Goal: Task Accomplishment & Management: Use online tool/utility

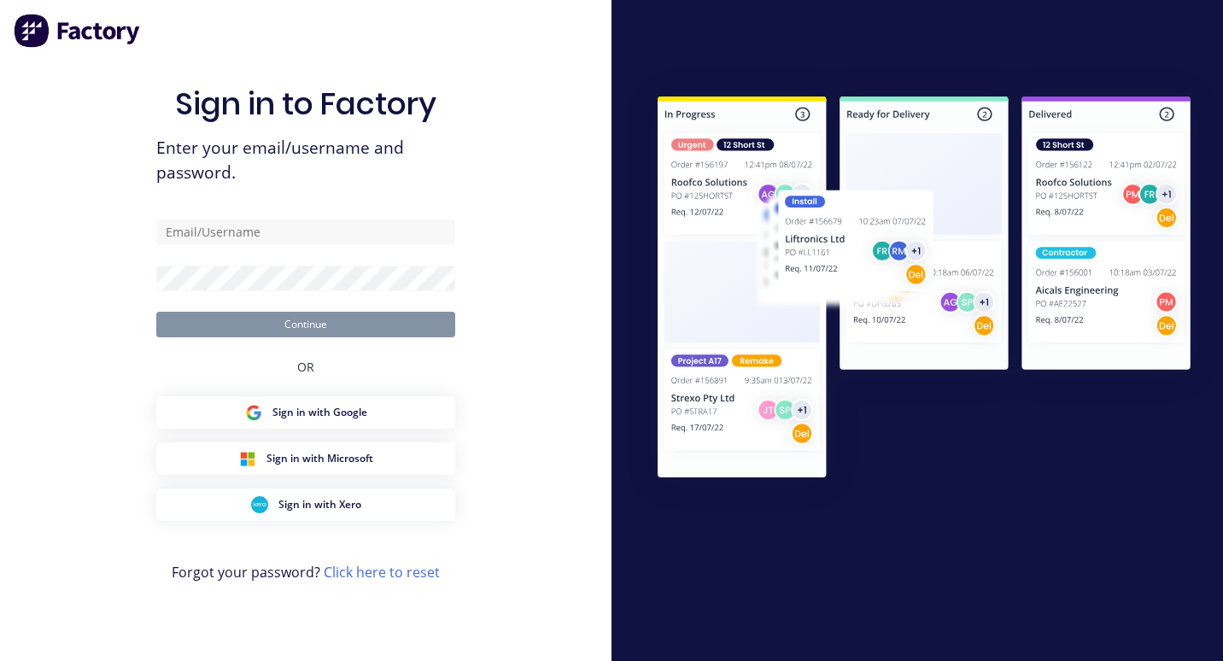
click at [224, 234] on input "text" at bounding box center [305, 233] width 299 height 26
type input "[EMAIL_ADDRESS][DOMAIN_NAME]"
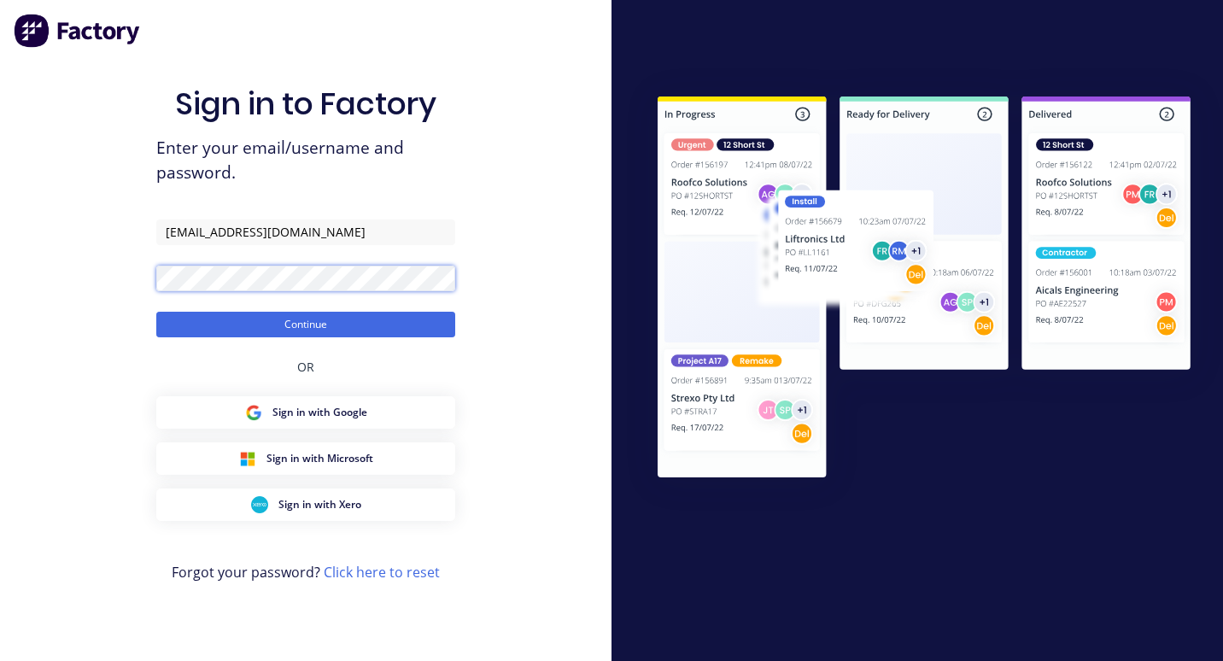
click at [156, 312] on button "Continue" at bounding box center [305, 325] width 299 height 26
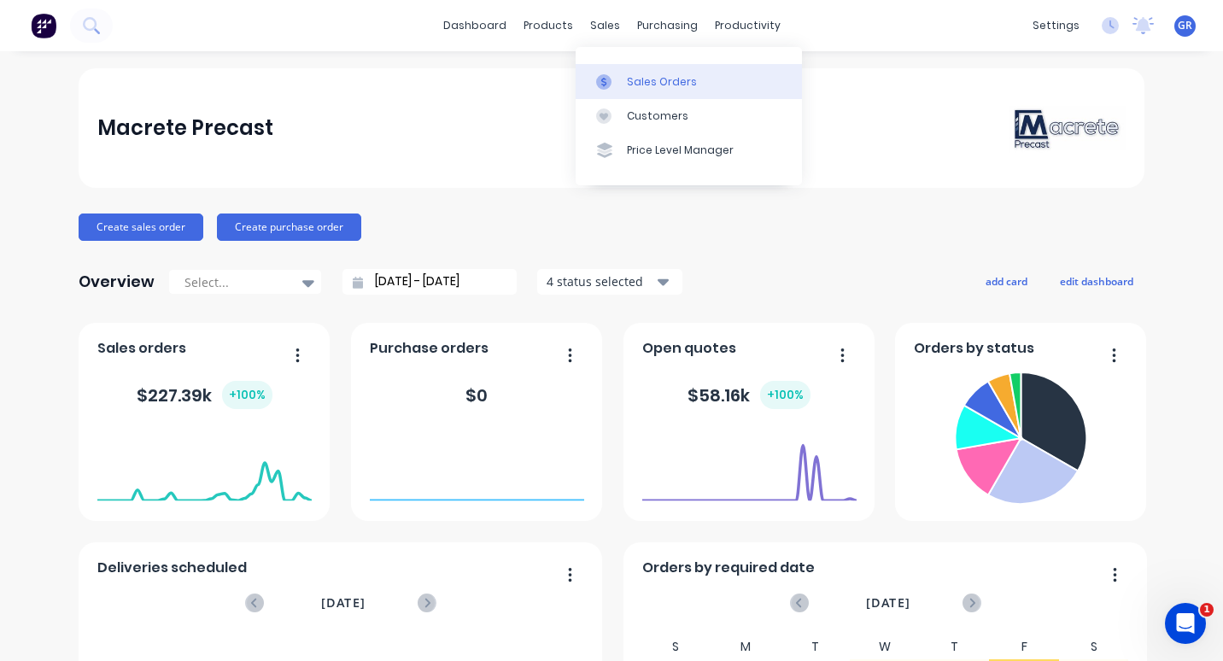
click at [669, 79] on div "Sales Orders" at bounding box center [662, 81] width 70 height 15
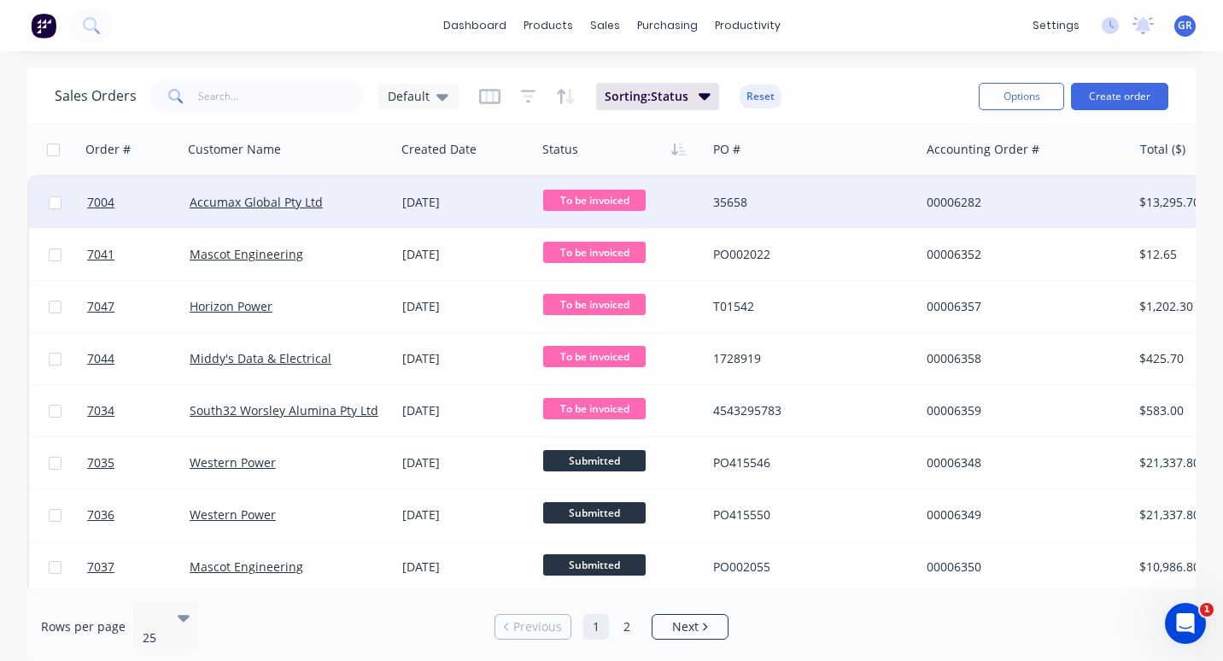
click at [364, 202] on div "Accumax Global Pty Ltd" at bounding box center [285, 202] width 190 height 17
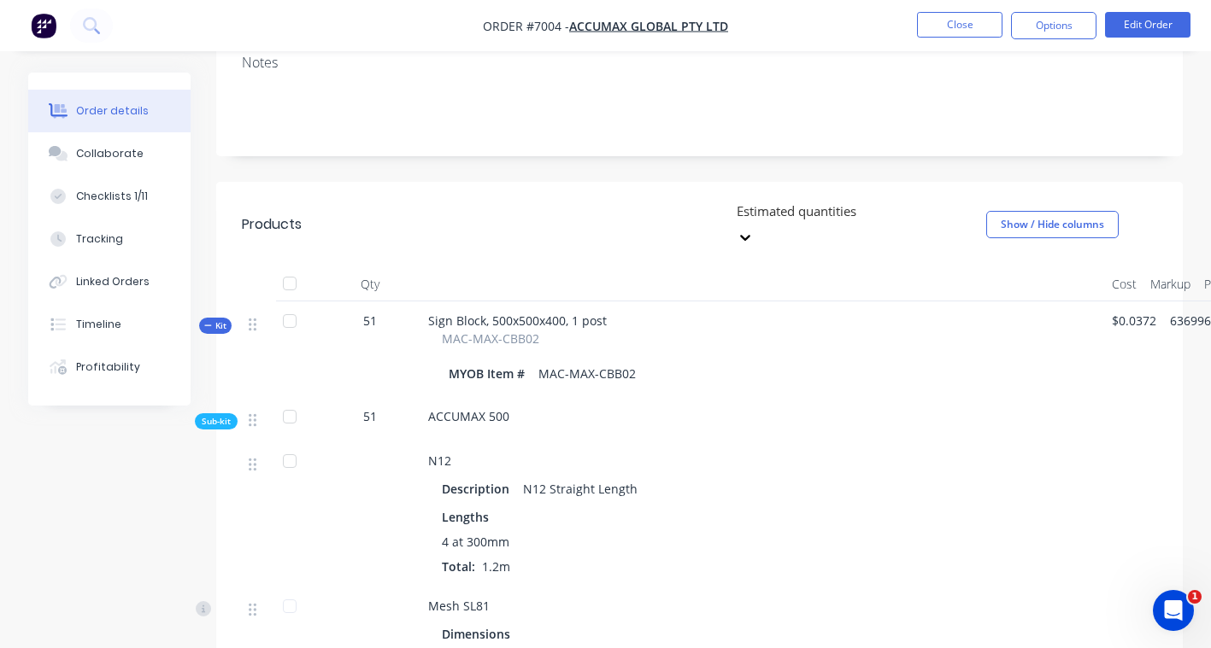
scroll to position [427, 0]
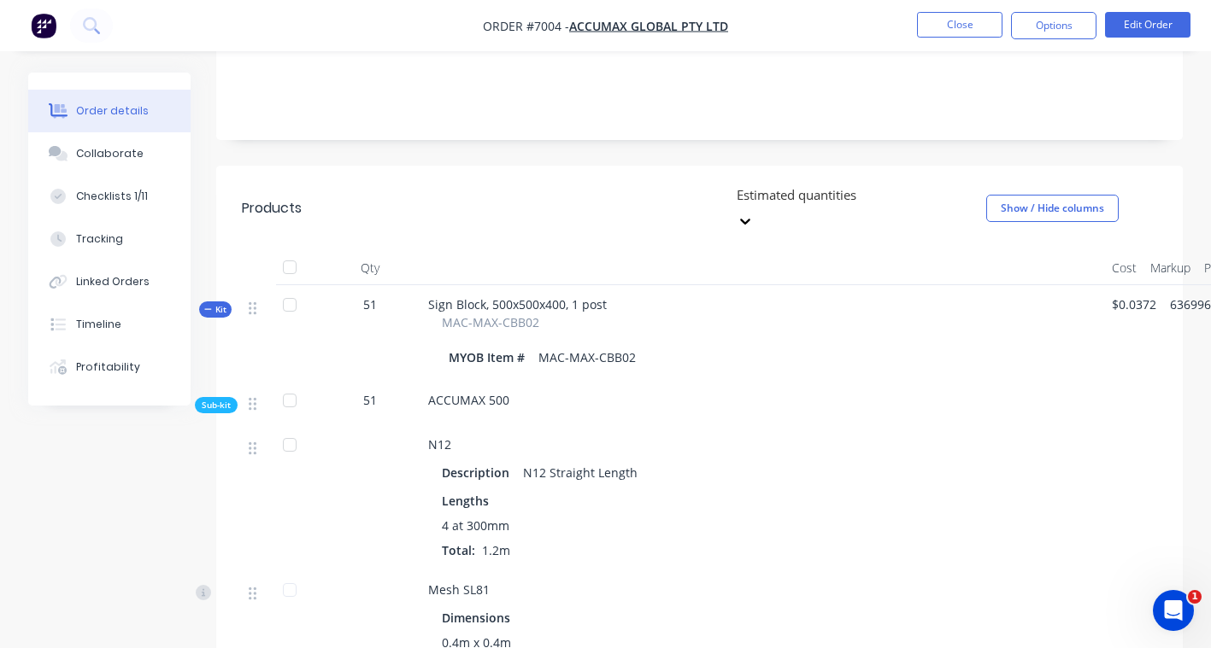
click at [288, 288] on div at bounding box center [290, 305] width 34 height 34
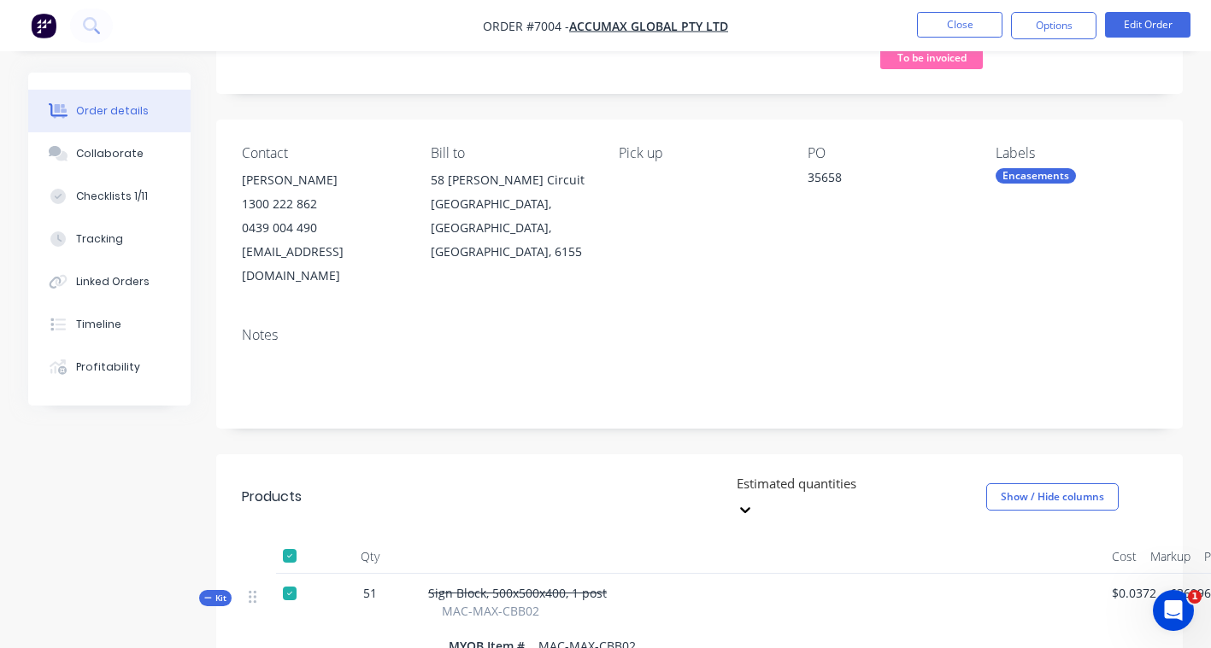
scroll to position [0, 0]
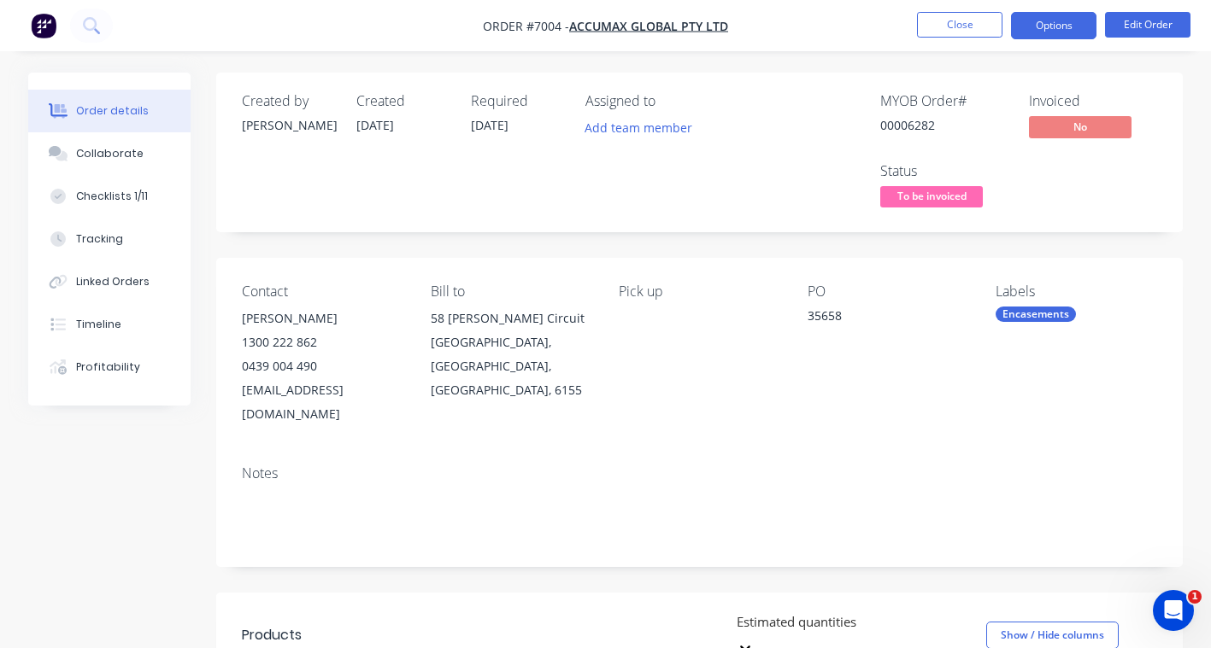
click at [1060, 26] on button "Options" at bounding box center [1053, 25] width 85 height 27
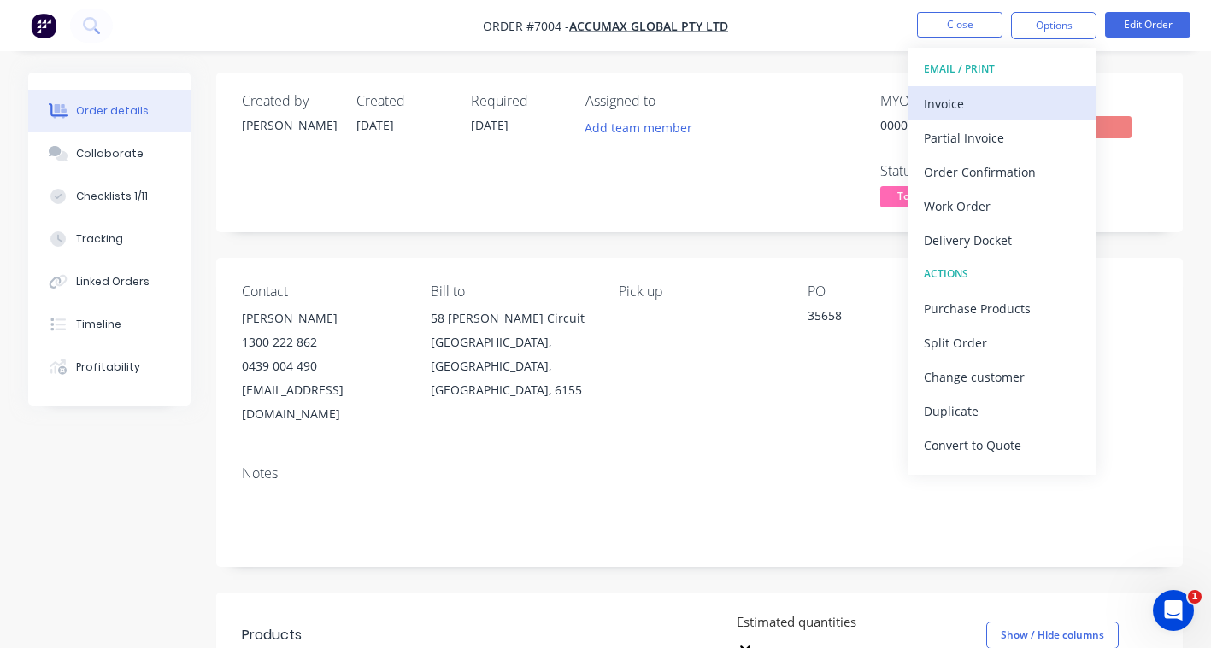
click at [955, 109] on div "Invoice" at bounding box center [1002, 103] width 157 height 25
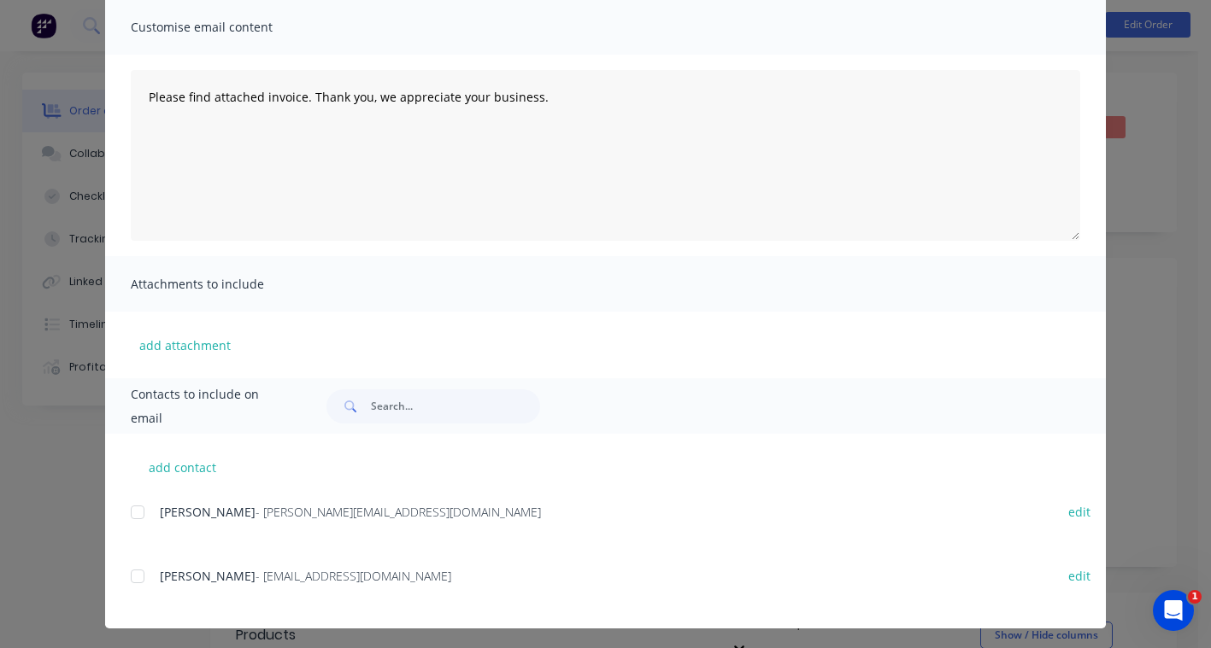
scroll to position [129, 0]
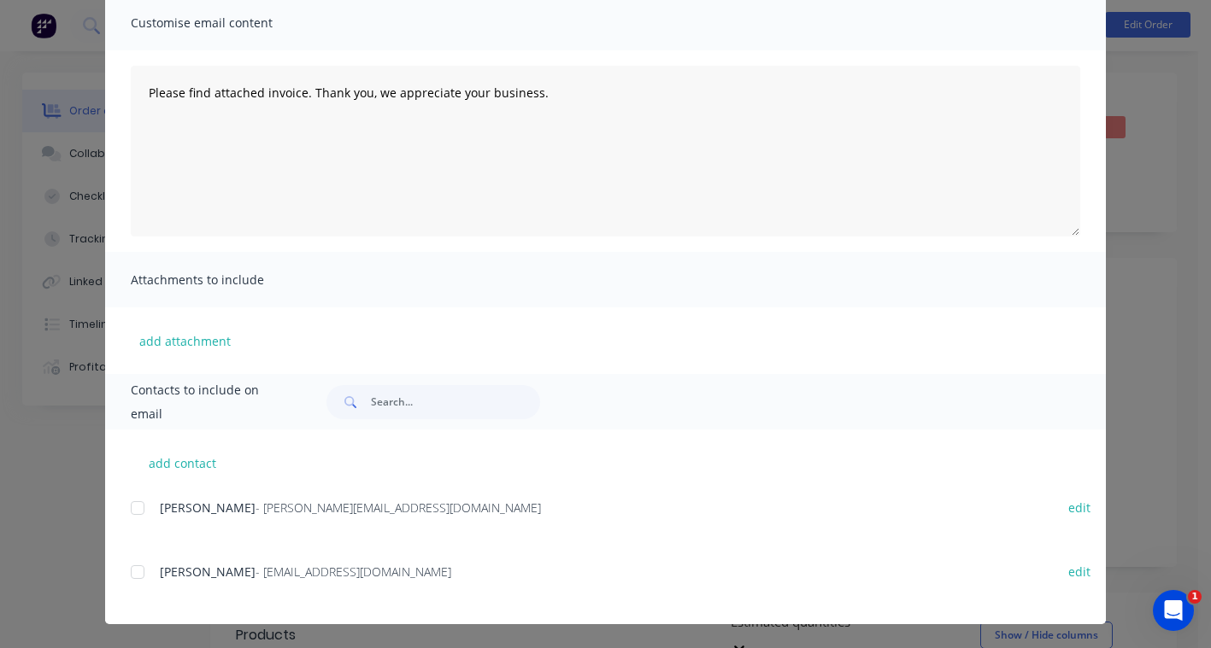
click at [132, 571] on div at bounding box center [137, 572] width 34 height 34
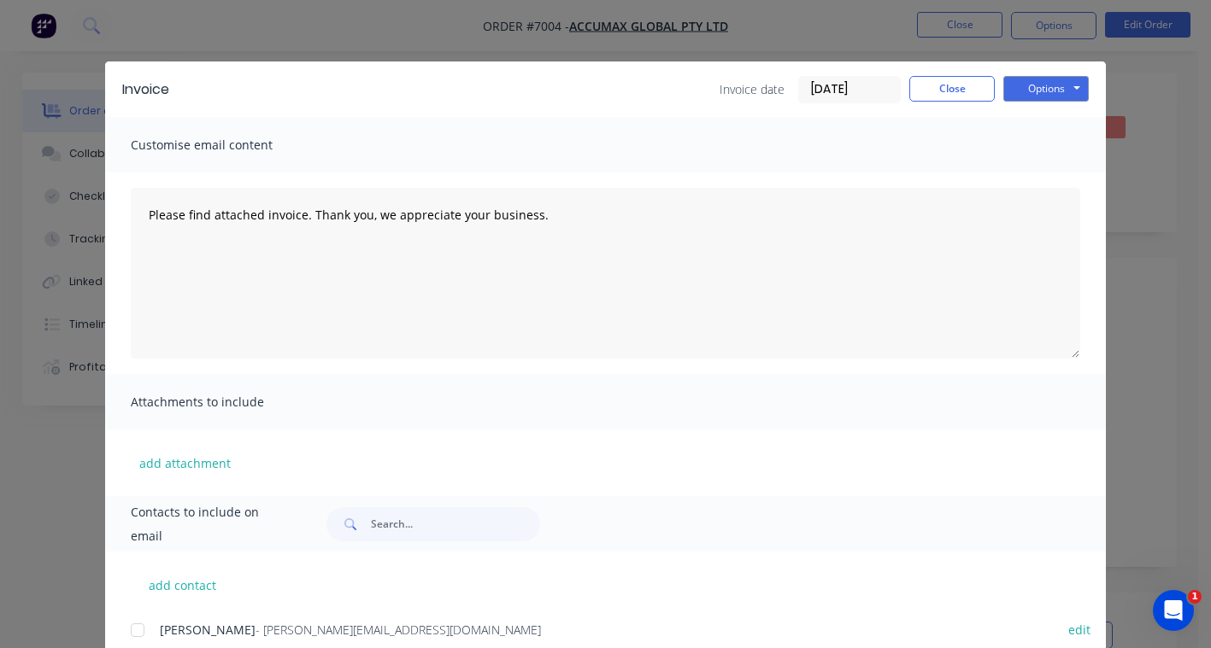
scroll to position [0, 0]
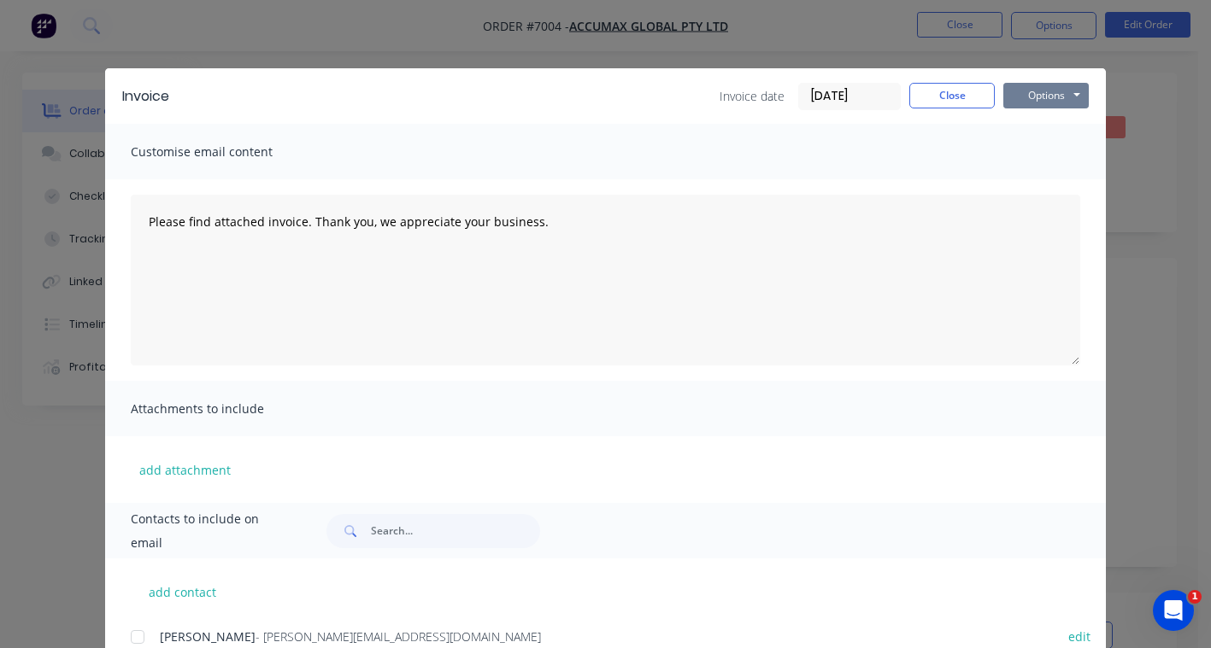
click at [1045, 90] on button "Options" at bounding box center [1045, 96] width 85 height 26
click at [1037, 133] on button "Preview" at bounding box center [1057, 126] width 109 height 28
click at [1021, 92] on button "Options" at bounding box center [1045, 96] width 85 height 26
click at [1056, 179] on button "Email" at bounding box center [1057, 182] width 109 height 28
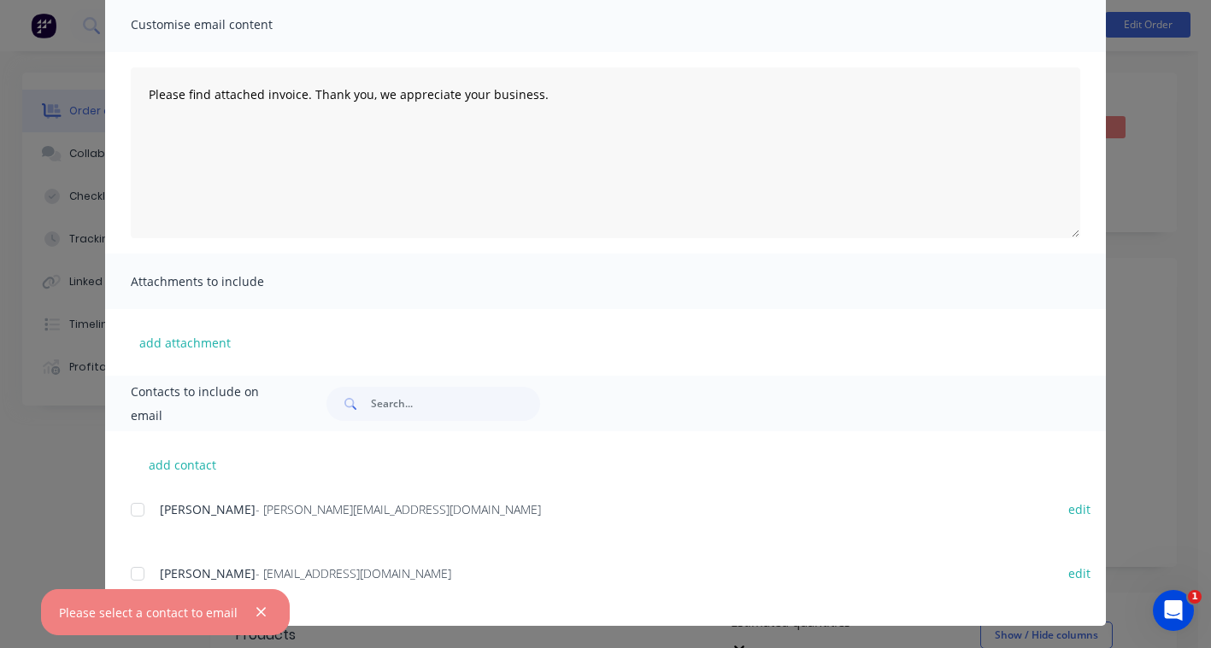
scroll to position [129, 0]
click at [135, 563] on div at bounding box center [137, 572] width 34 height 34
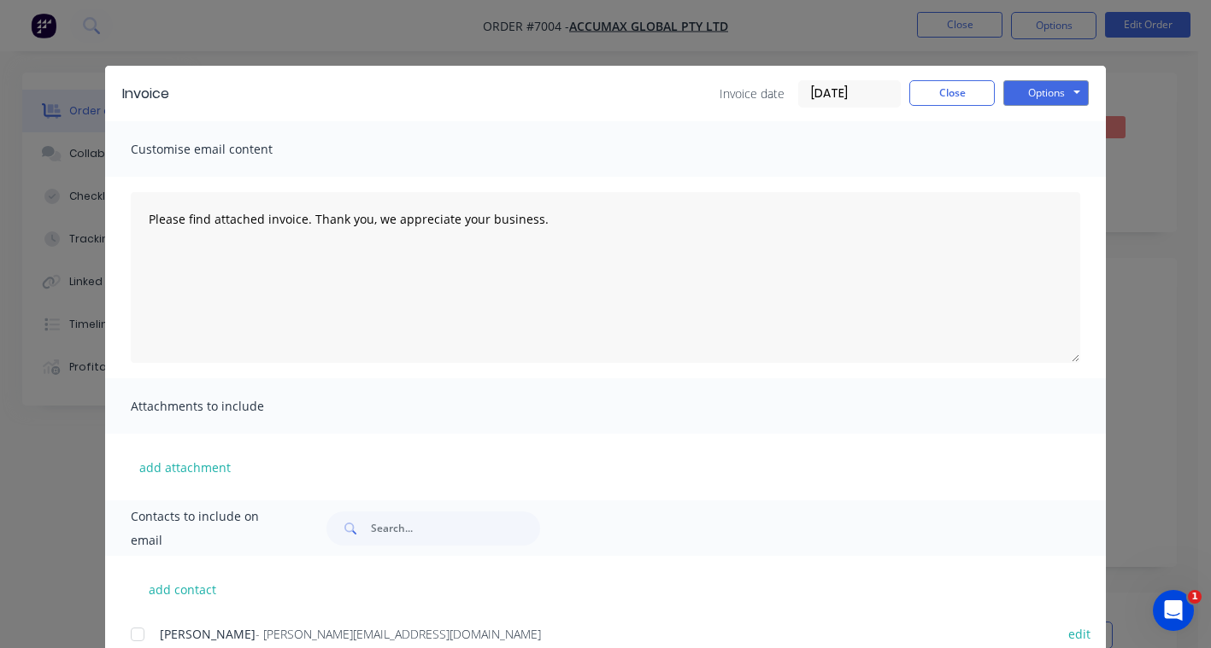
scroll to position [0, 0]
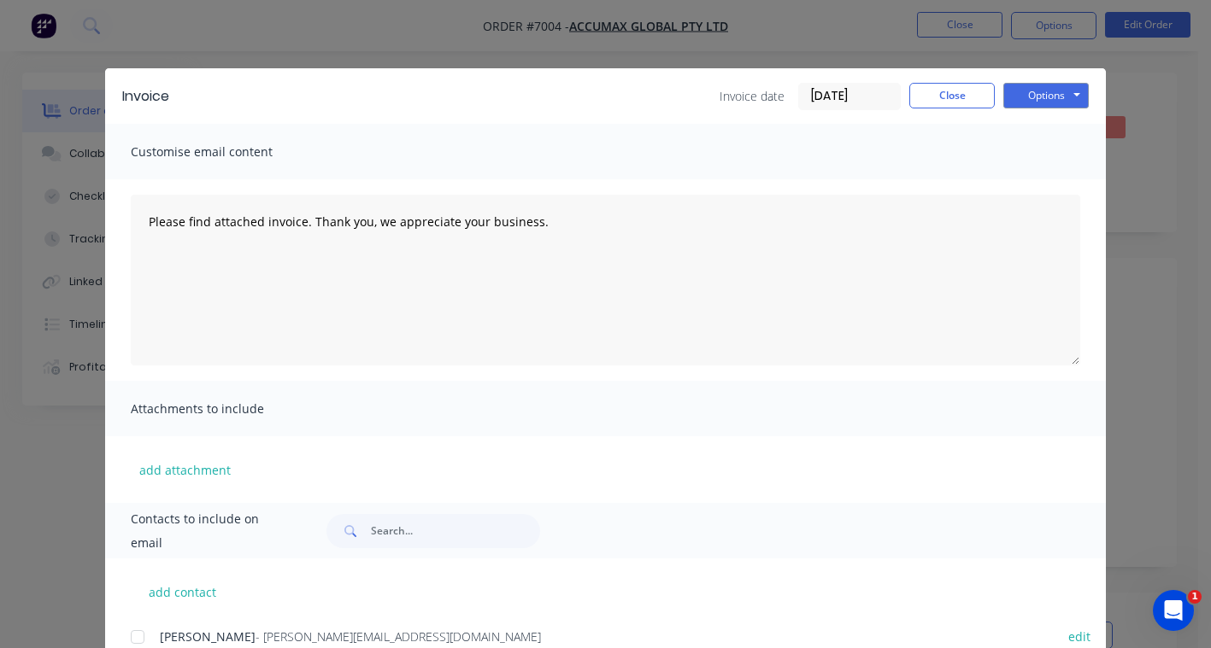
click at [1089, 340] on div "Please find attached invoice. Thank you, we appreciate your business." at bounding box center [605, 280] width 1000 height 202
click at [968, 99] on button "Close" at bounding box center [951, 96] width 85 height 26
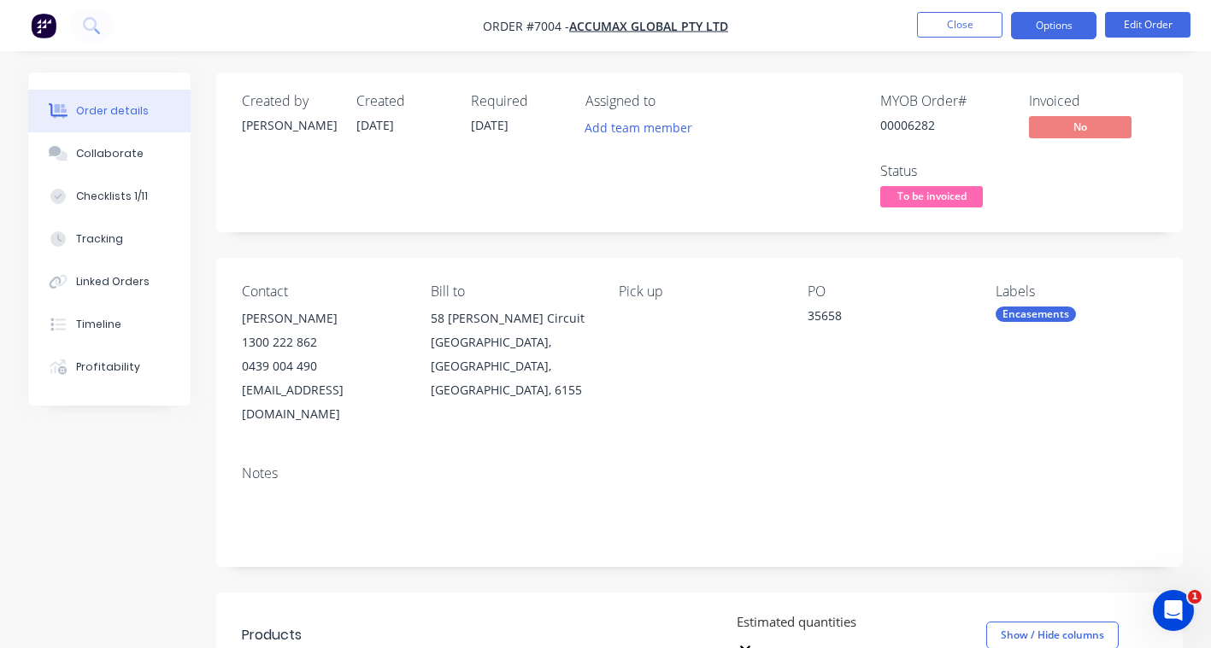
click at [1070, 32] on button "Options" at bounding box center [1053, 25] width 85 height 27
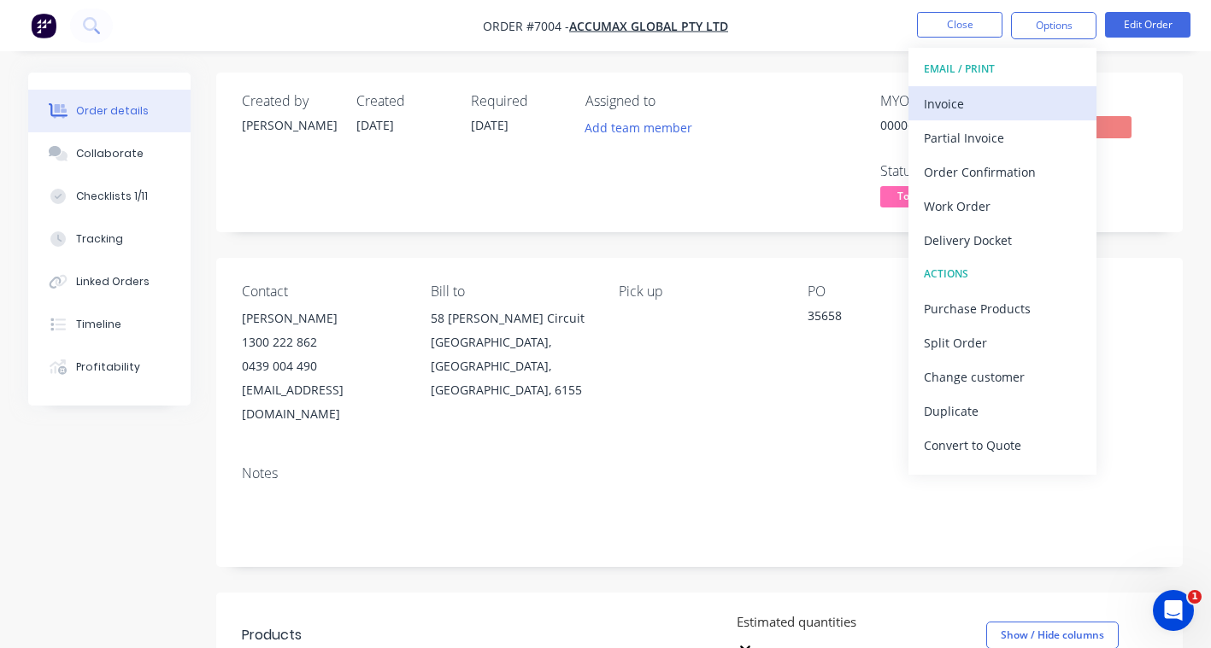
click at [974, 98] on div "Invoice" at bounding box center [1002, 103] width 157 height 25
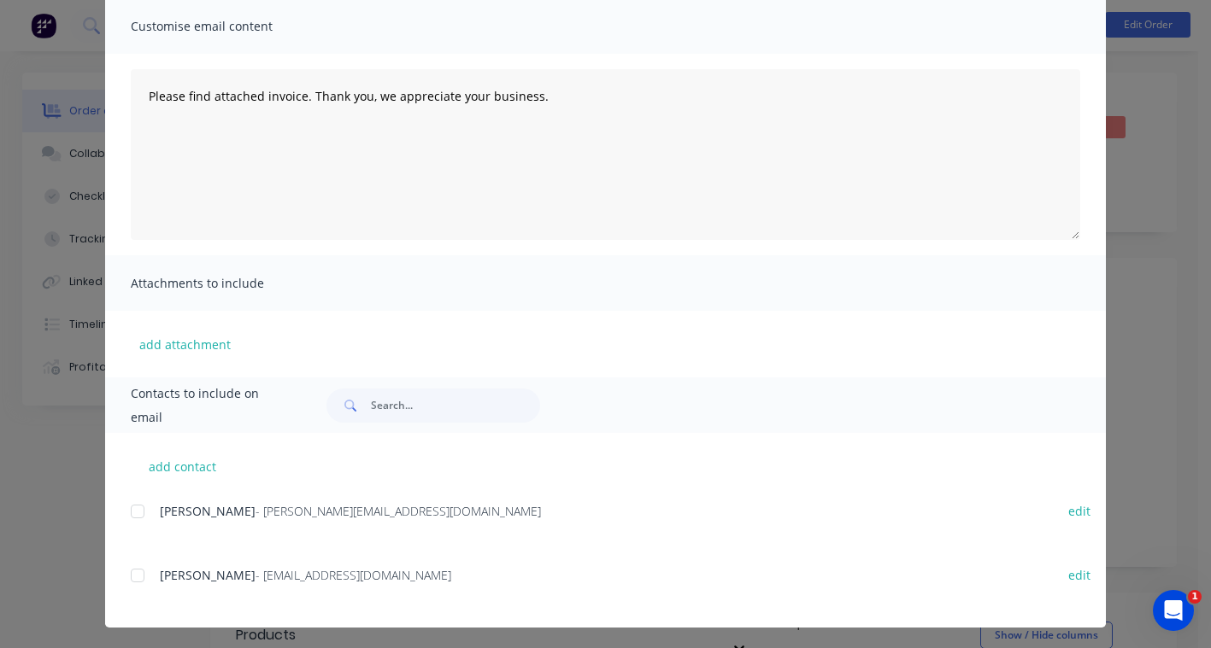
scroll to position [129, 0]
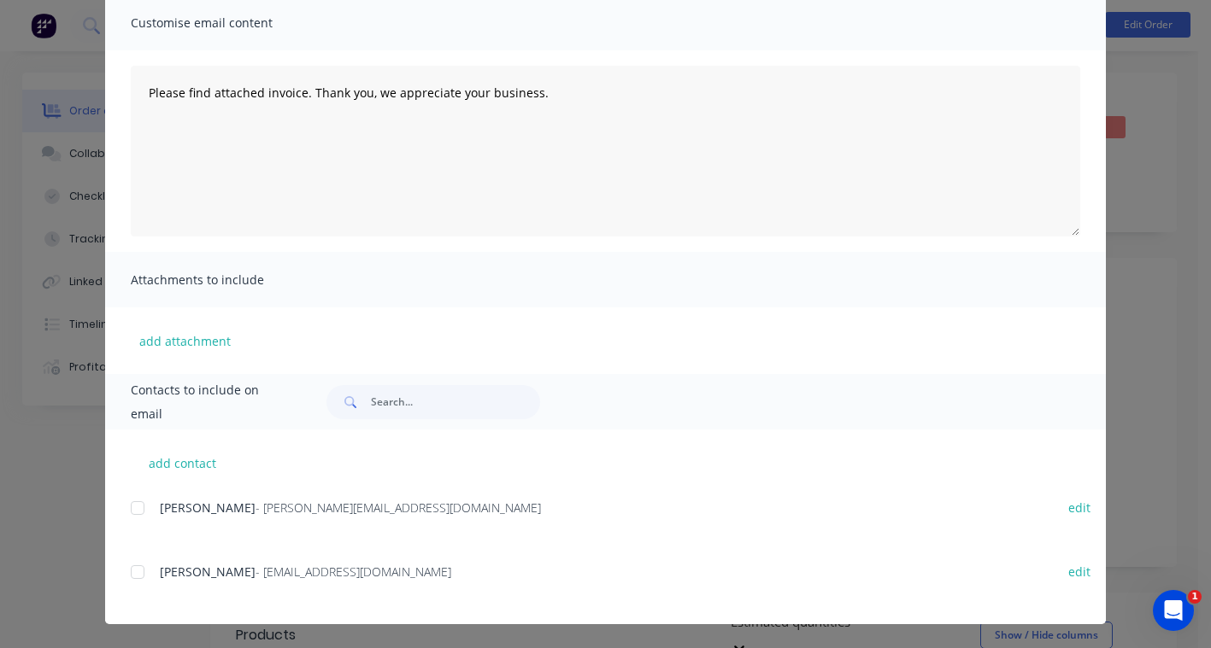
click at [130, 574] on div at bounding box center [137, 572] width 34 height 34
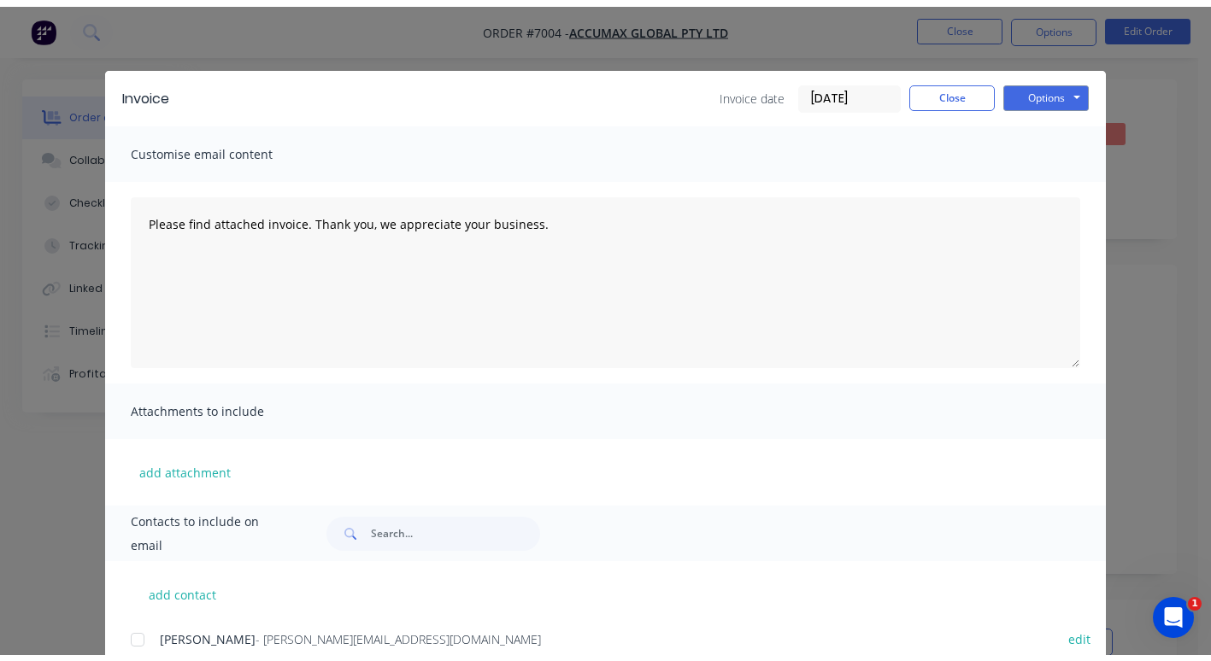
scroll to position [0, 0]
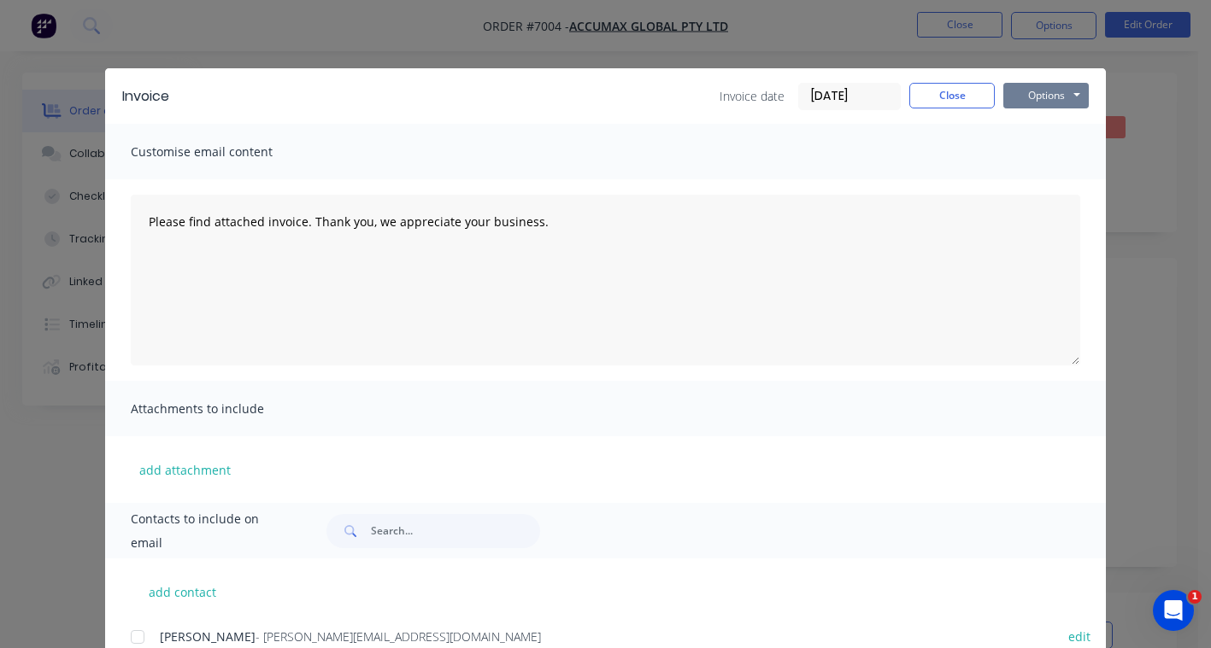
click at [1033, 85] on button "Options" at bounding box center [1045, 96] width 85 height 26
click at [1046, 179] on button "Email" at bounding box center [1057, 182] width 109 height 28
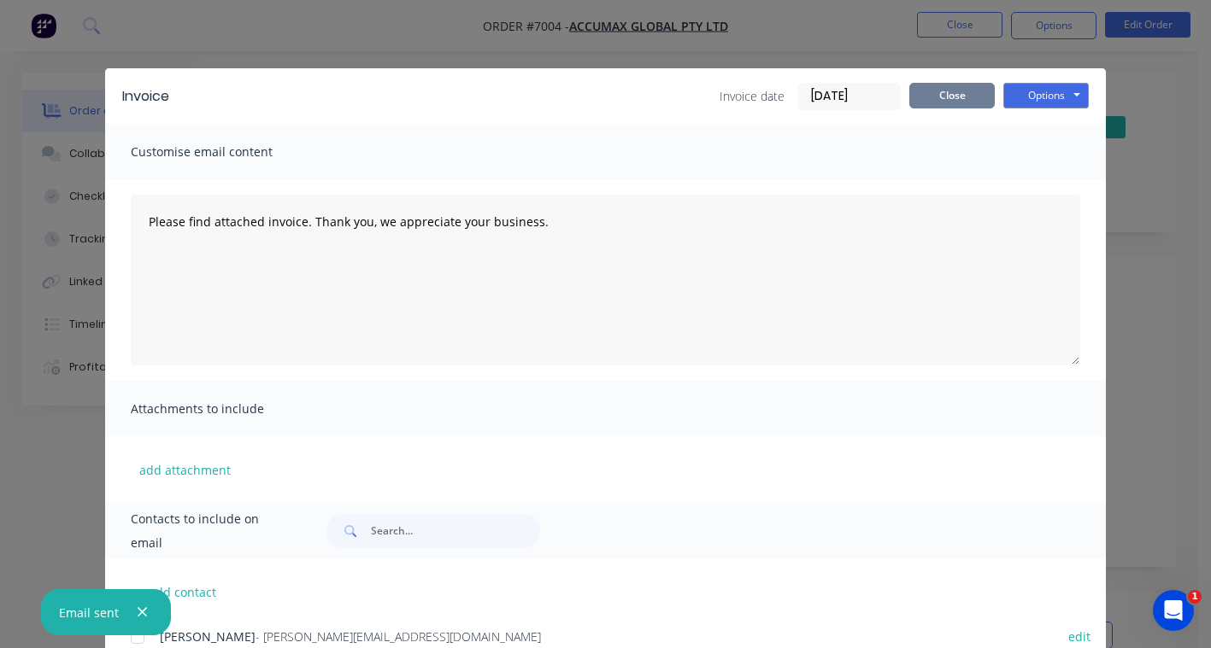
click at [949, 91] on button "Close" at bounding box center [951, 96] width 85 height 26
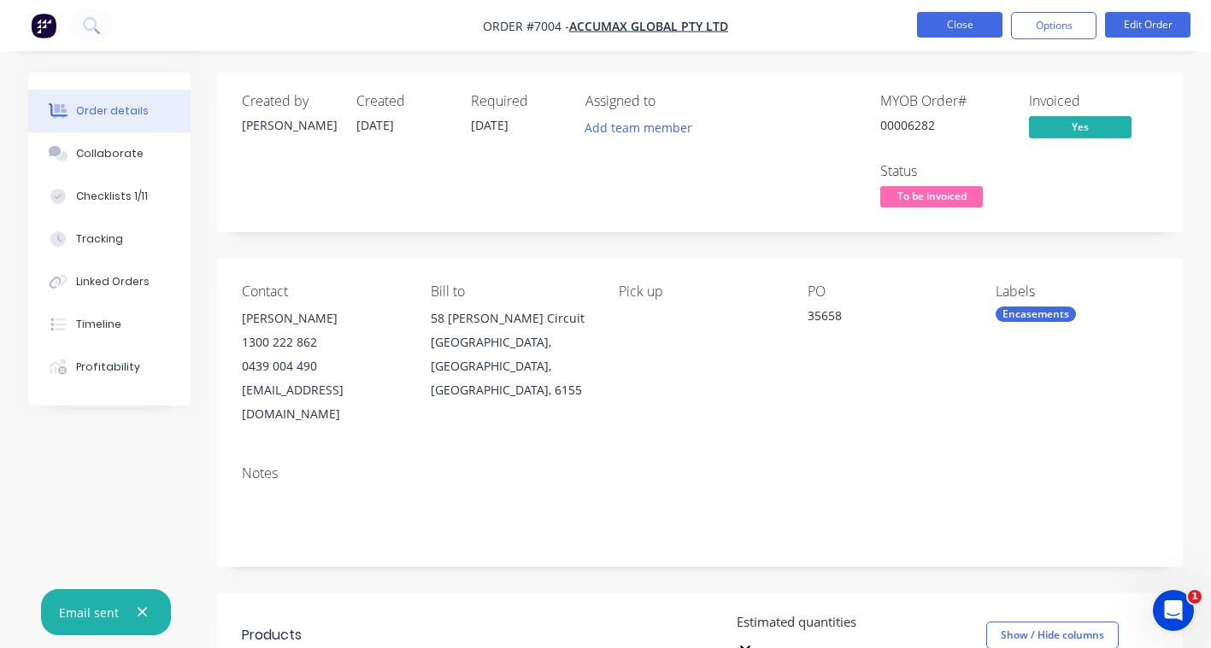
click at [968, 17] on button "Close" at bounding box center [959, 25] width 85 height 26
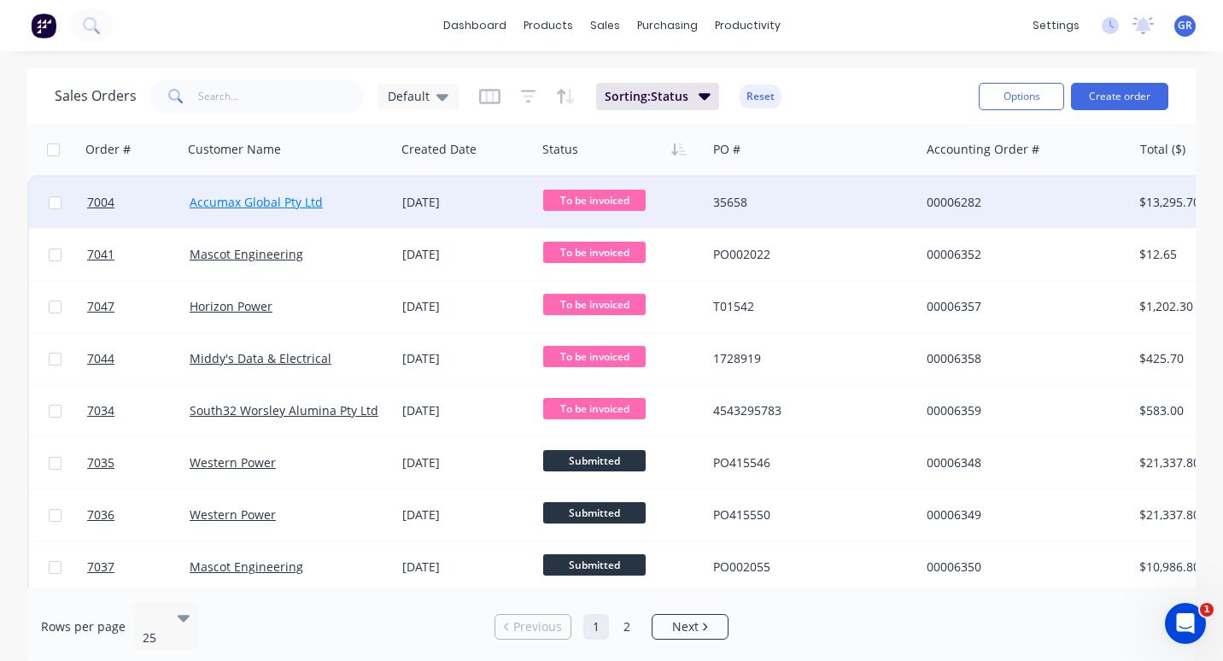
click at [296, 204] on link "Accumax Global Pty Ltd" at bounding box center [256, 202] width 133 height 16
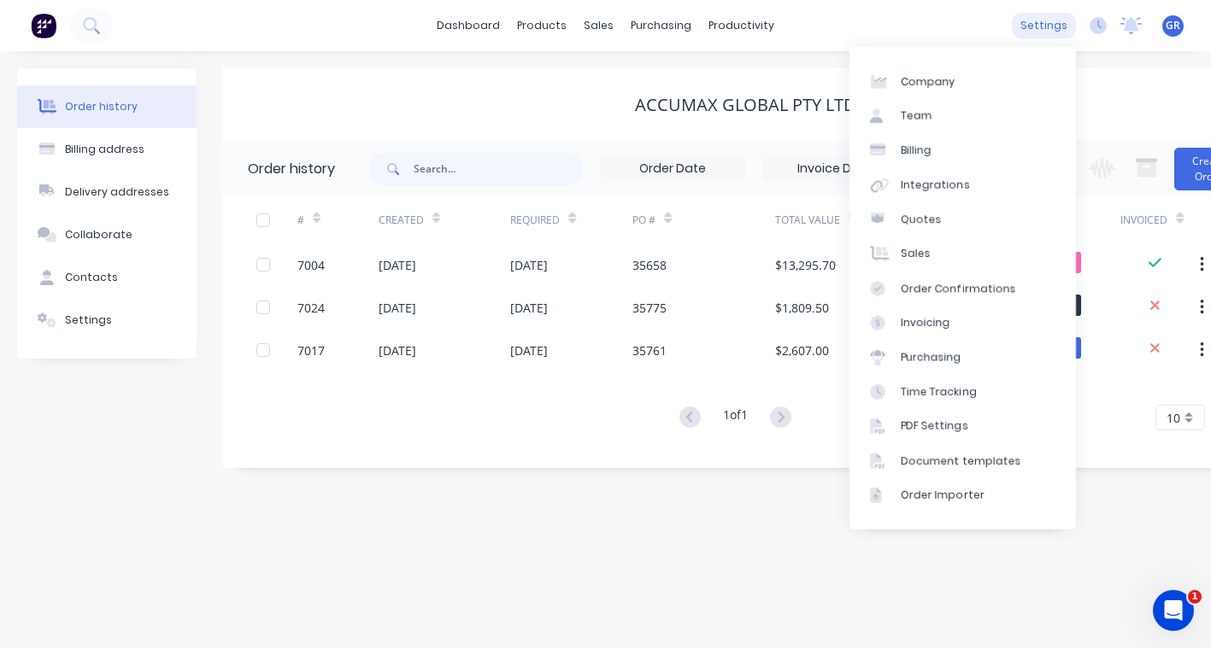
click at [1062, 21] on div "settings" at bounding box center [1044, 26] width 64 height 26
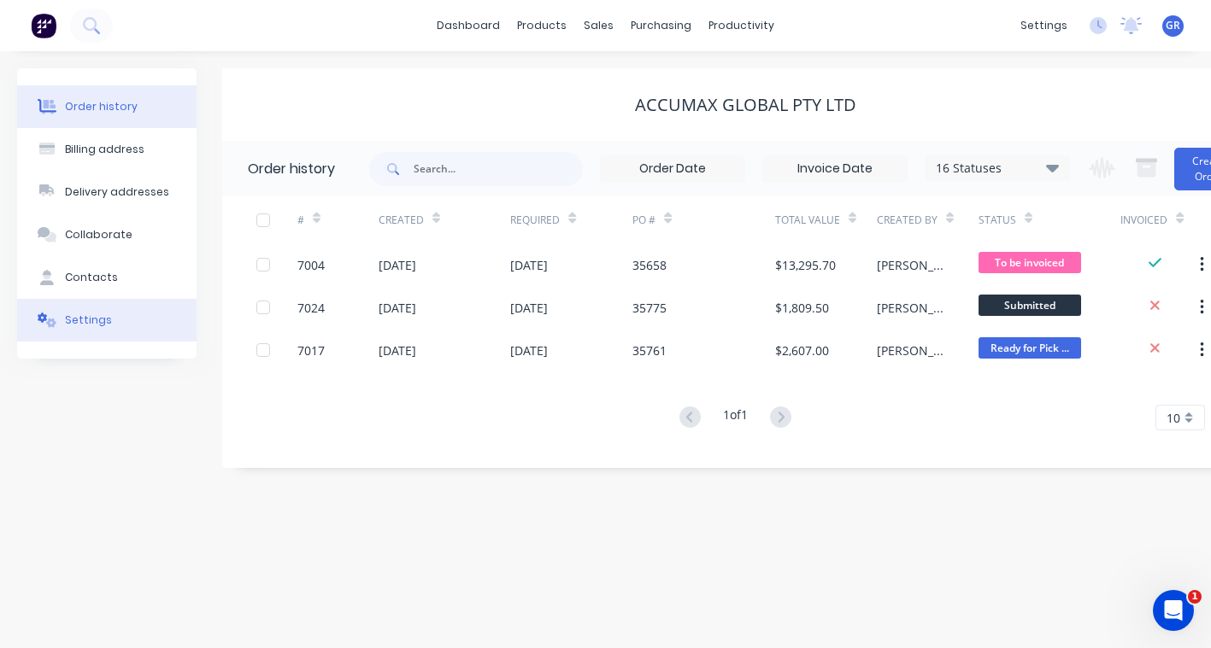
click at [61, 324] on button "Settings" at bounding box center [106, 320] width 179 height 43
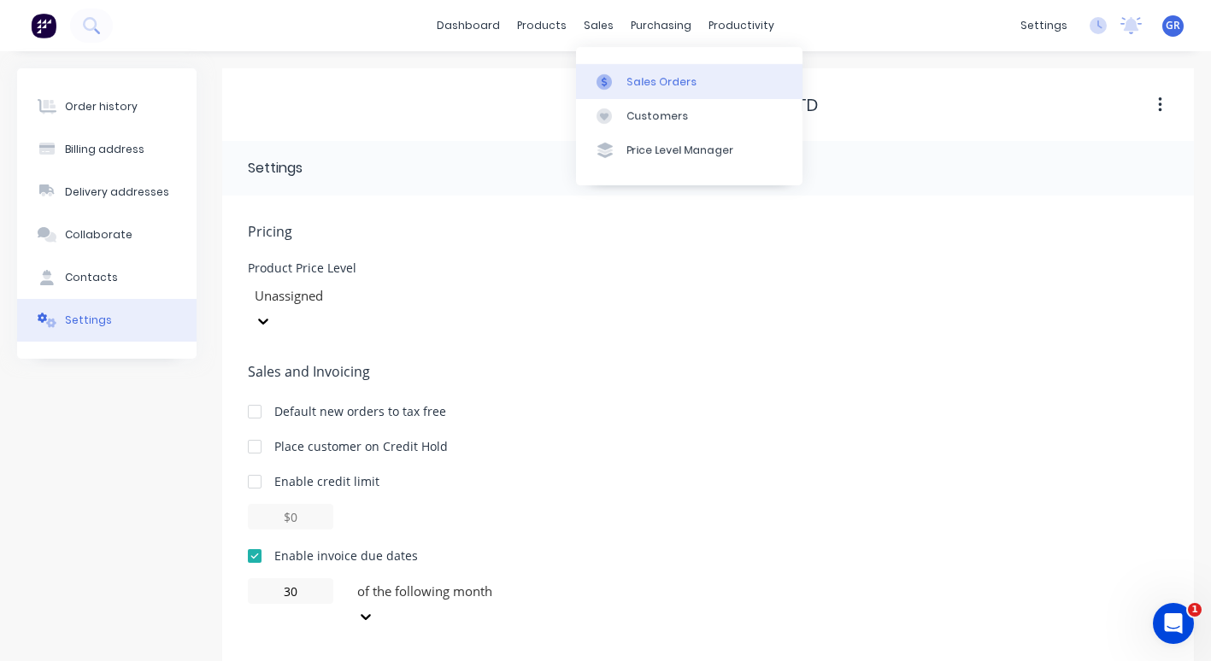
click at [635, 83] on div "Sales Orders" at bounding box center [662, 81] width 70 height 15
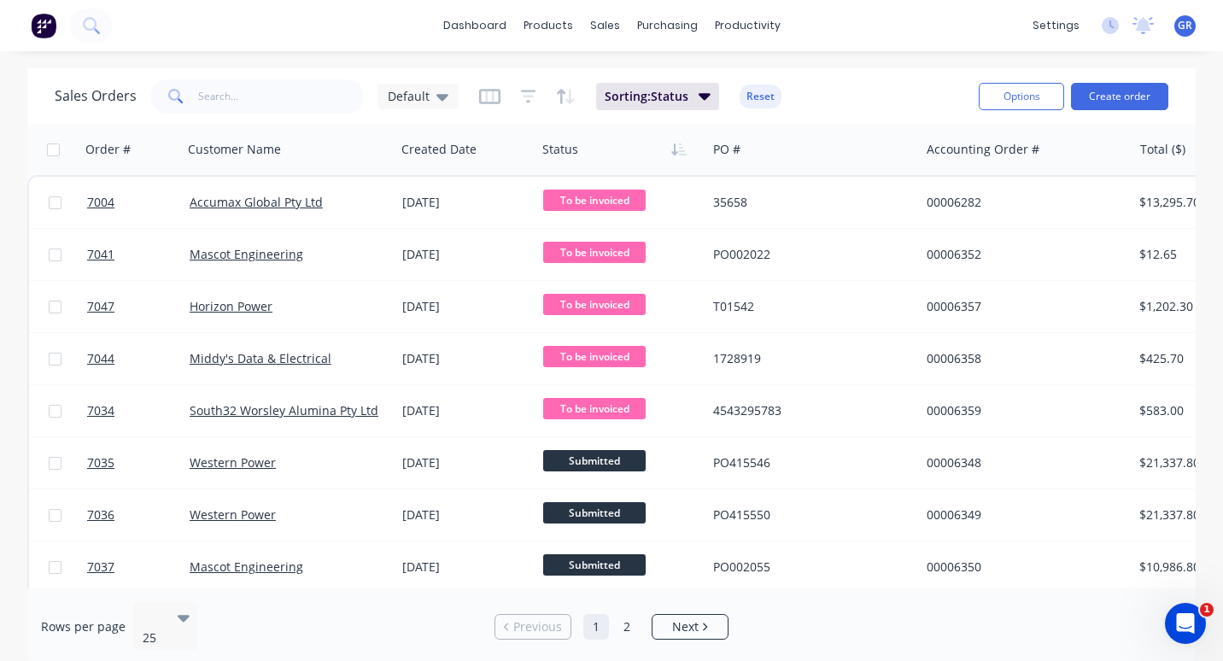
drag, startPoint x: 141, startPoint y: 28, endPoint x: 912, endPoint y: 23, distance: 770.6
click at [912, 23] on div "dashboard products sales purchasing productivity dashboard products Product Cat…" at bounding box center [611, 25] width 1223 height 51
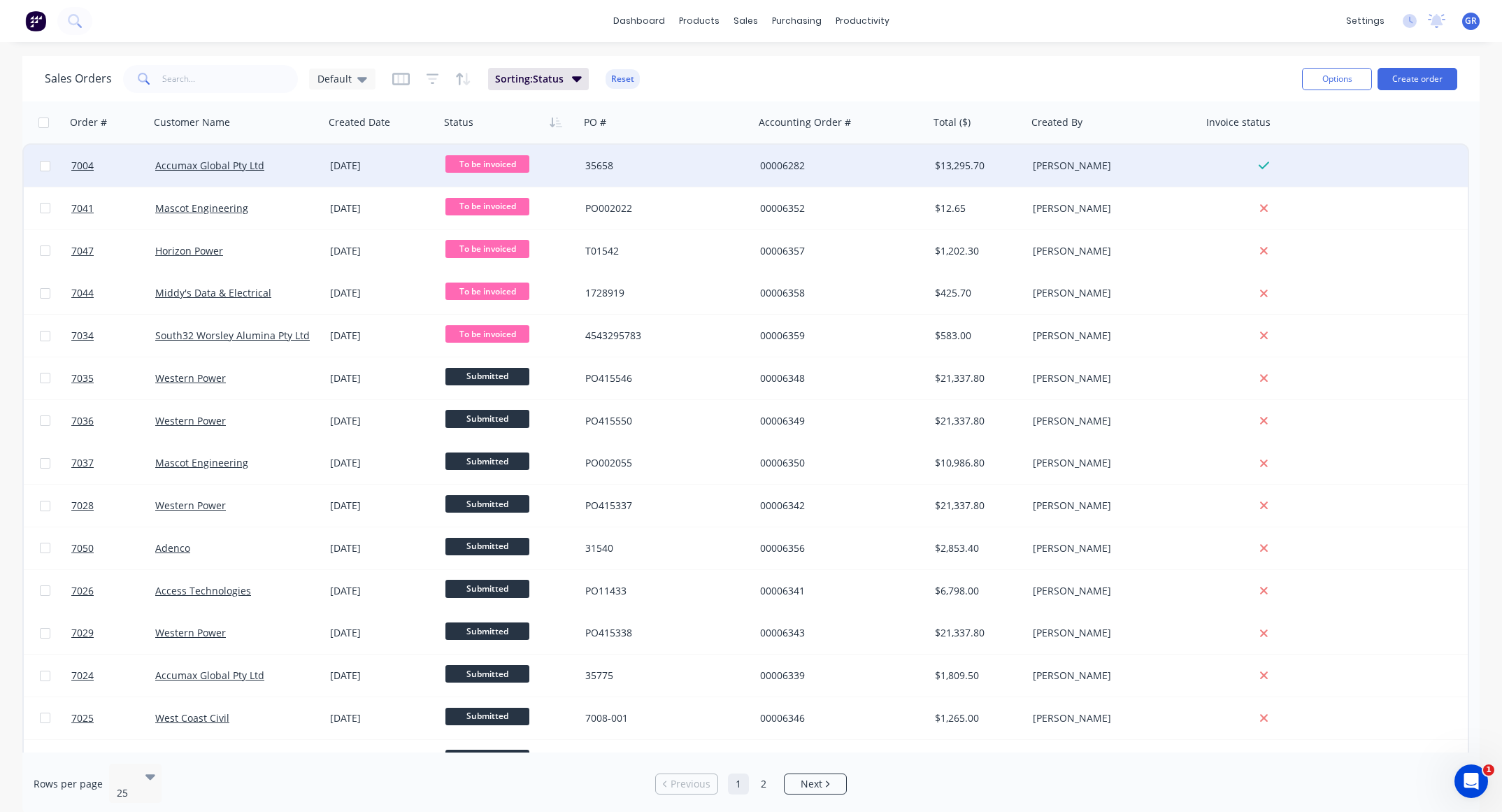
click at [485, 165] on span "To be invoiced" at bounding box center [487, 164] width 84 height 17
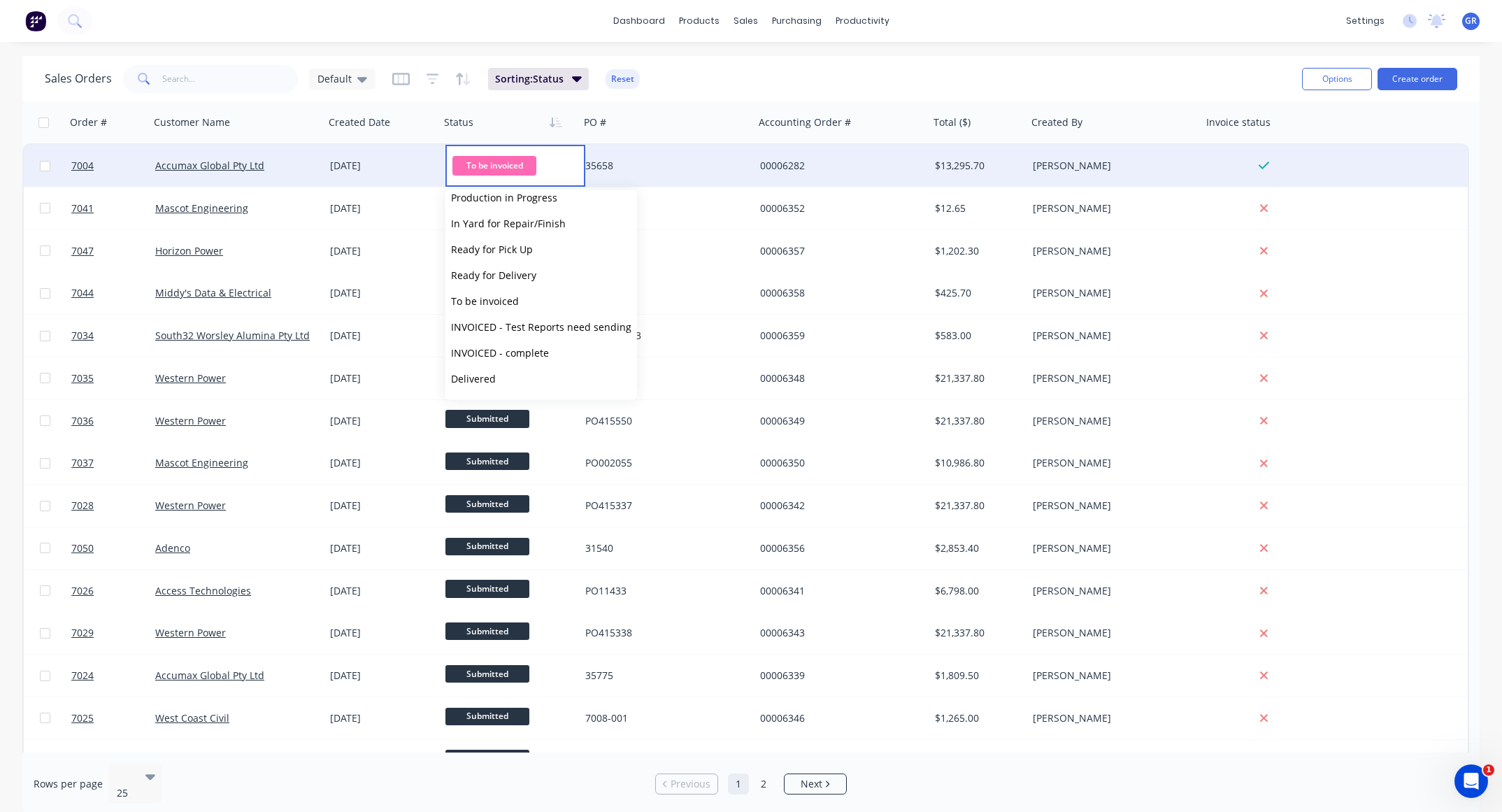
scroll to position [86, 0]
click at [518, 332] on span "INVOICED - complete" at bounding box center [500, 330] width 98 height 13
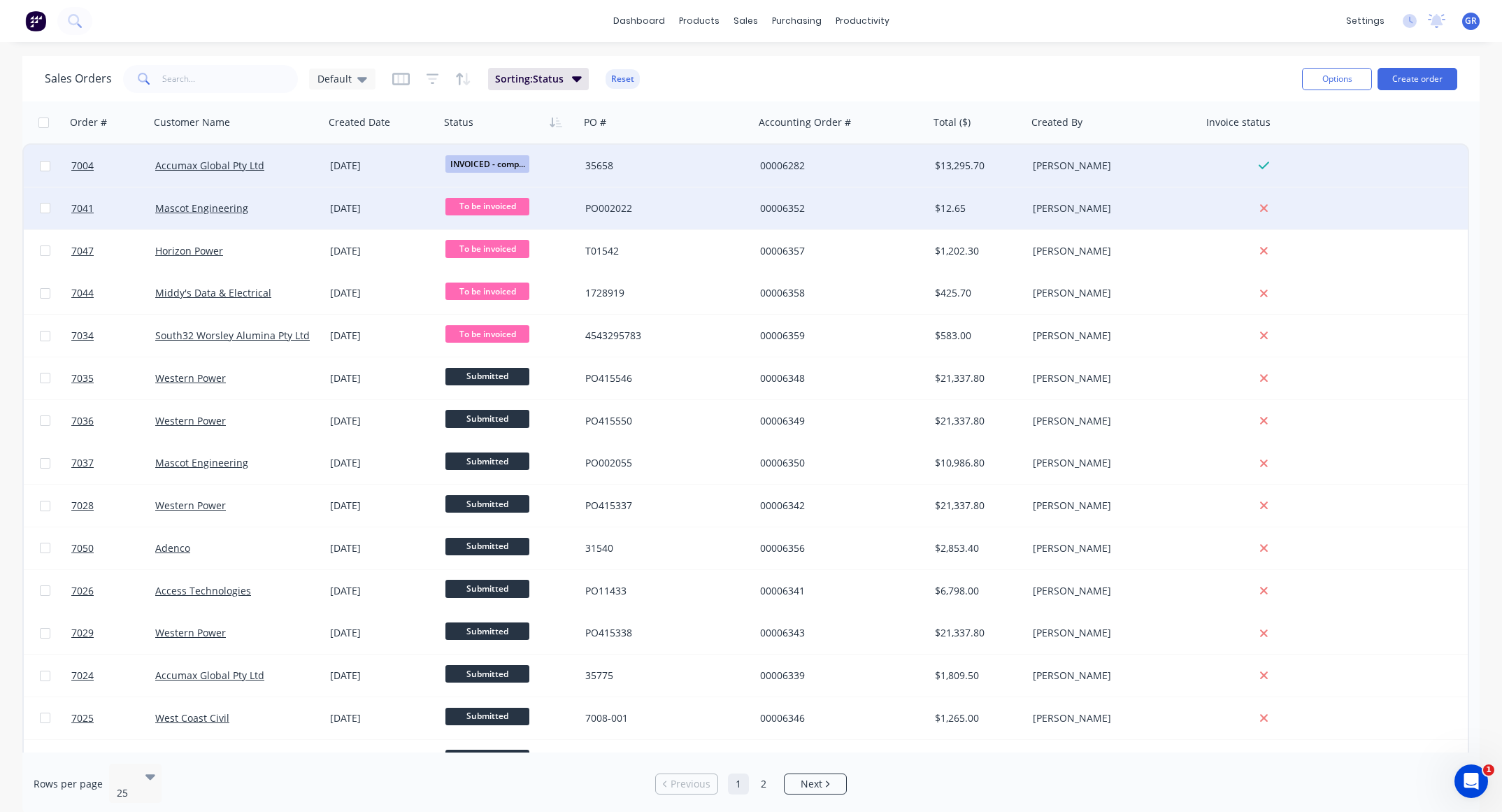
click at [298, 214] on div "Mascot Engineering" at bounding box center [233, 208] width 156 height 14
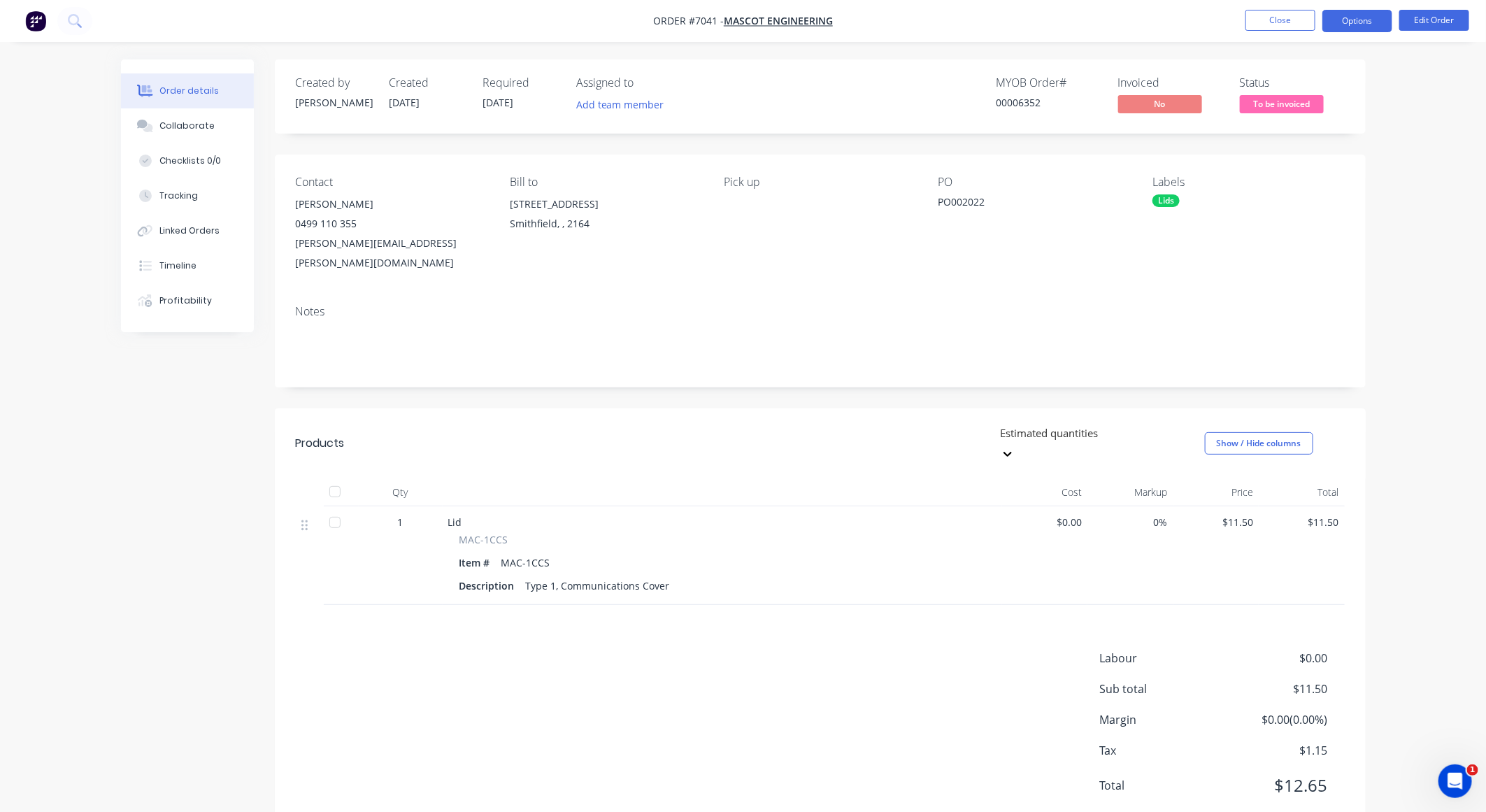
click at [1001, 12] on button "Options" at bounding box center [1357, 20] width 70 height 22
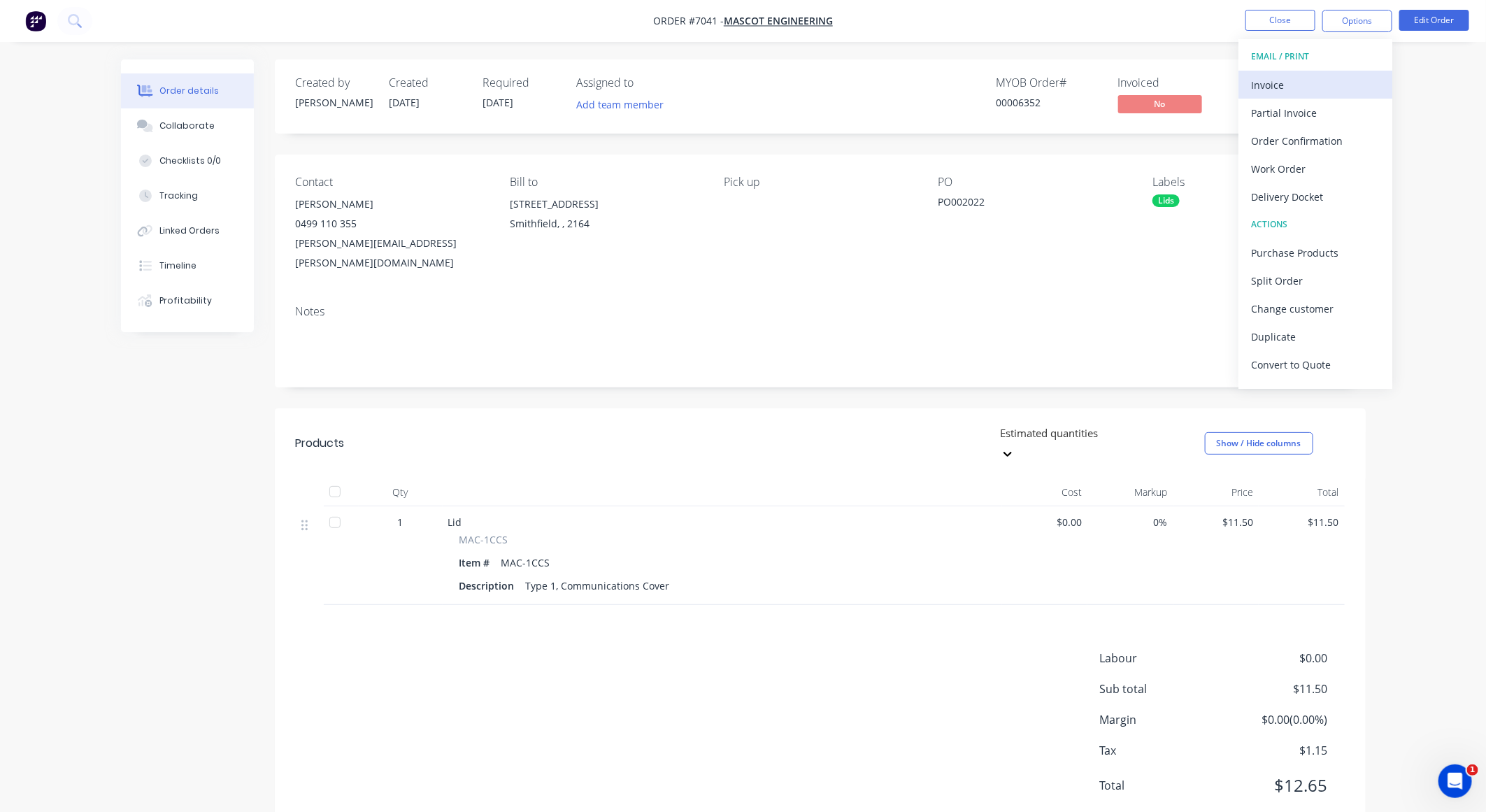
click at [1001, 74] on div "Invoice" at bounding box center [1315, 84] width 129 height 20
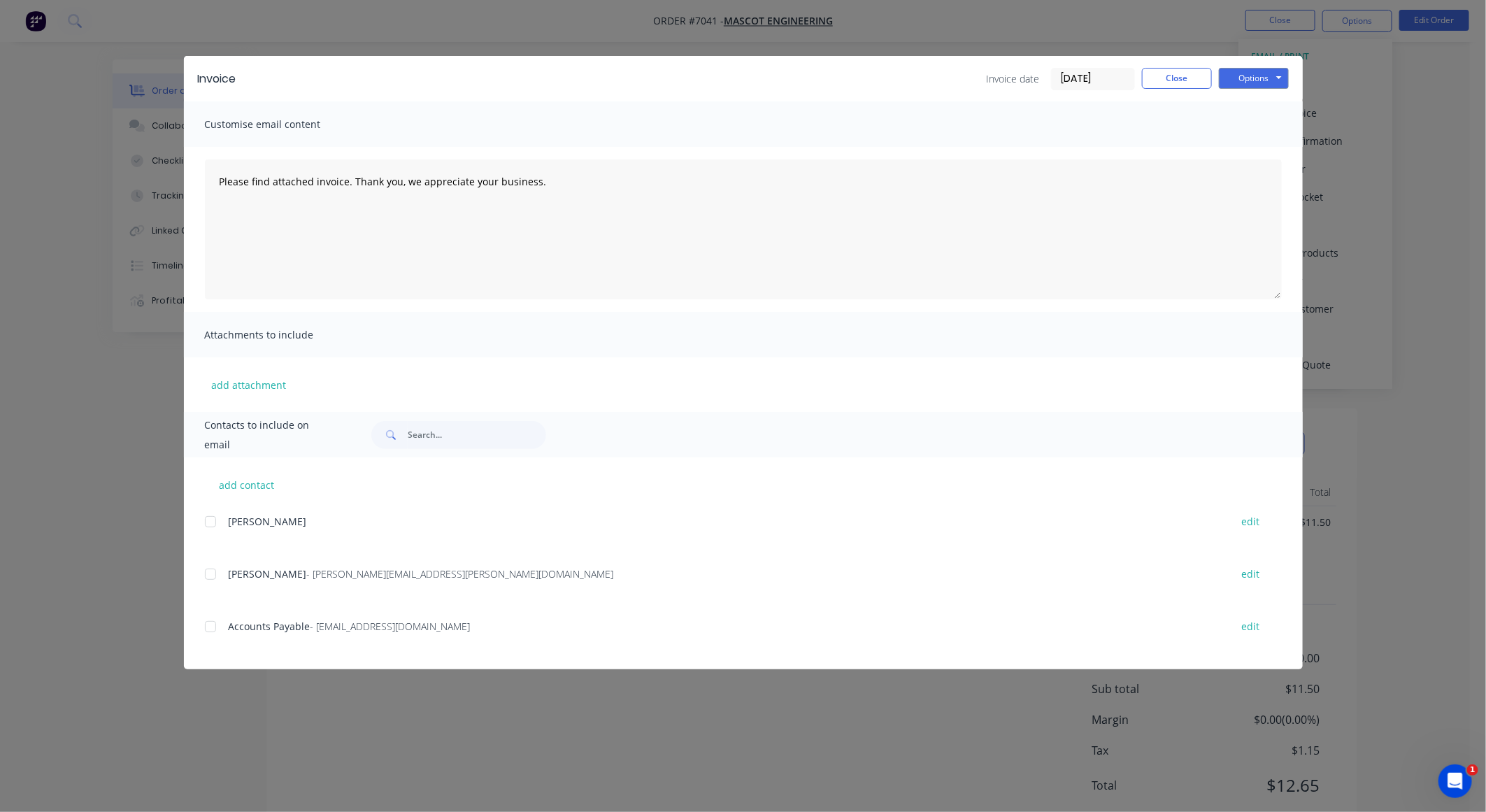
click at [1001, 77] on input "[DATE]" at bounding box center [1093, 79] width 83 height 21
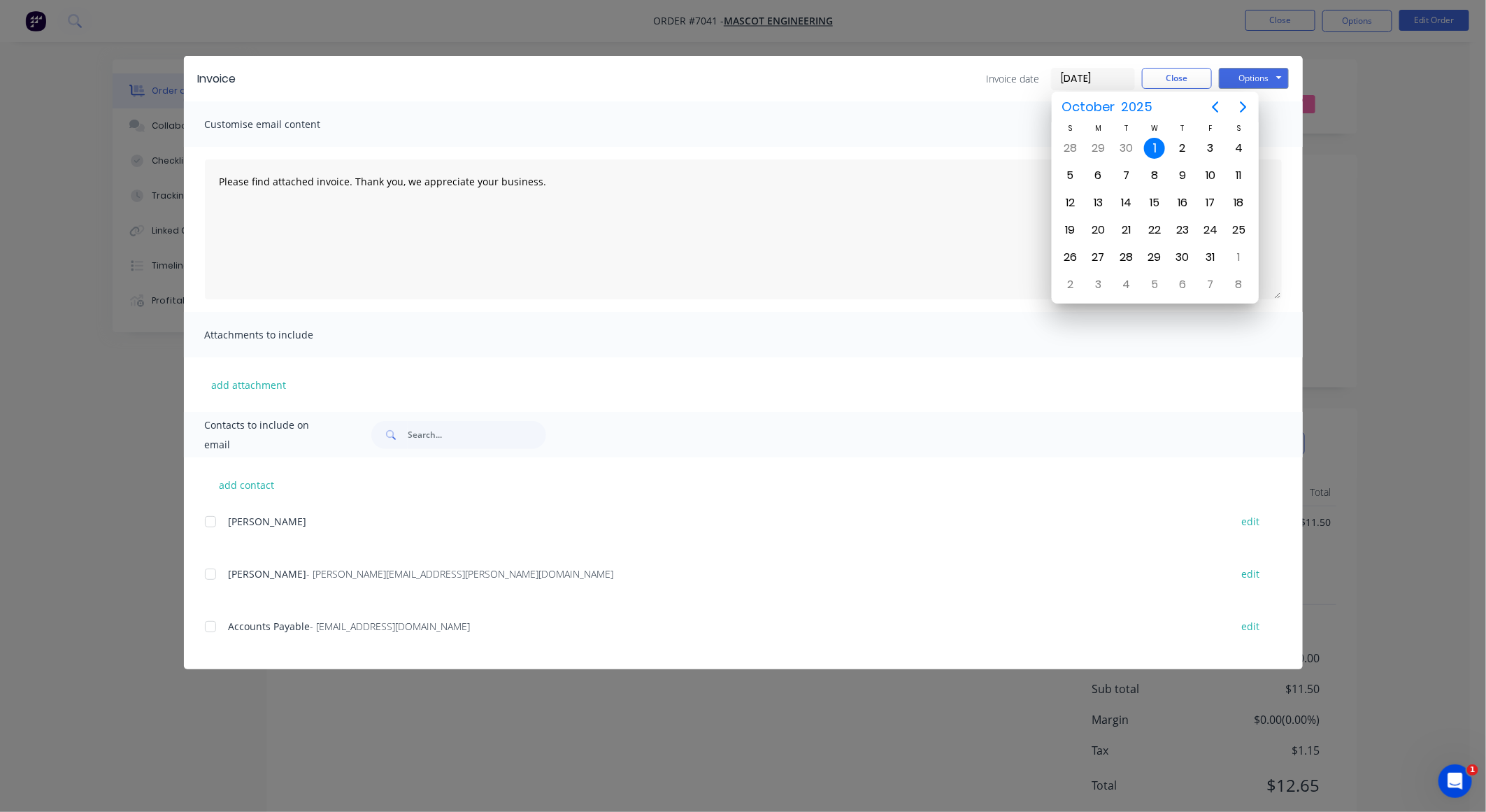
click at [1001, 149] on div "Invoice Invoice date [DATE] Close Options Preview Print Email Customise email c…" at bounding box center [743, 406] width 1486 height 812
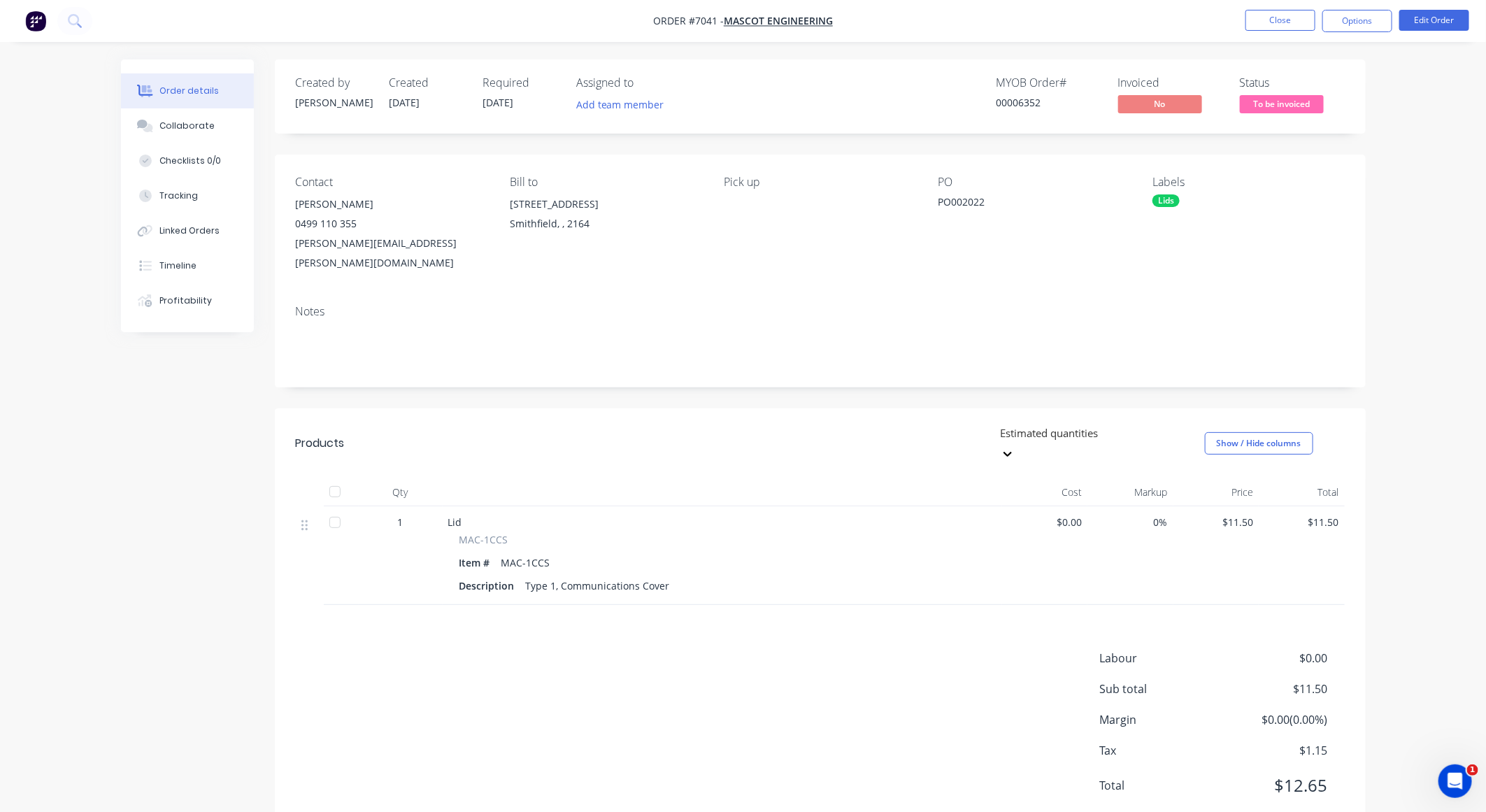
click at [1001, 216] on div "Order details Collaborate Checklists 0/0 Tracking Linked Orders Timeline Profit…" at bounding box center [743, 426] width 1486 height 854
click at [1001, 24] on button "Close" at bounding box center [1280, 20] width 70 height 21
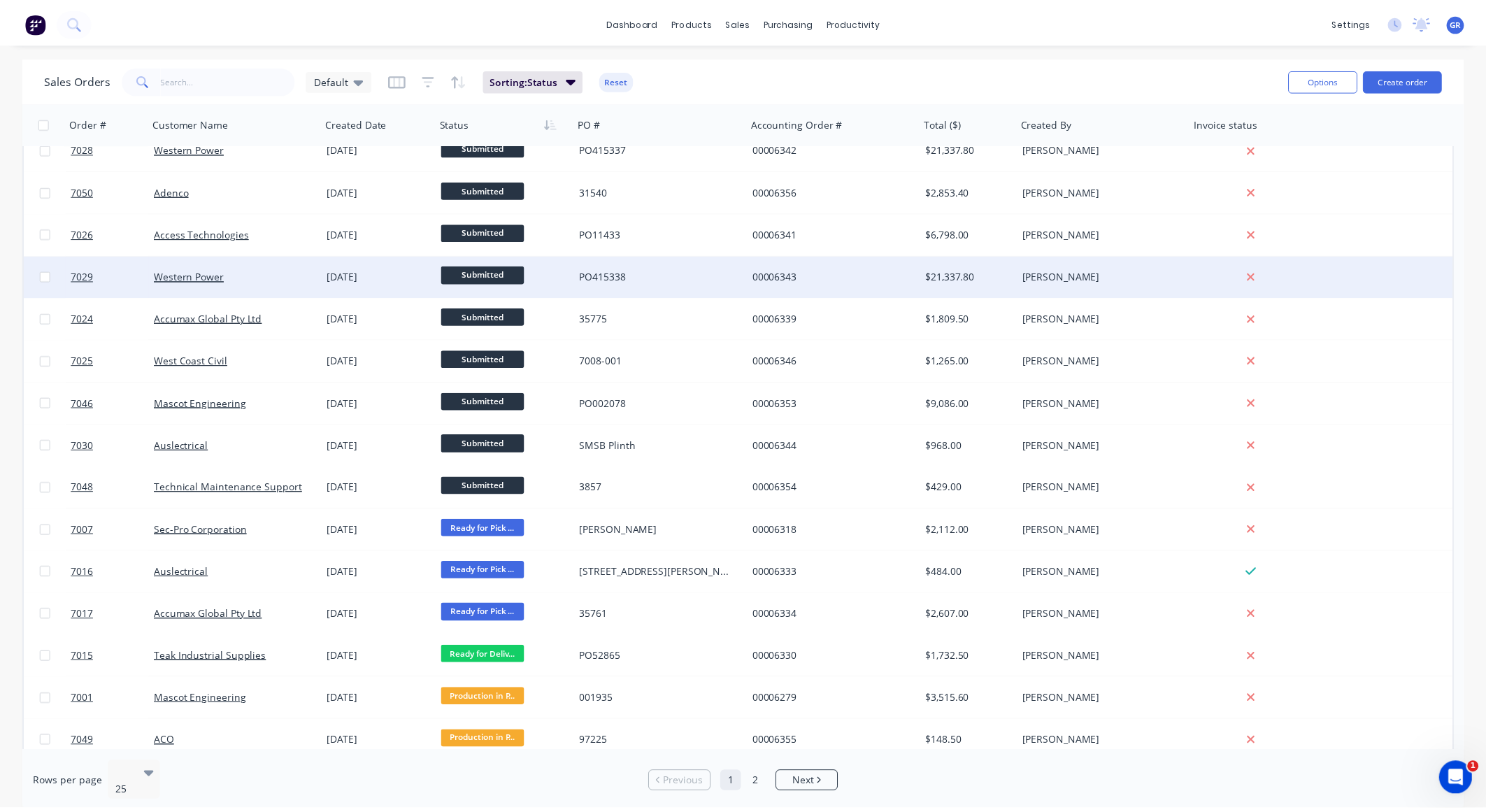
scroll to position [420, 0]
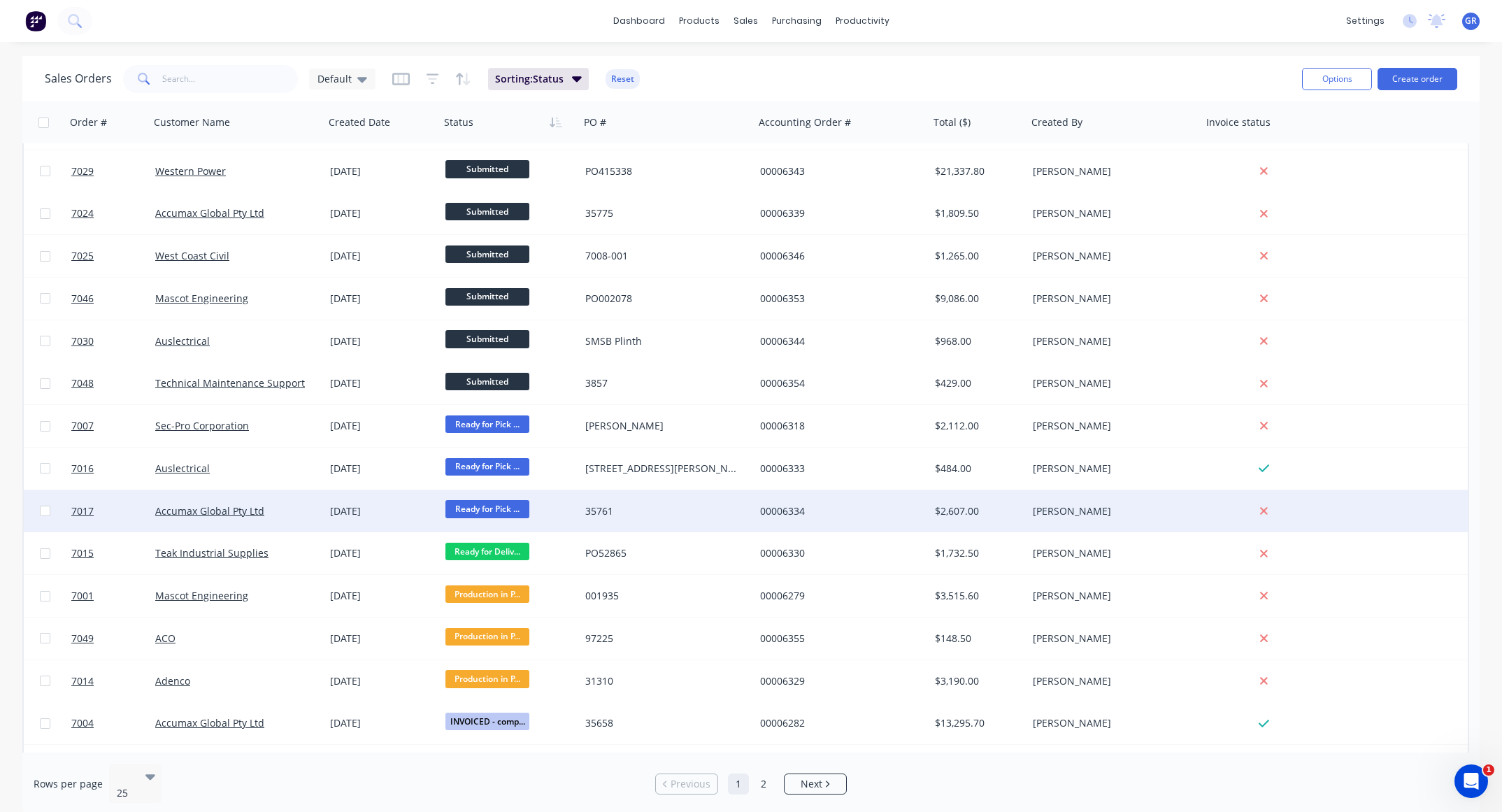
click at [295, 505] on div "Accumax Global Pty Ltd" at bounding box center [233, 511] width 156 height 14
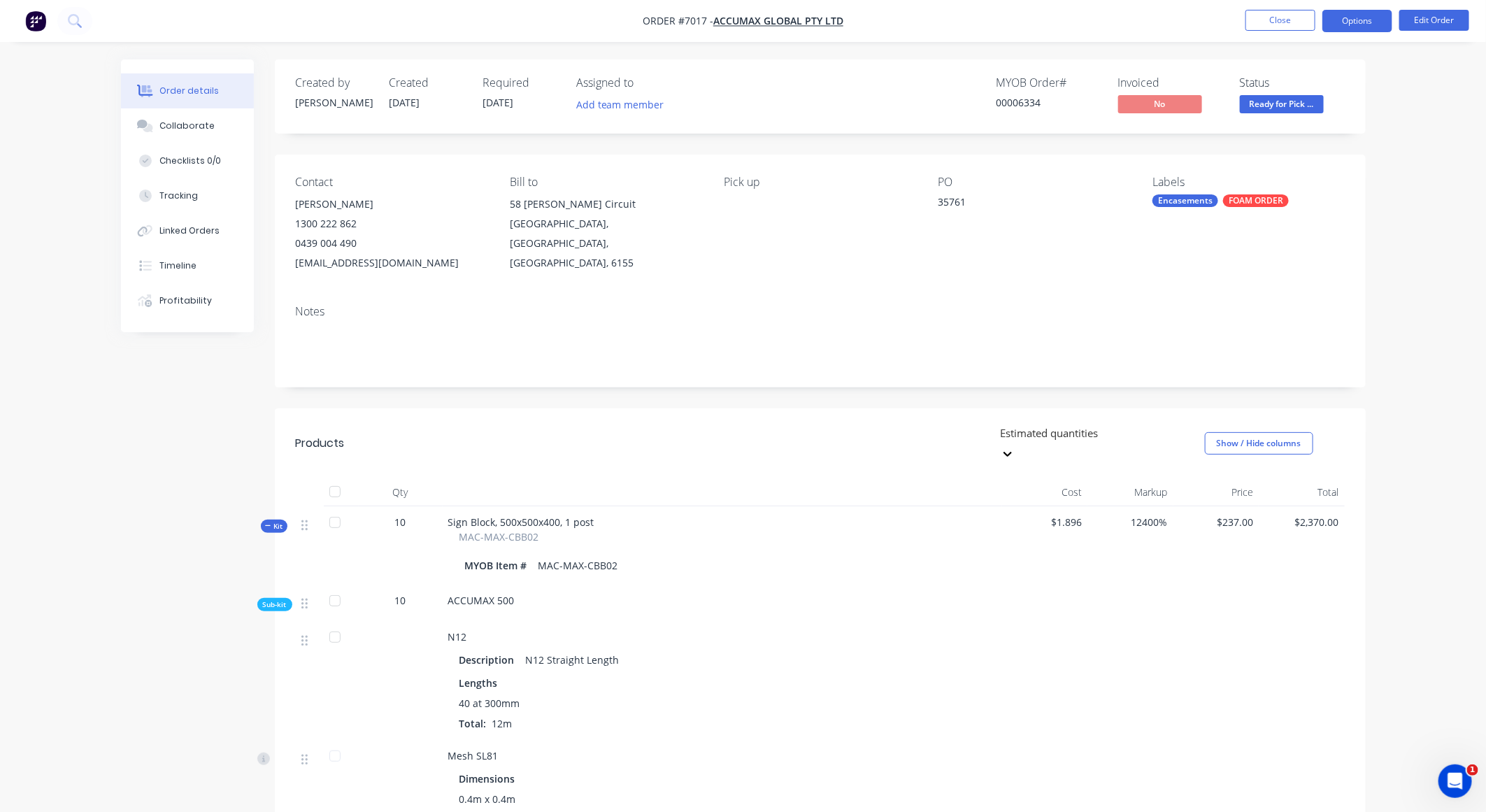
click at [1001, 17] on button "Options" at bounding box center [1357, 20] width 70 height 22
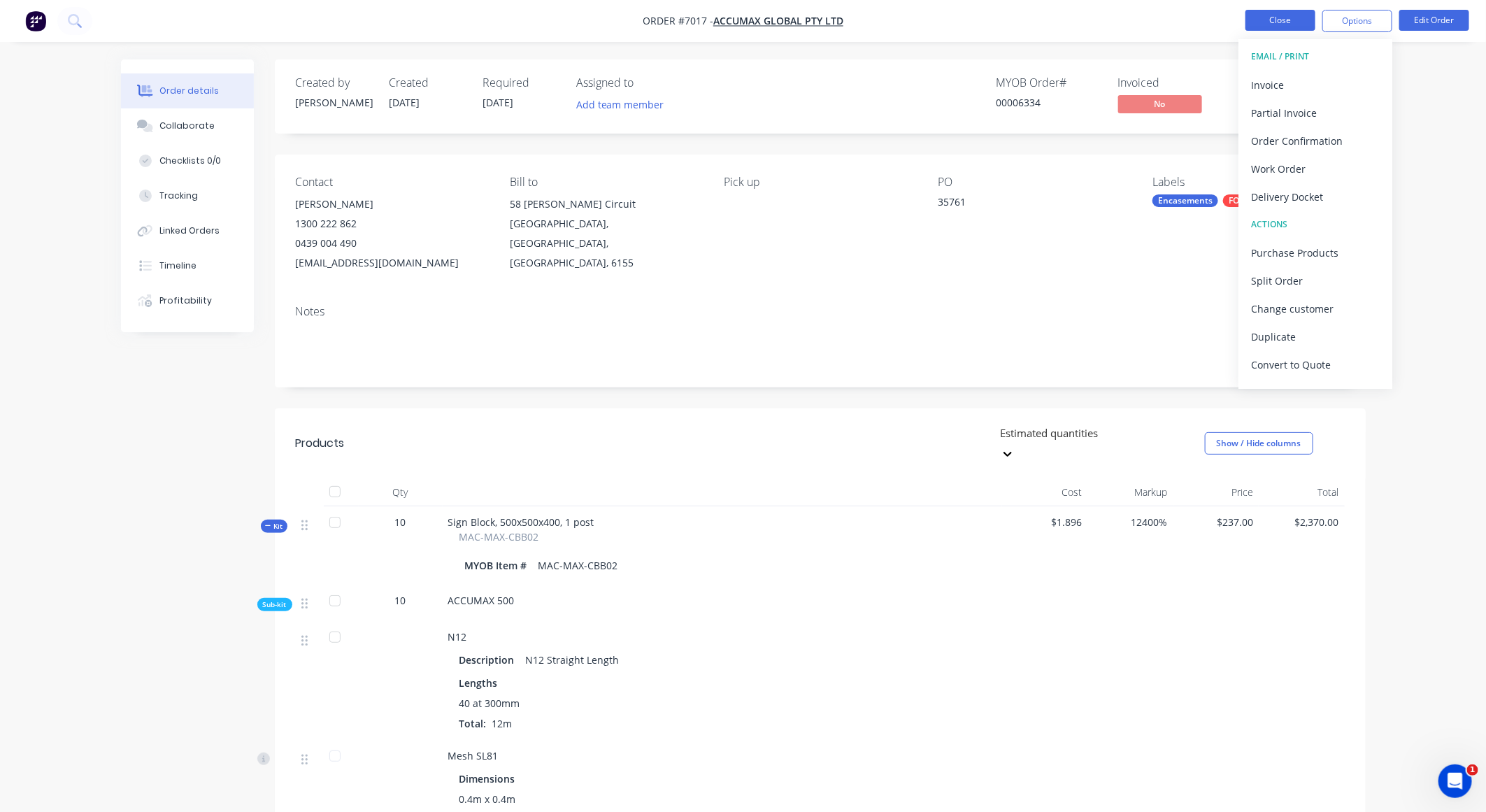
click at [1001, 25] on button "Close" at bounding box center [1280, 20] width 70 height 21
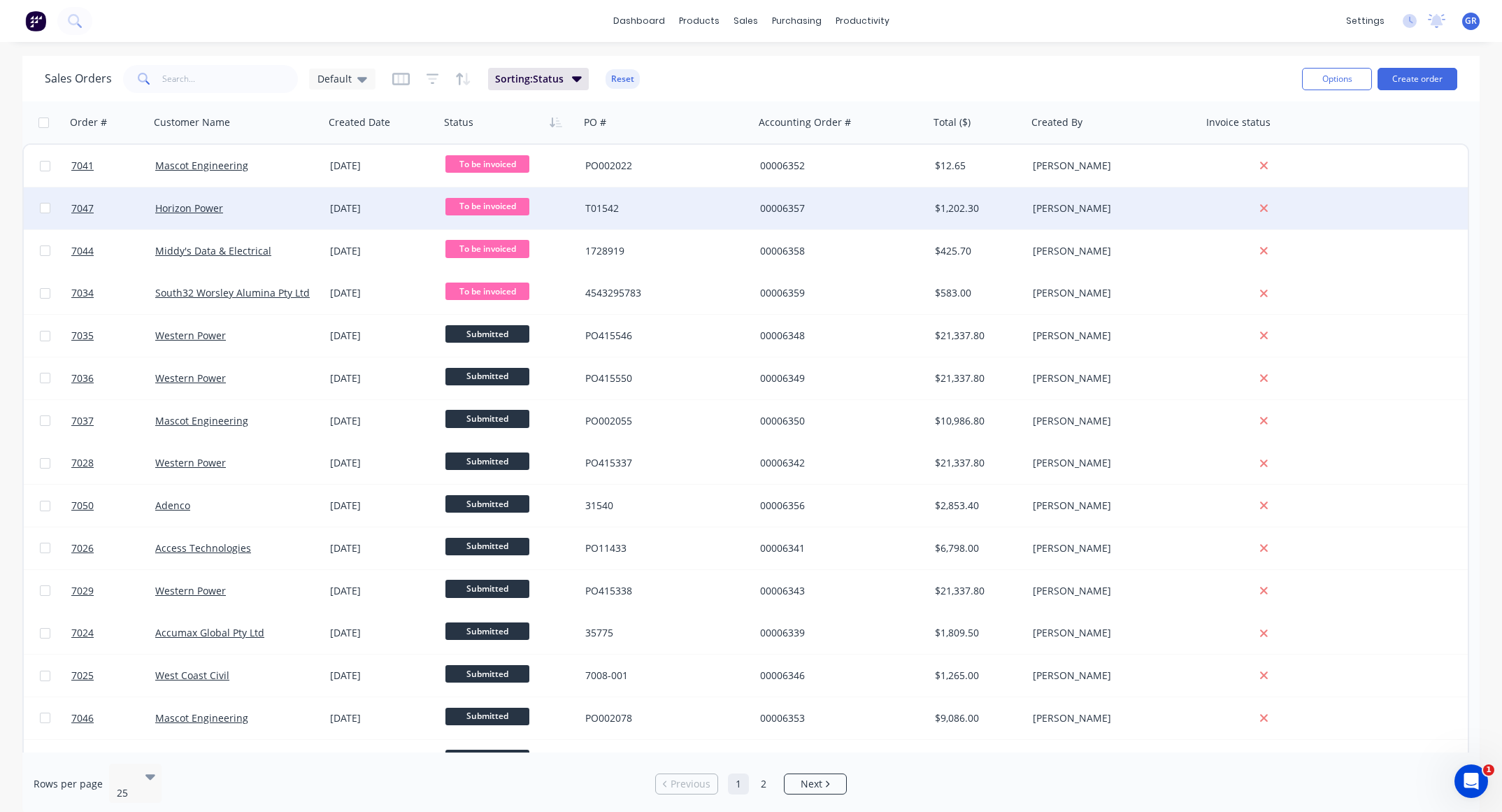
click at [278, 203] on div "Horizon Power" at bounding box center [233, 208] width 156 height 14
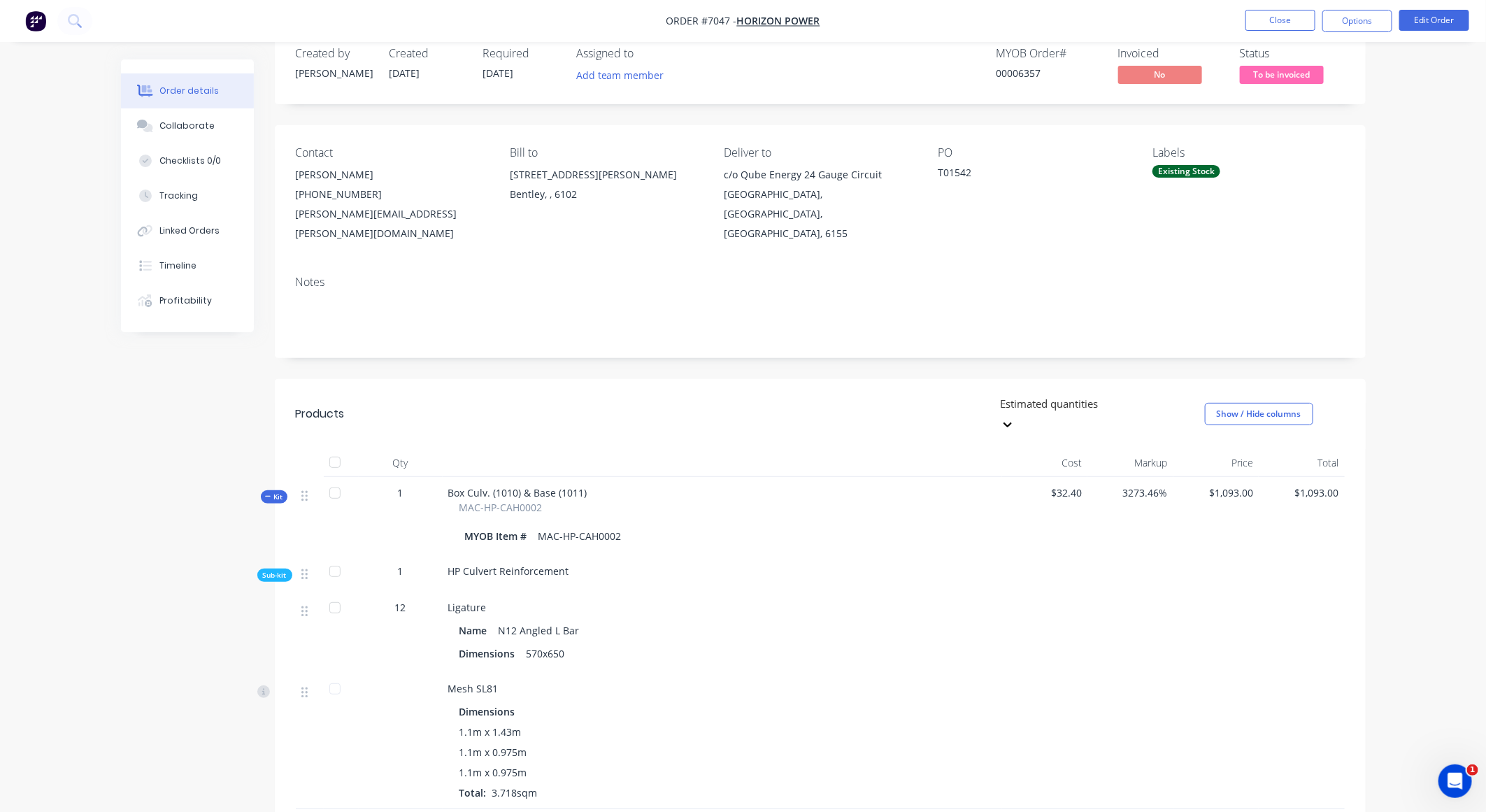
scroll to position [26, 0]
click at [332, 482] on div at bounding box center [335, 496] width 28 height 28
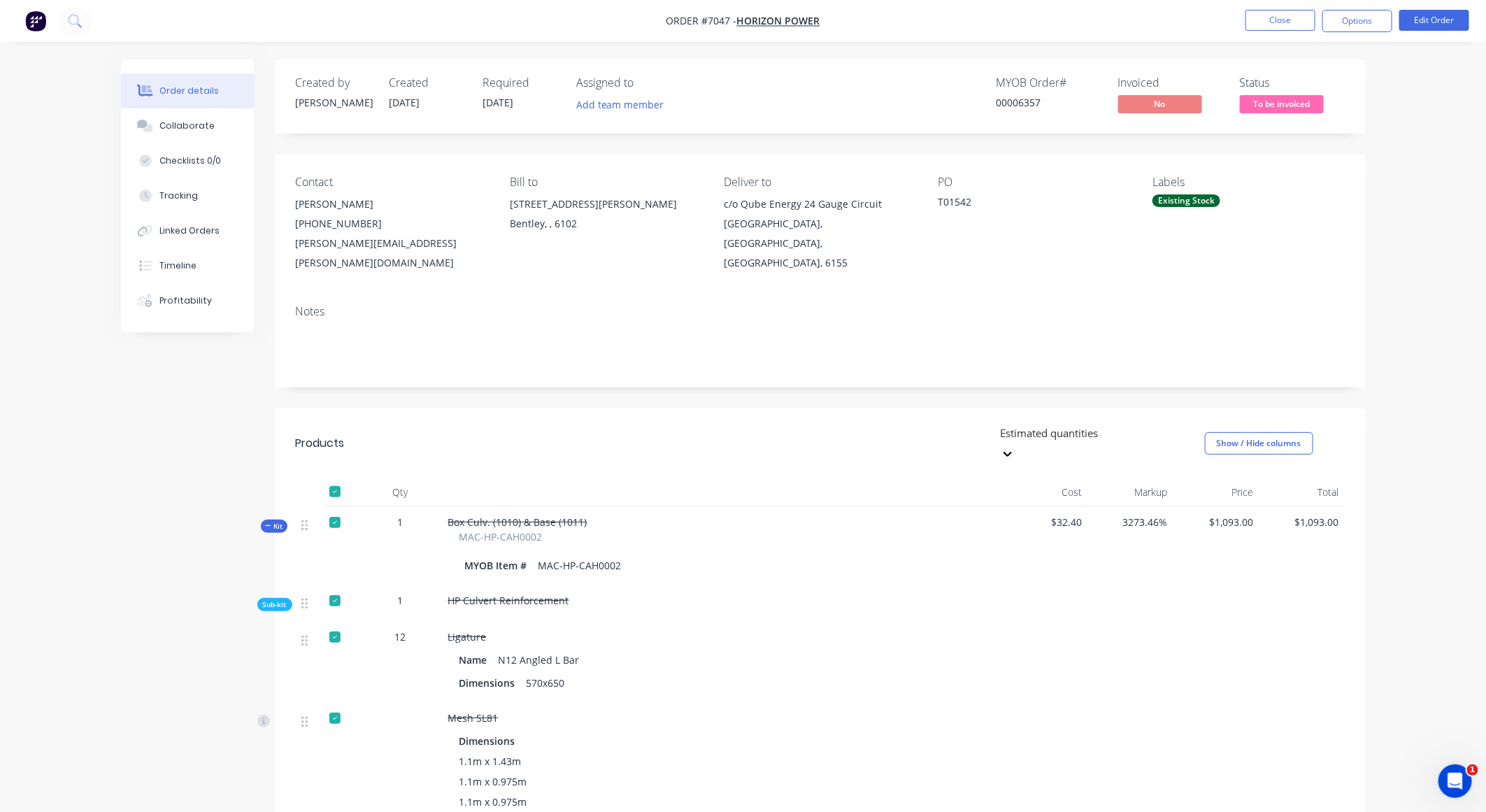
scroll to position [0, 0]
click at [1001, 17] on button "Options" at bounding box center [1357, 20] width 70 height 22
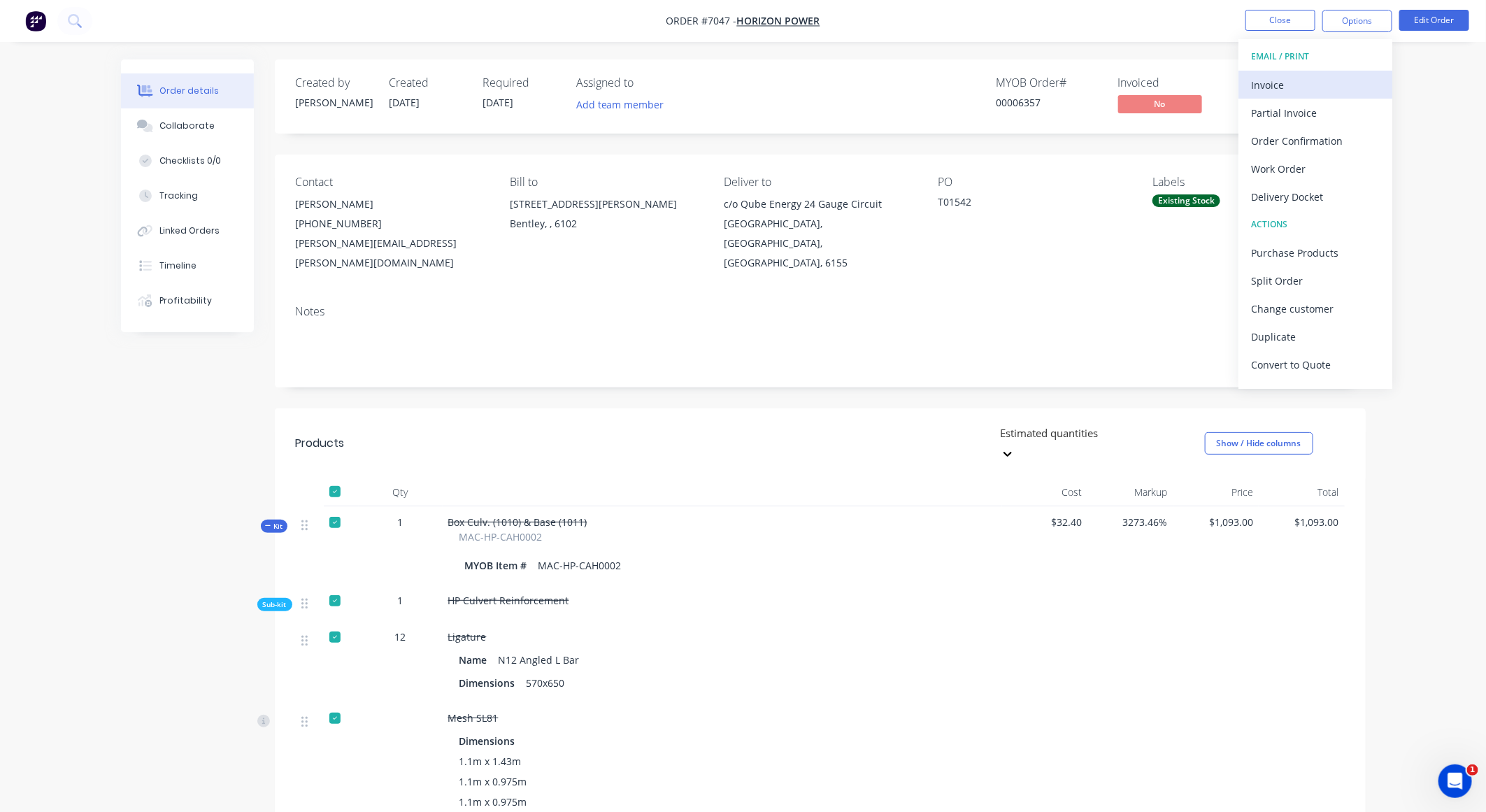
click at [1001, 76] on div "Invoice" at bounding box center [1315, 84] width 129 height 20
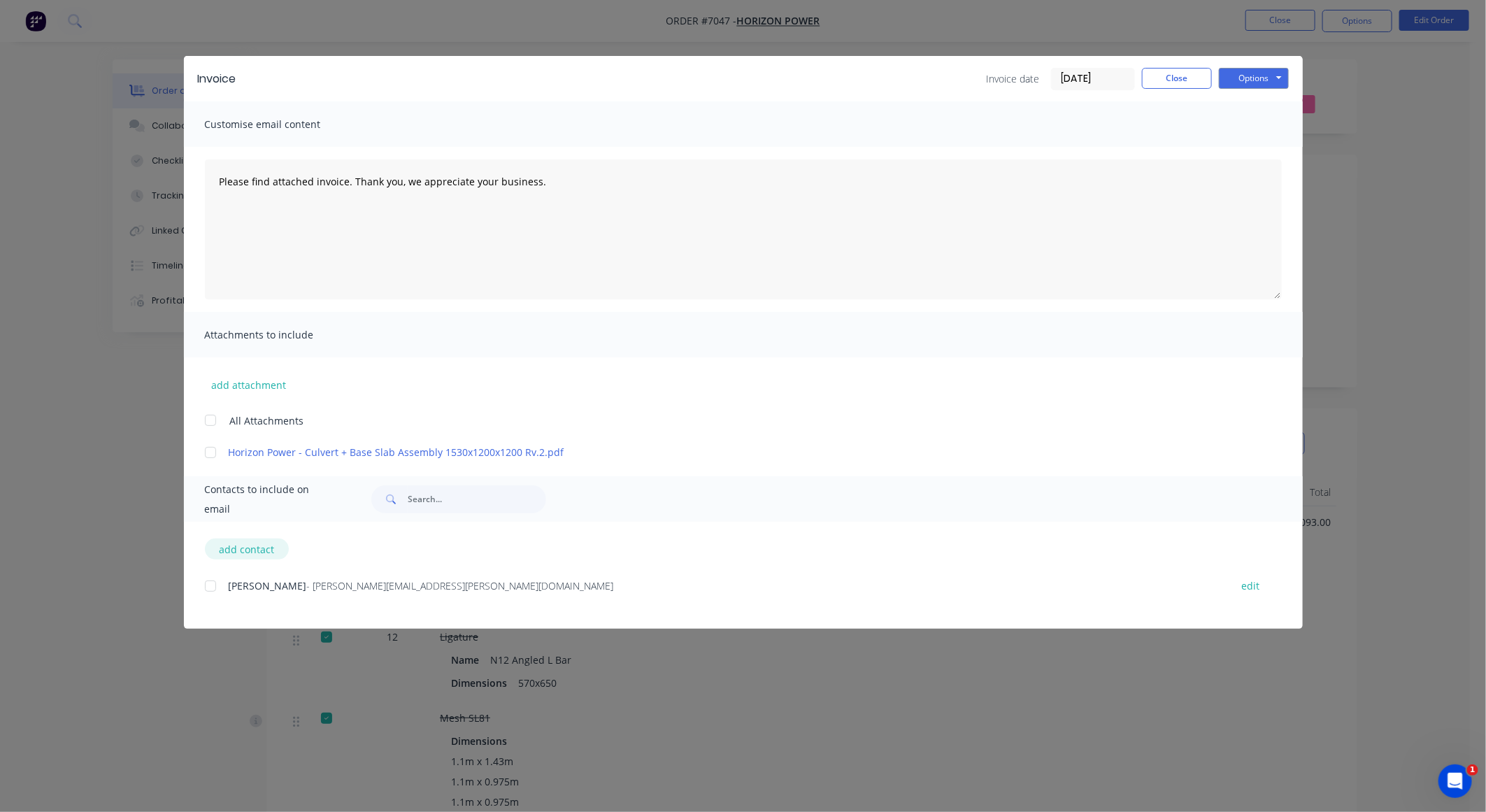
click at [248, 540] on button "add contact" at bounding box center [246, 549] width 84 height 21
select select "AU"
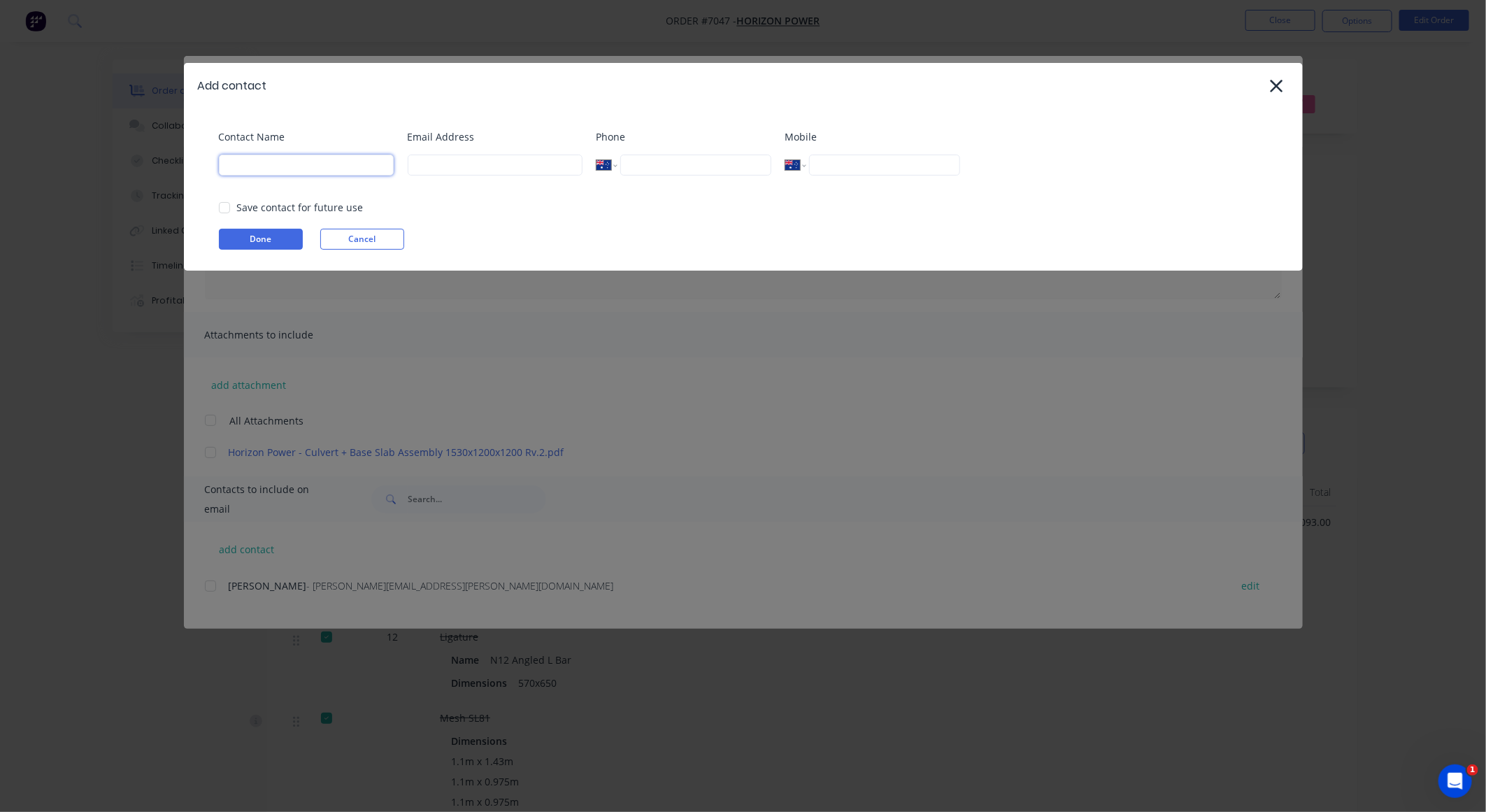
click at [278, 174] on input at bounding box center [306, 165] width 175 height 21
type input "Accounts"
click at [438, 164] on input at bounding box center [495, 165] width 175 height 21
type input "[EMAIL_ADDRESS][DOMAIN_NAME]"
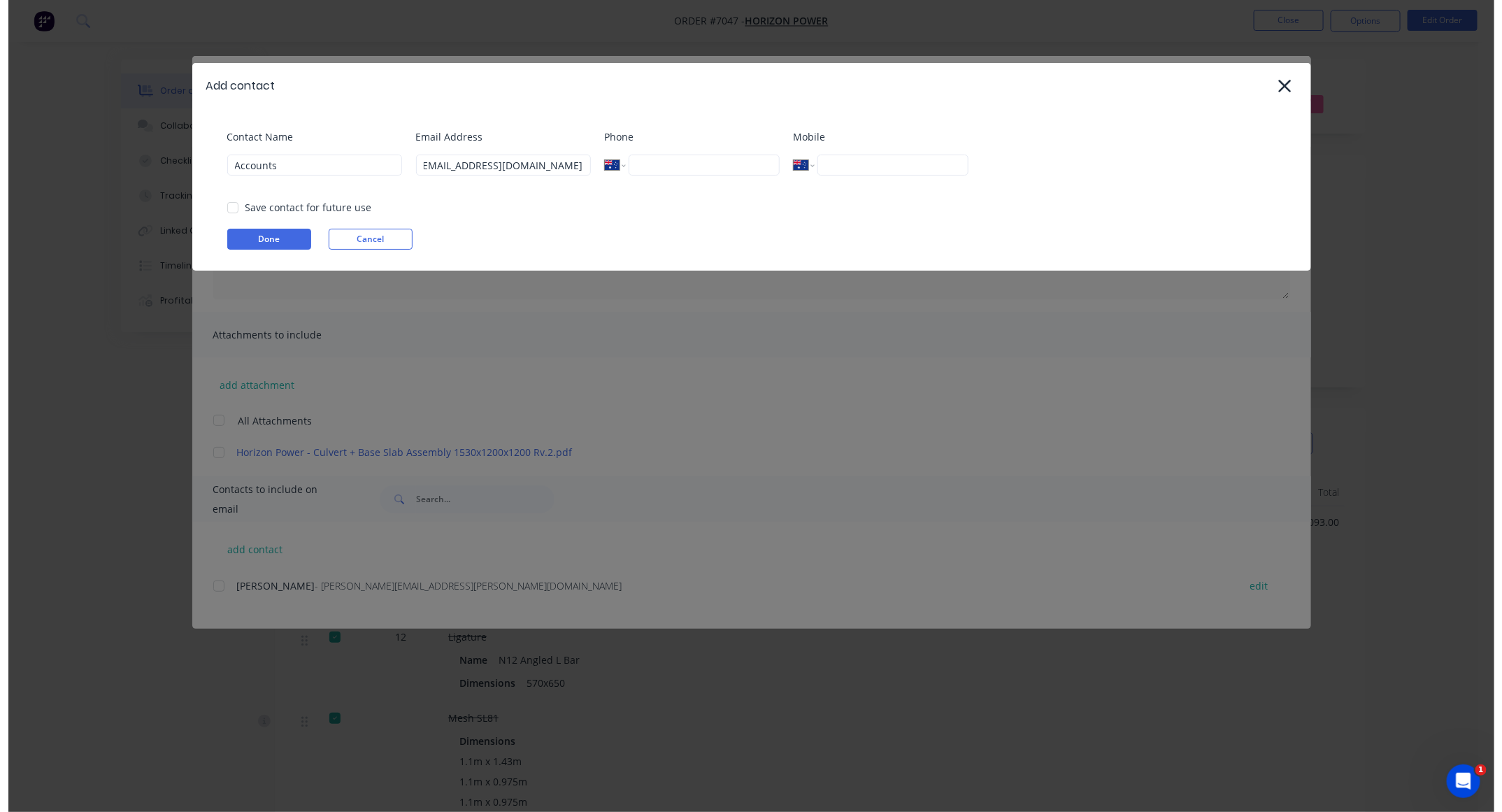
scroll to position [0, 0]
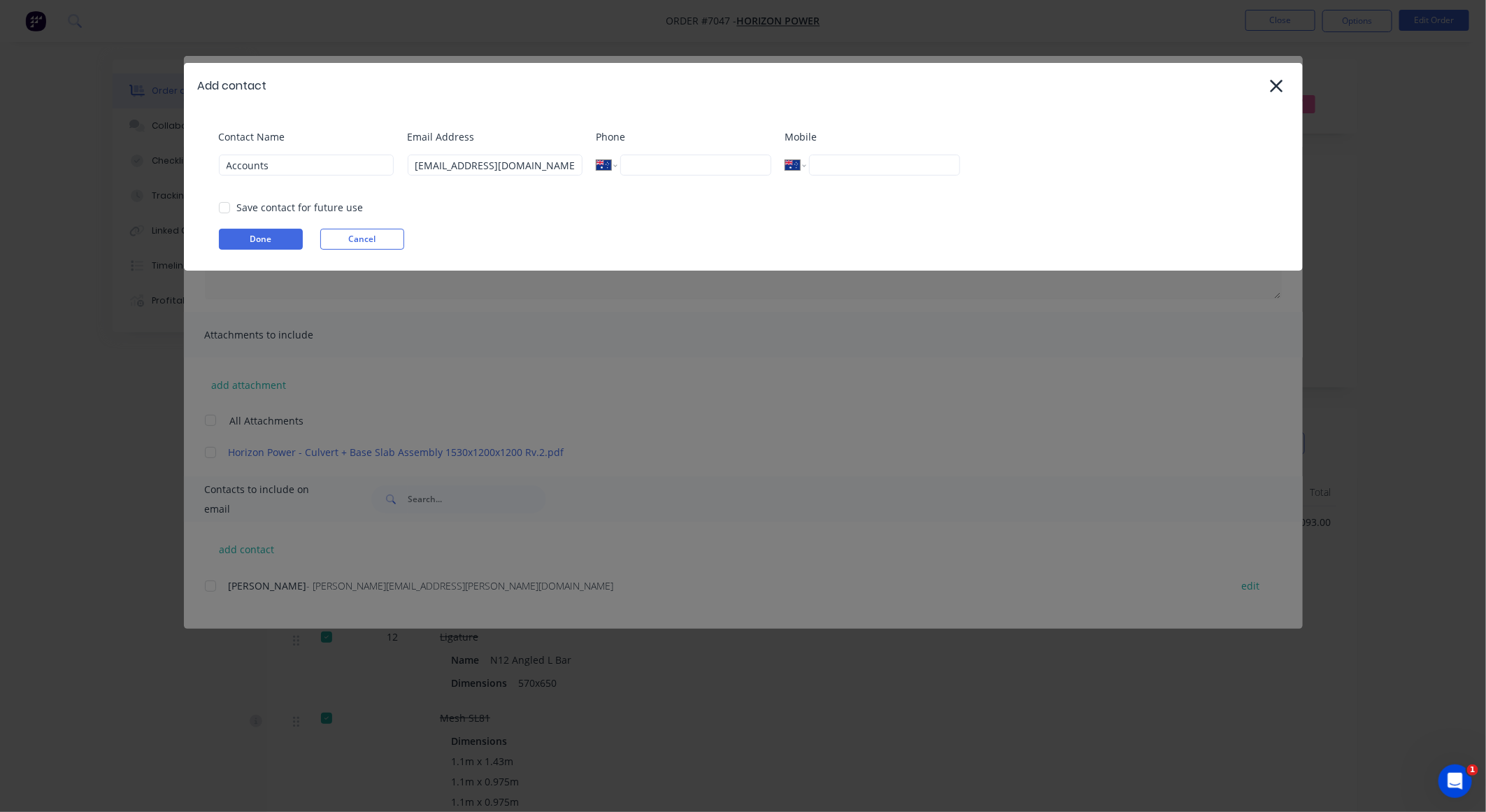
click at [585, 231] on div "Done Cancel" at bounding box center [750, 239] width 1064 height 21
click at [229, 208] on div at bounding box center [224, 208] width 28 height 28
click at [254, 242] on button "Done" at bounding box center [260, 239] width 84 height 21
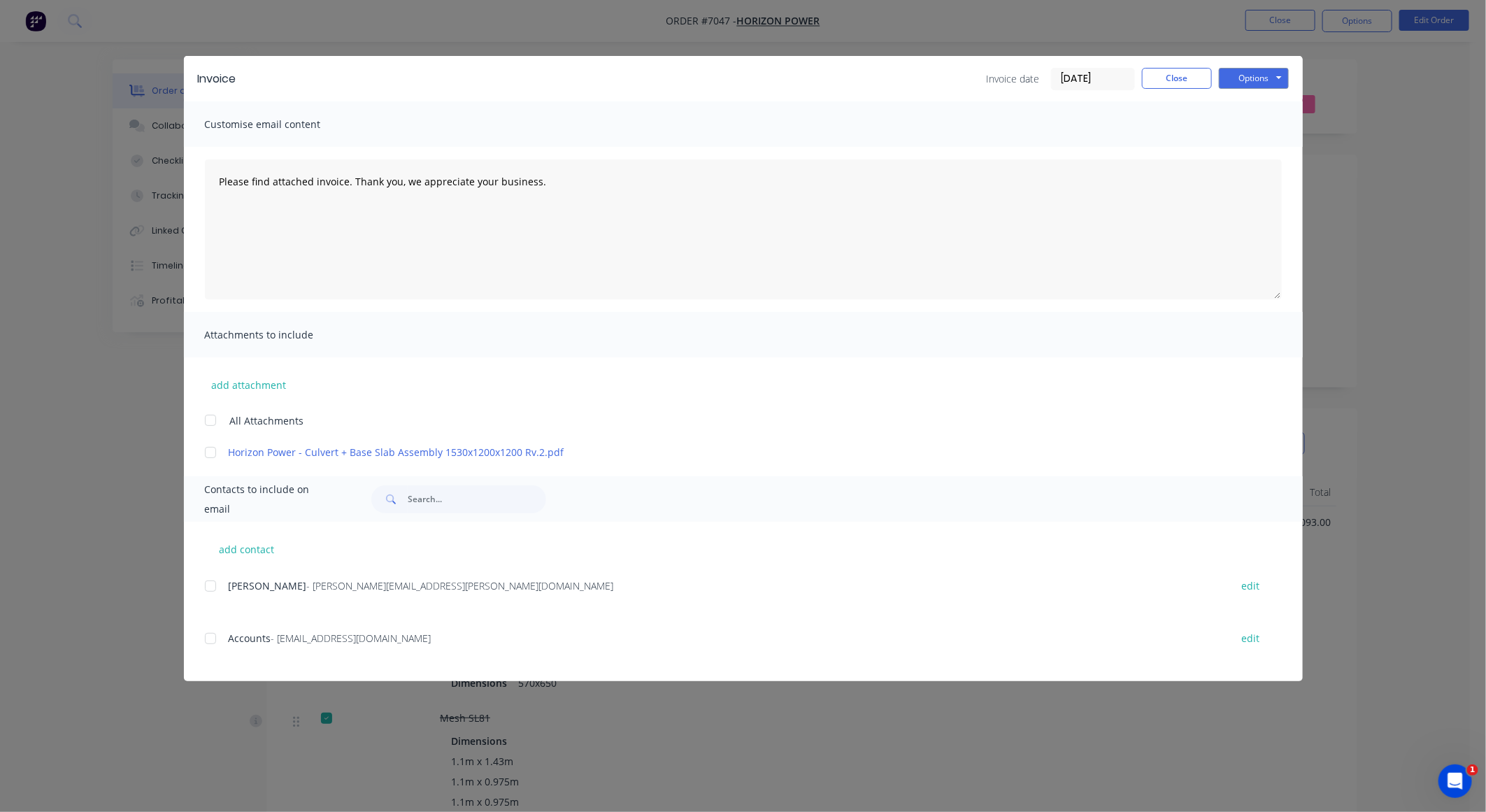
click at [210, 540] on div at bounding box center [210, 638] width 28 height 28
click at [1001, 74] on input "[DATE]" at bounding box center [1093, 79] width 83 height 21
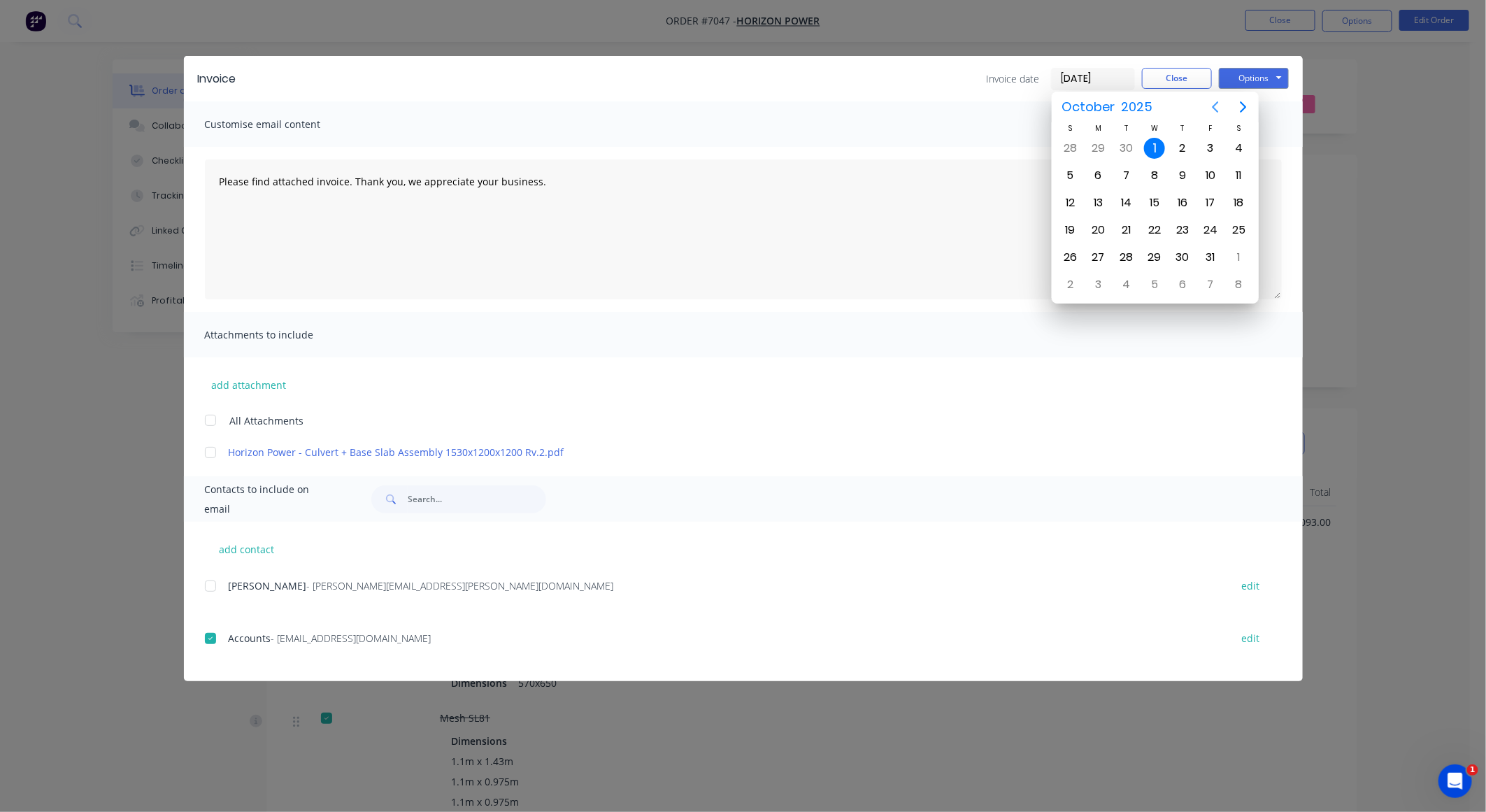
click at [1001, 103] on icon "Previous page" at bounding box center [1216, 106] width 17 height 17
click at [1001, 255] on div "30" at bounding box center [1127, 258] width 21 height 21
type input "[DATE]"
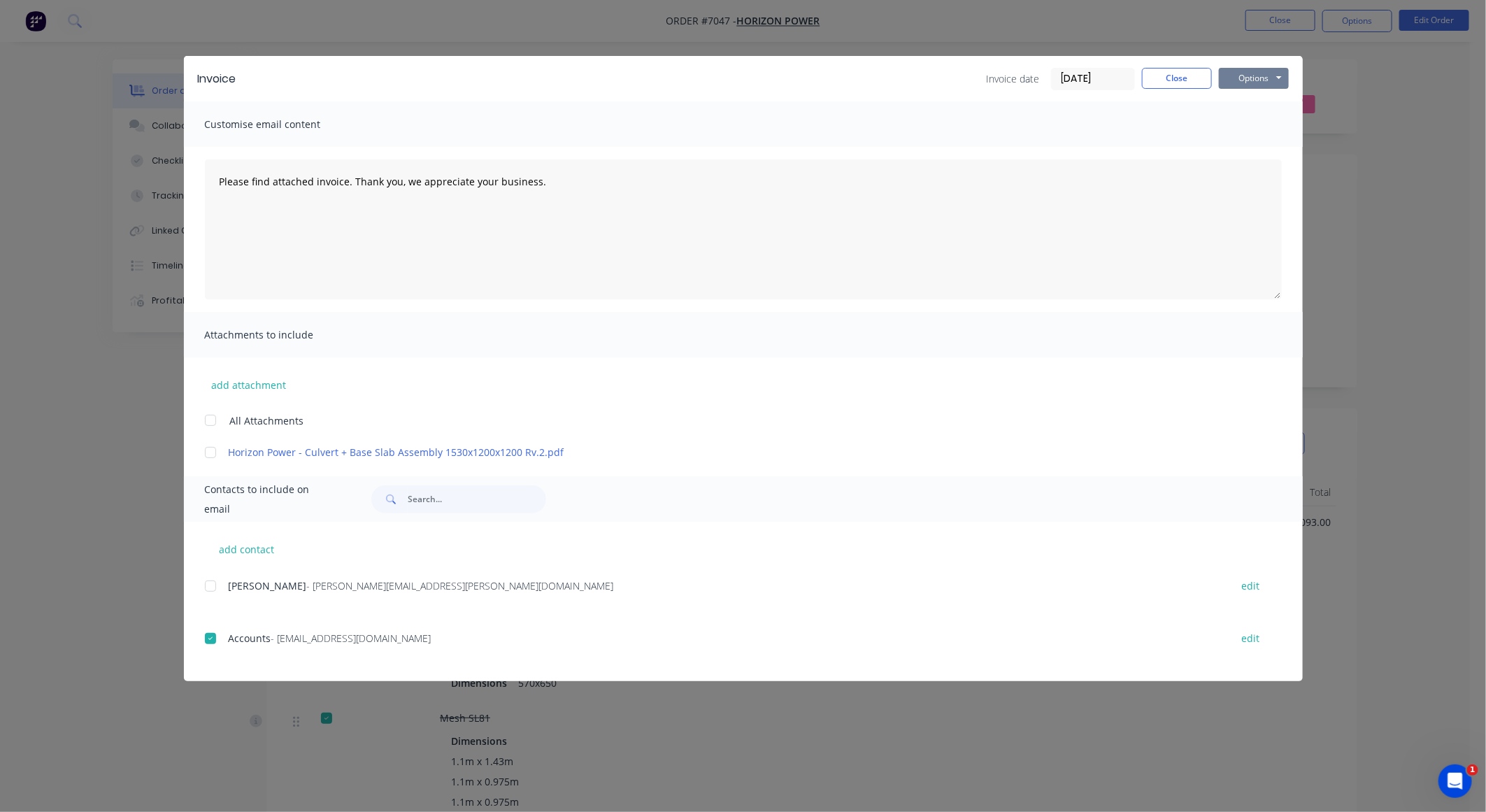
click at [1001, 79] on button "Options" at bounding box center [1253, 79] width 70 height 21
click at [1001, 104] on button "Preview" at bounding box center [1263, 104] width 89 height 23
click at [209, 540] on div at bounding box center [210, 638] width 28 height 28
click at [1001, 74] on button "Options" at bounding box center [1253, 79] width 70 height 21
click at [1001, 152] on button "Email" at bounding box center [1263, 150] width 89 height 23
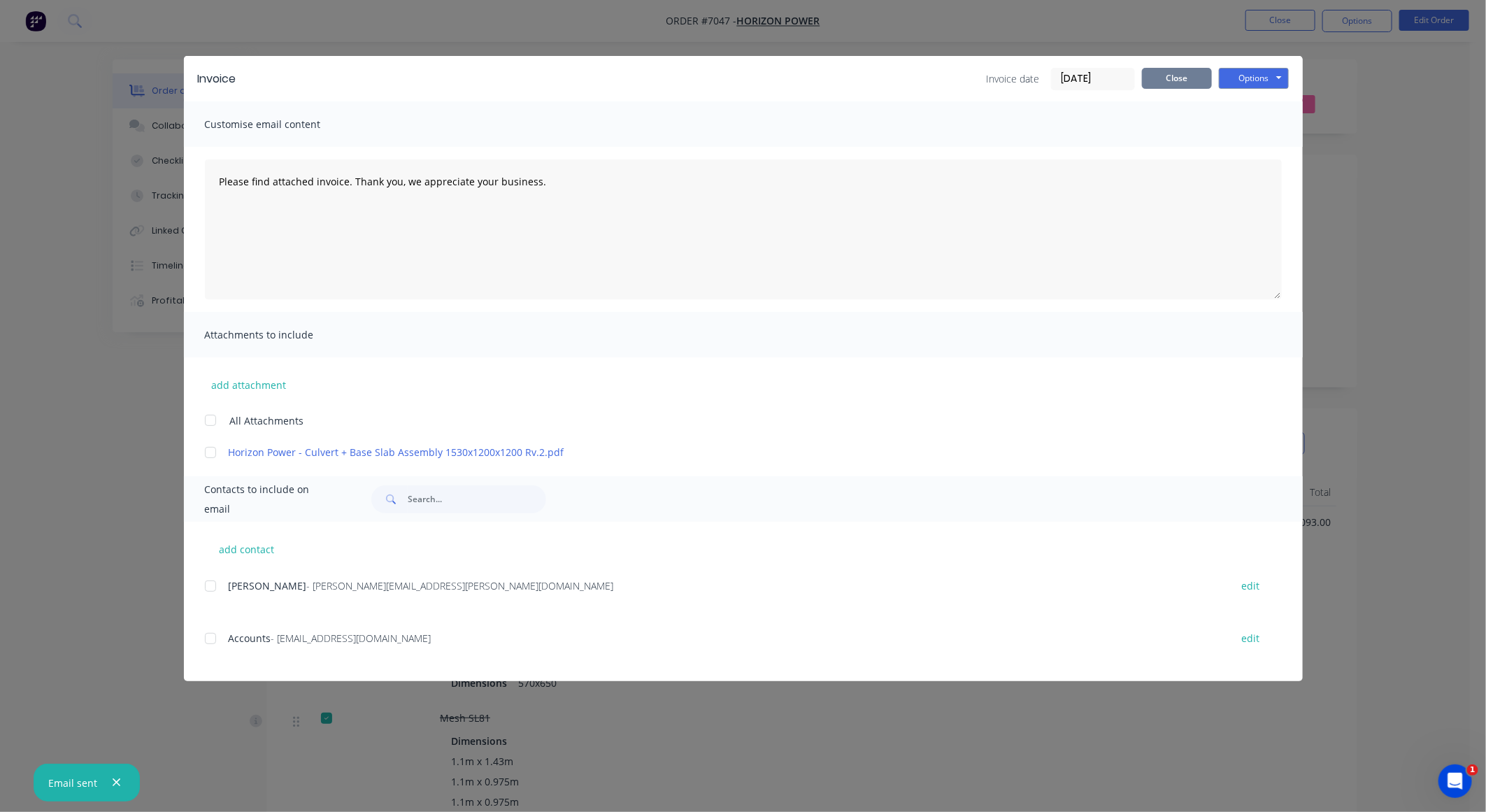
click at [1001, 78] on button "Close" at bounding box center [1177, 79] width 70 height 21
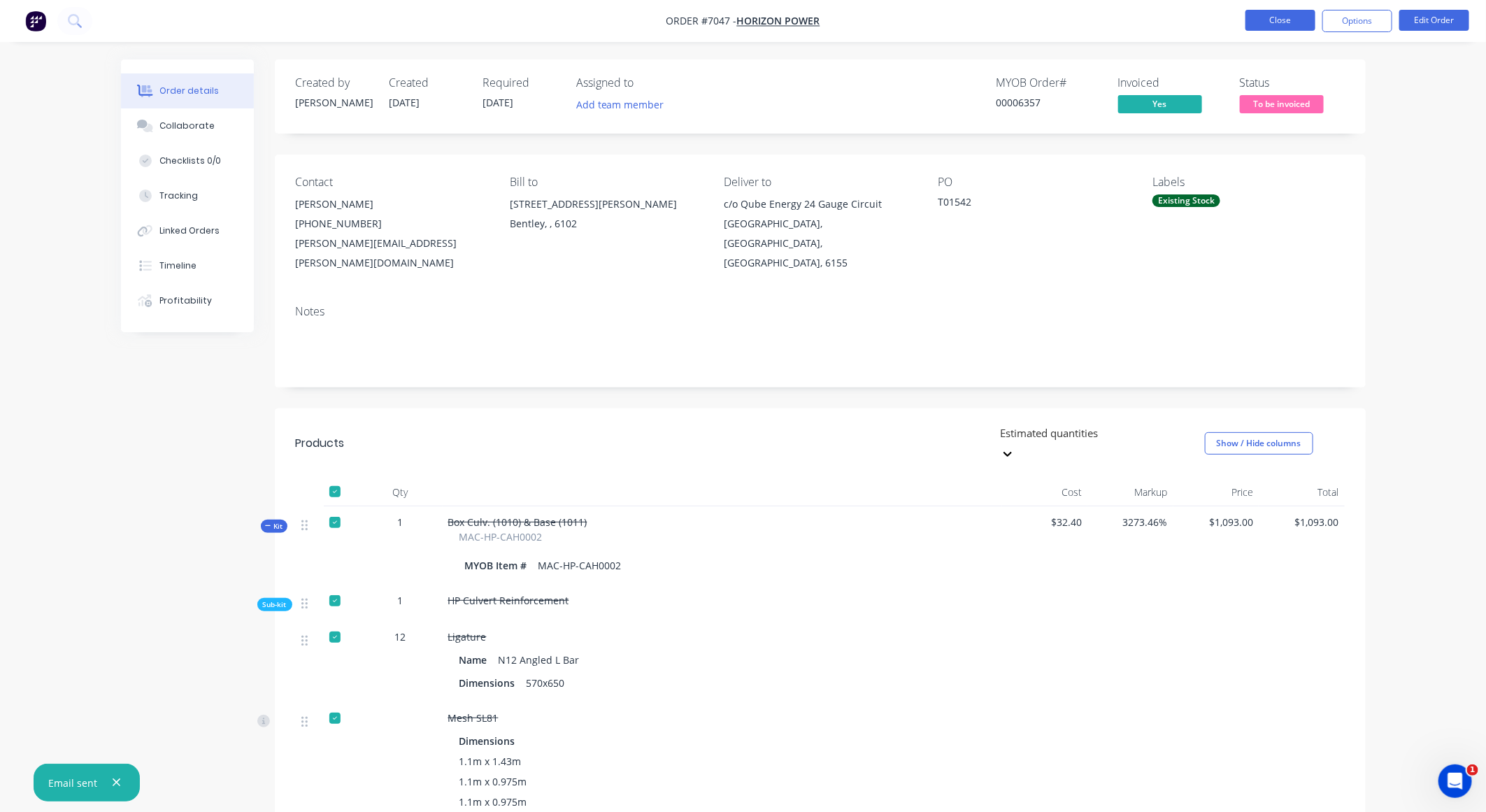
click at [1001, 16] on button "Close" at bounding box center [1280, 20] width 70 height 21
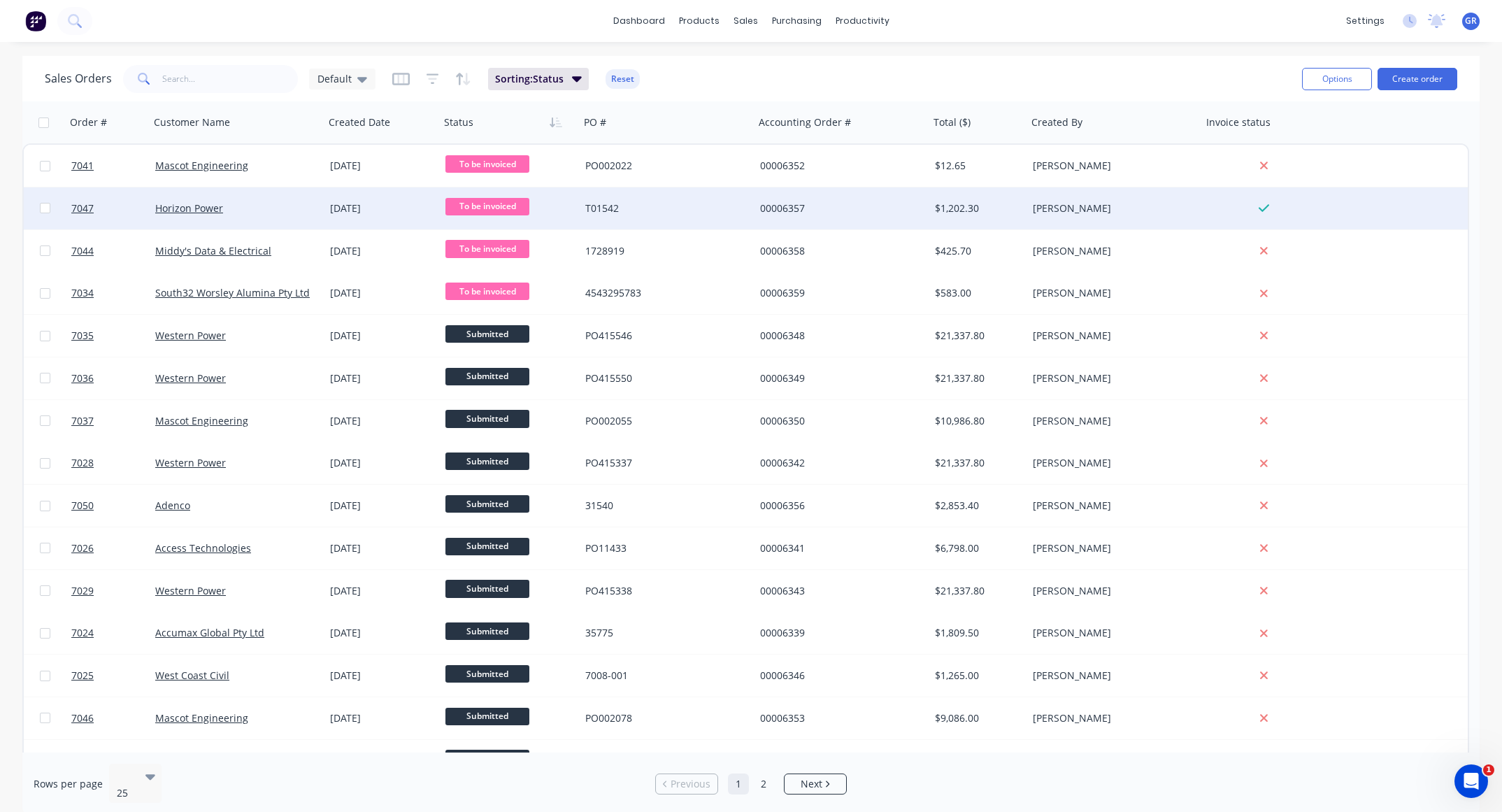
click at [472, 204] on span "To be invoiced" at bounding box center [487, 206] width 84 height 17
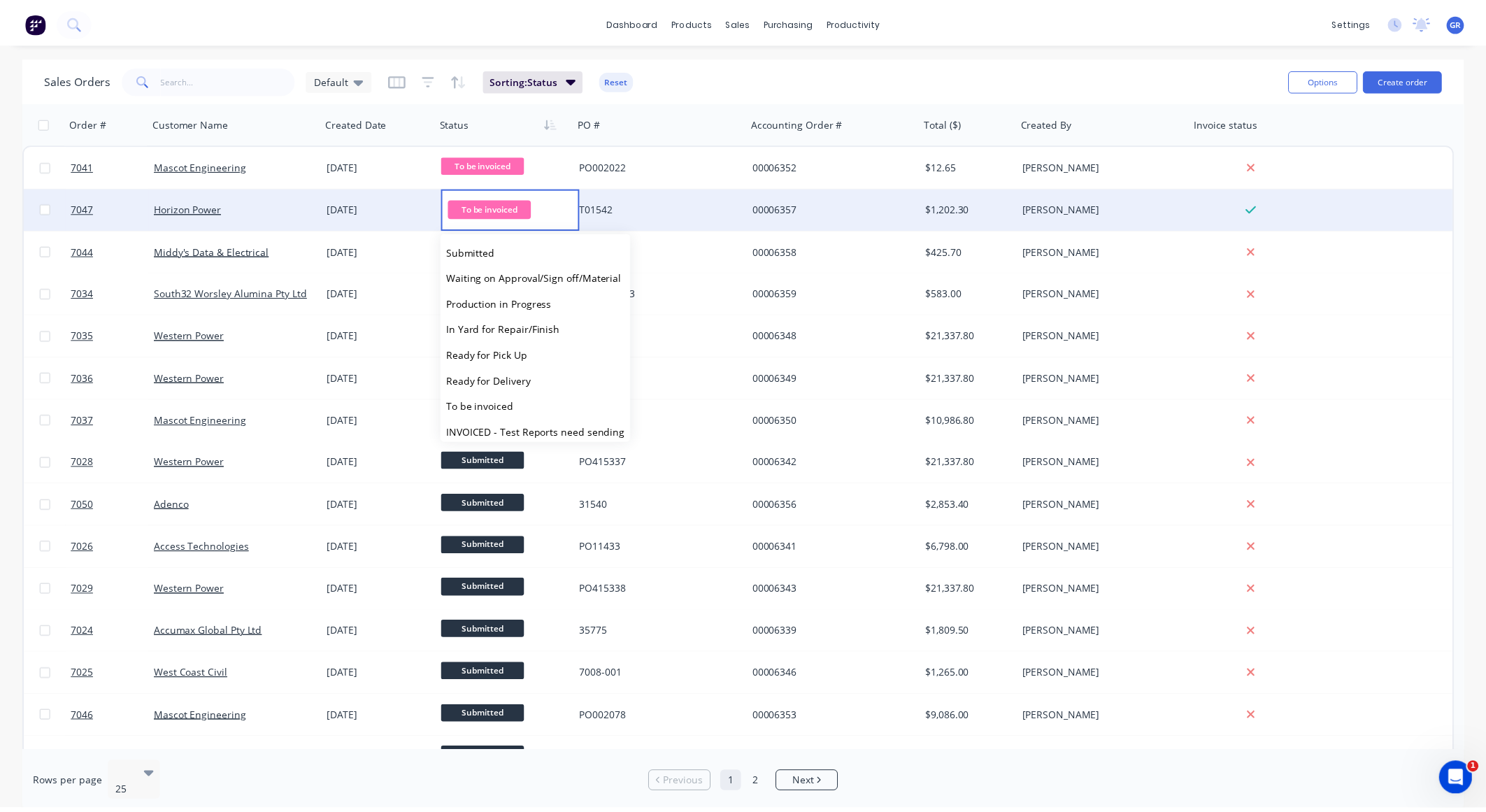
scroll to position [86, 0]
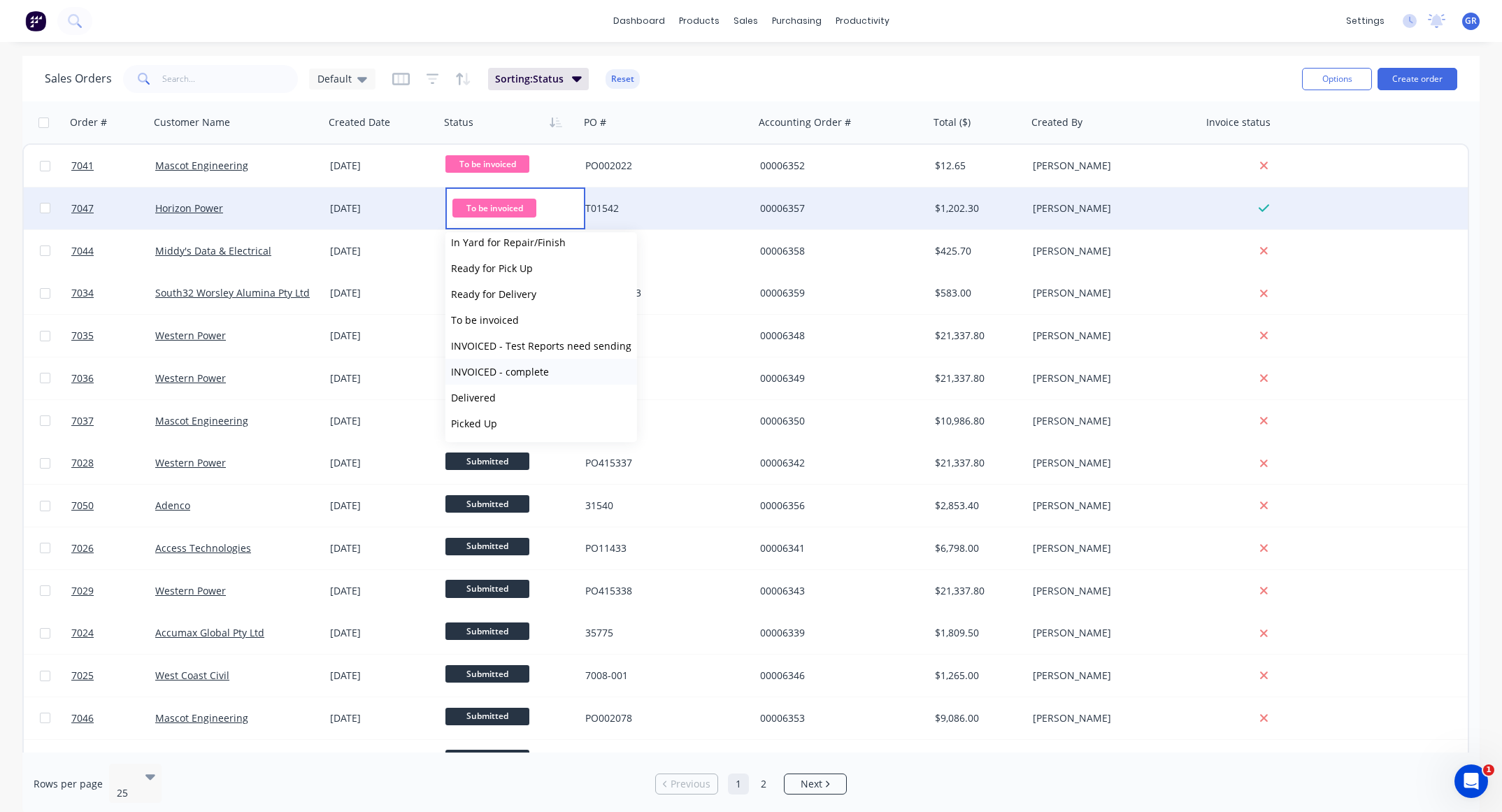
click at [522, 376] on span "INVOICED - complete" at bounding box center [500, 372] width 98 height 13
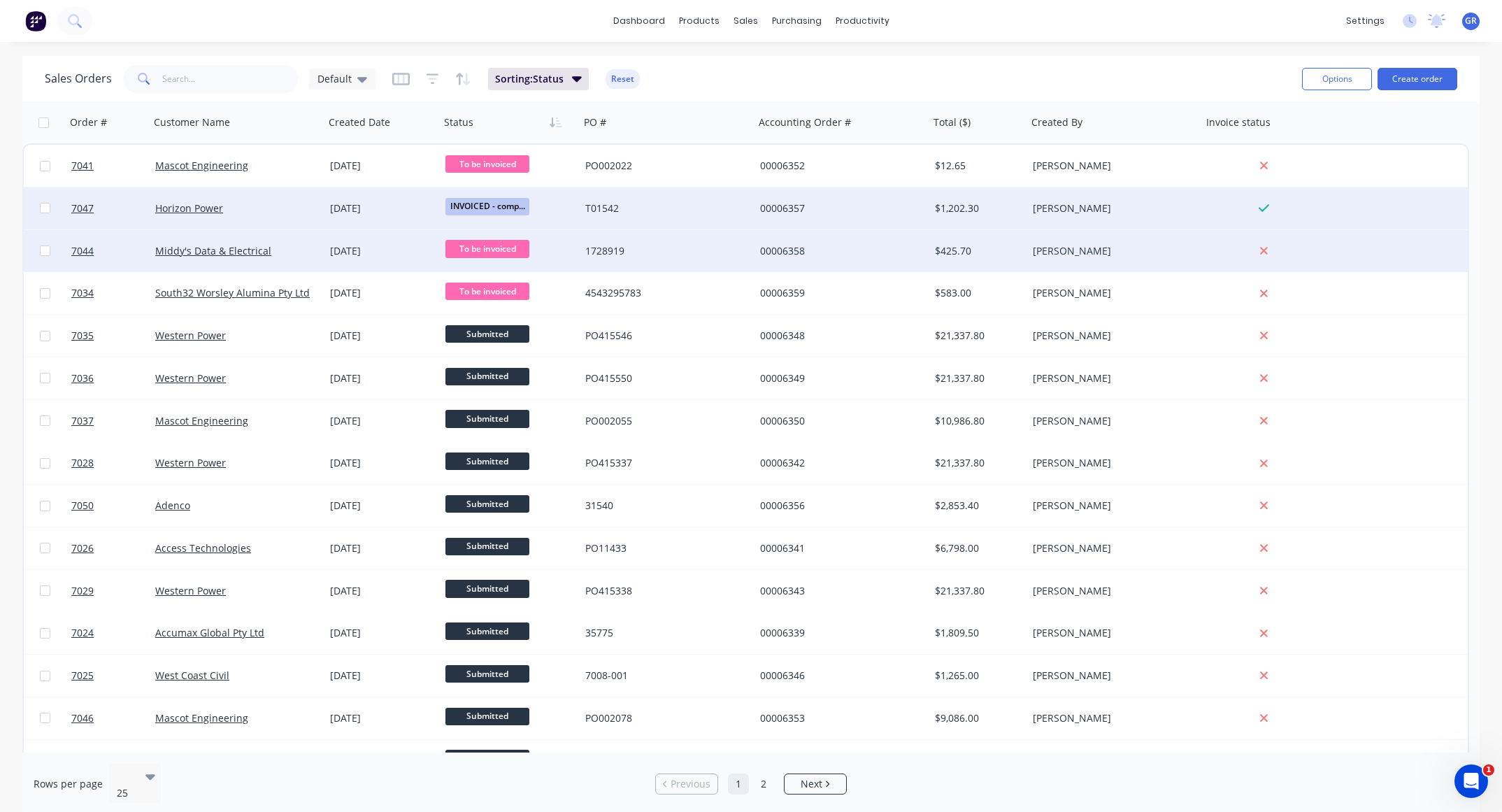
click at [299, 248] on div "Middy's Data & Electrical" at bounding box center [233, 250] width 156 height 14
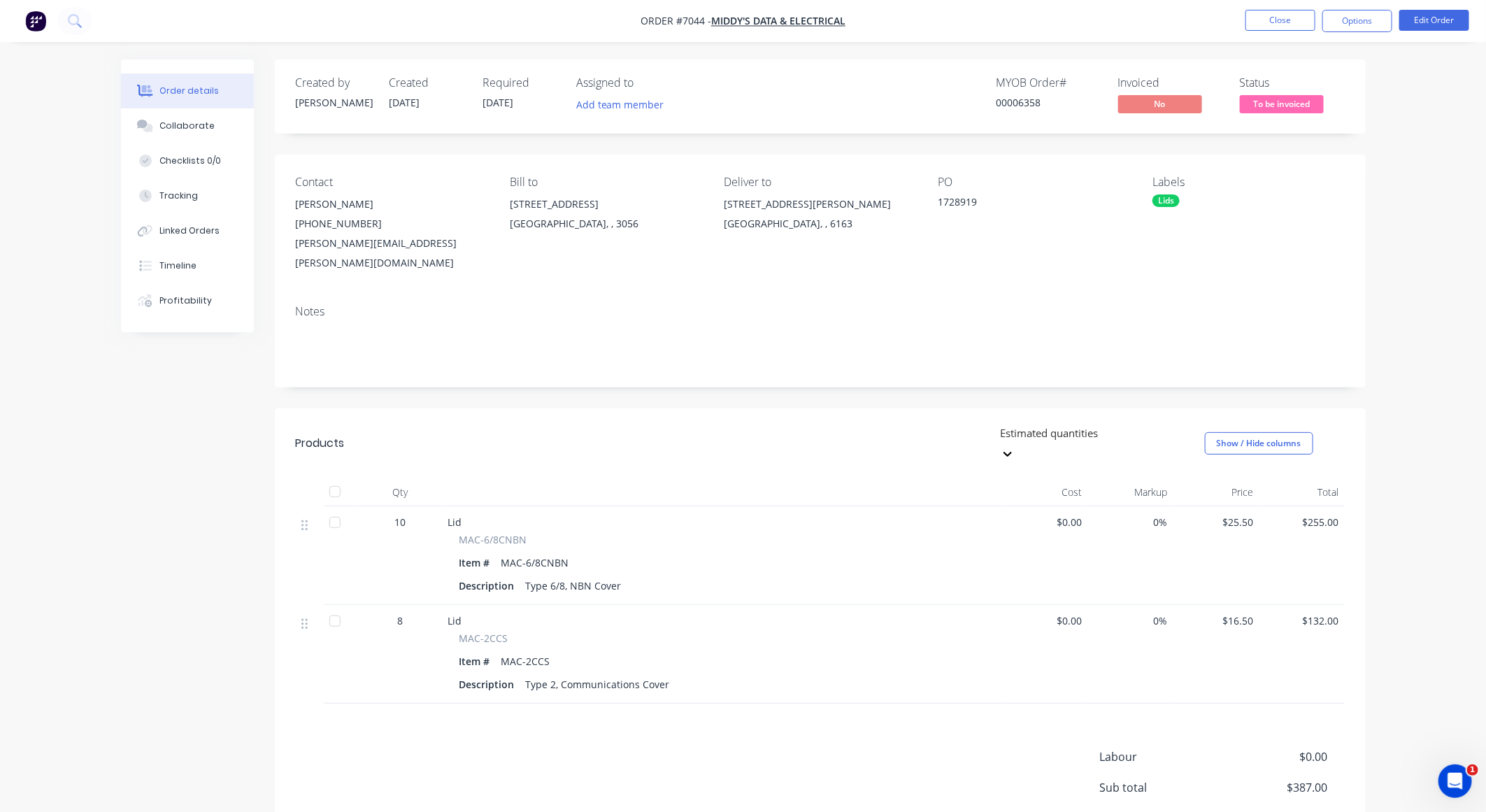
click at [337, 508] on div at bounding box center [335, 522] width 28 height 28
click at [336, 540] on div at bounding box center [335, 621] width 28 height 28
click at [1001, 21] on button "Options" at bounding box center [1357, 20] width 70 height 22
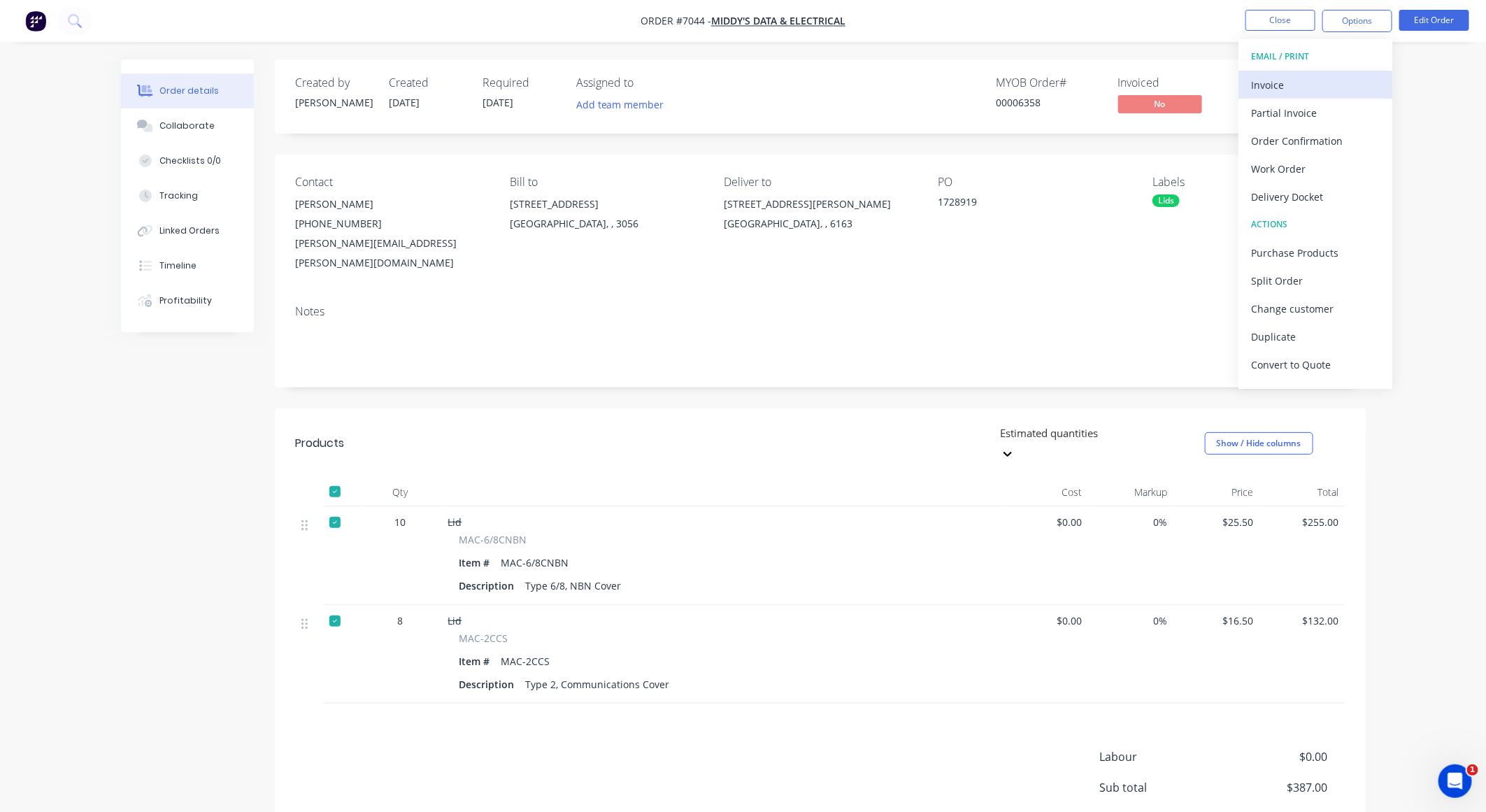
click at [1001, 83] on div "Invoice" at bounding box center [1315, 84] width 129 height 20
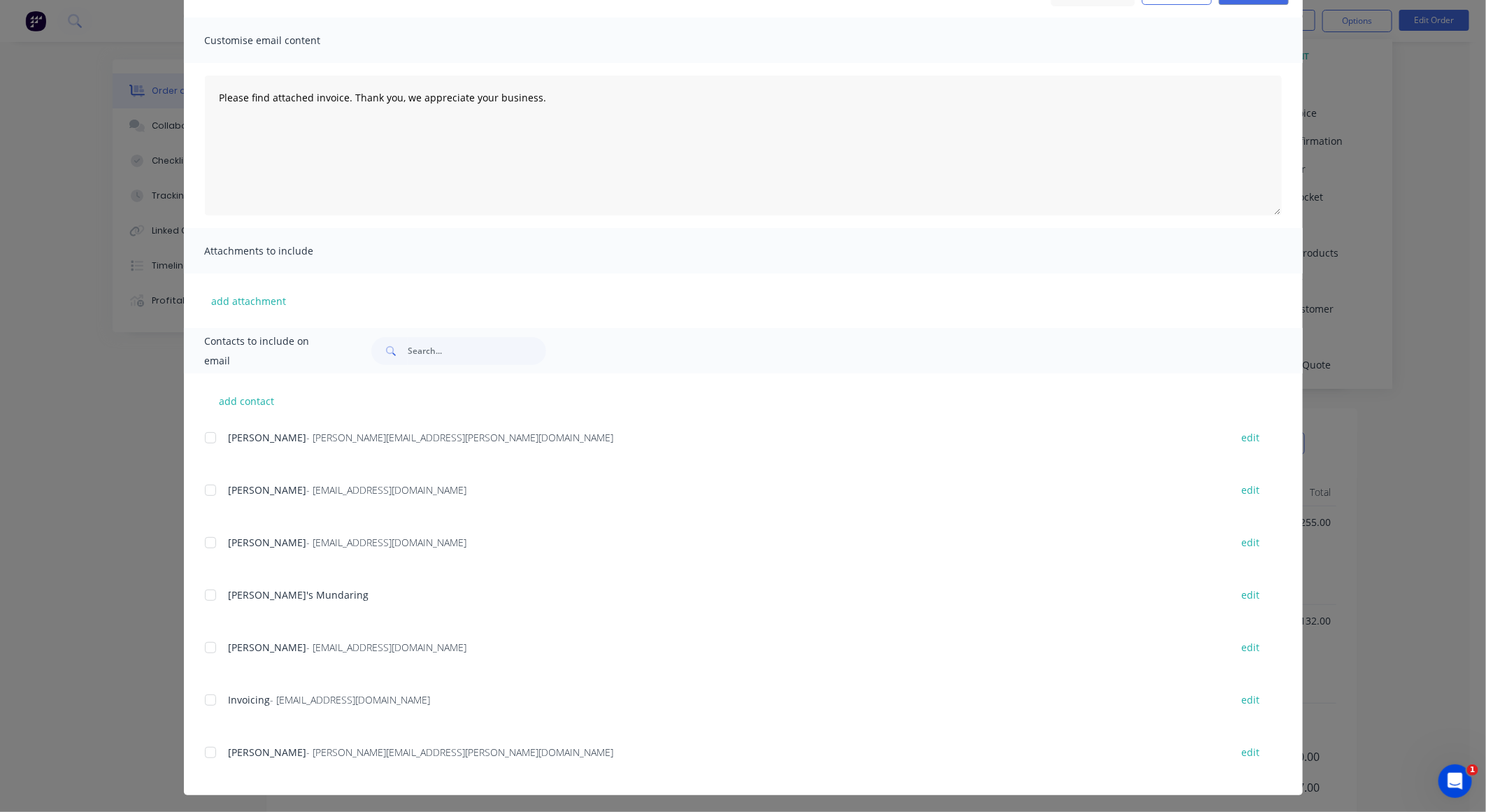
scroll to position [86, 0]
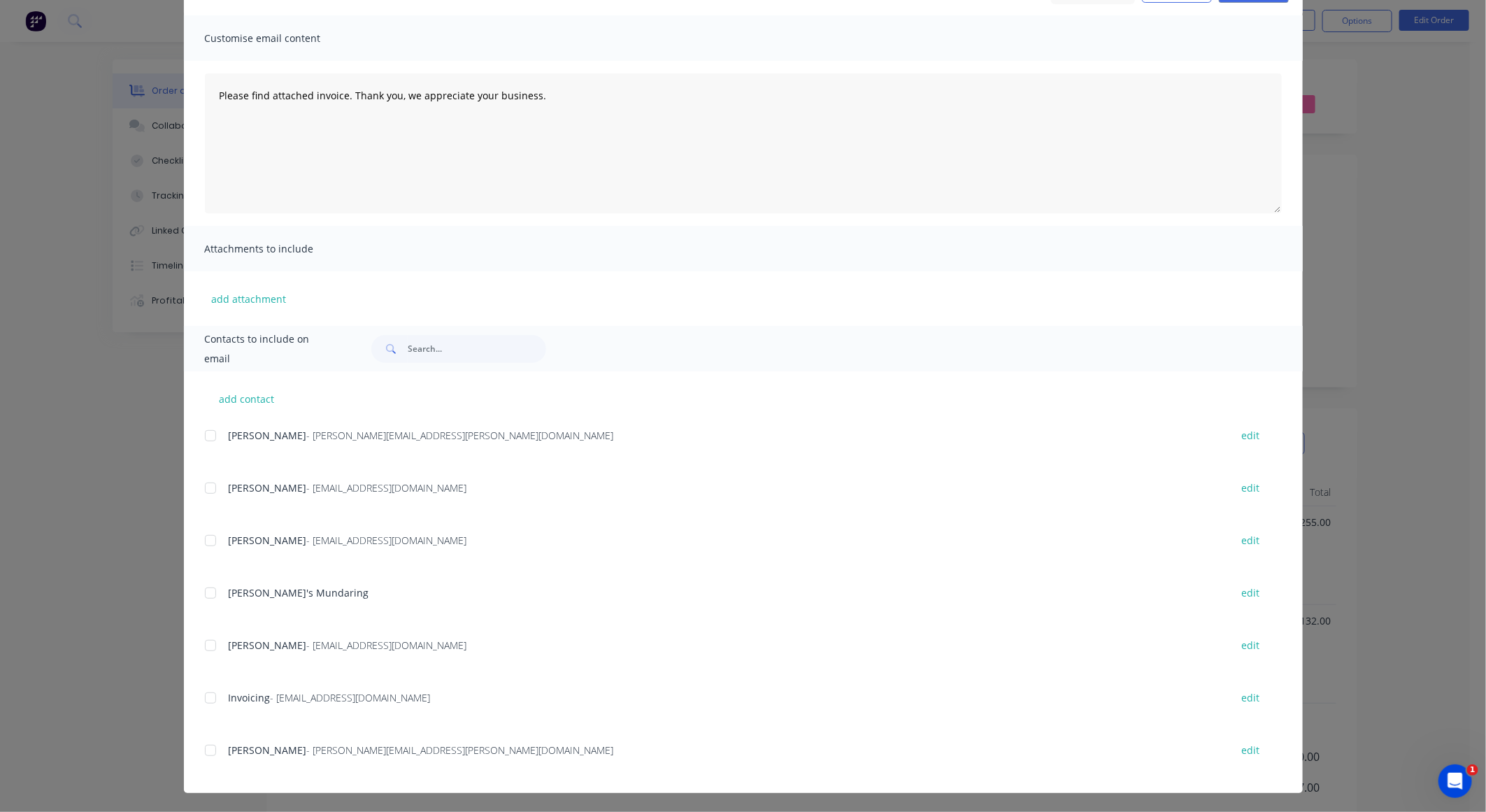
click at [202, 540] on div at bounding box center [210, 698] width 28 height 28
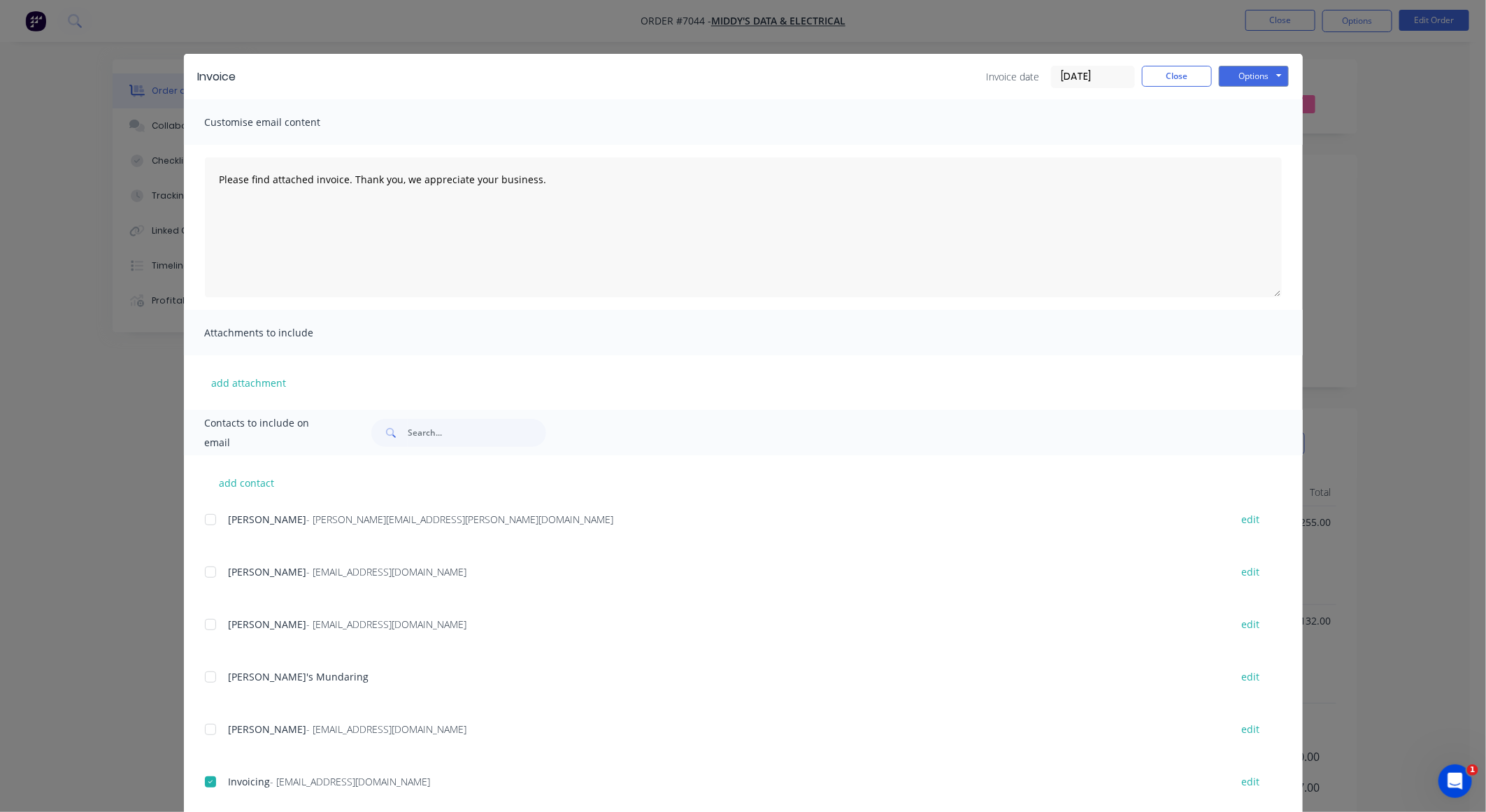
scroll to position [0, 0]
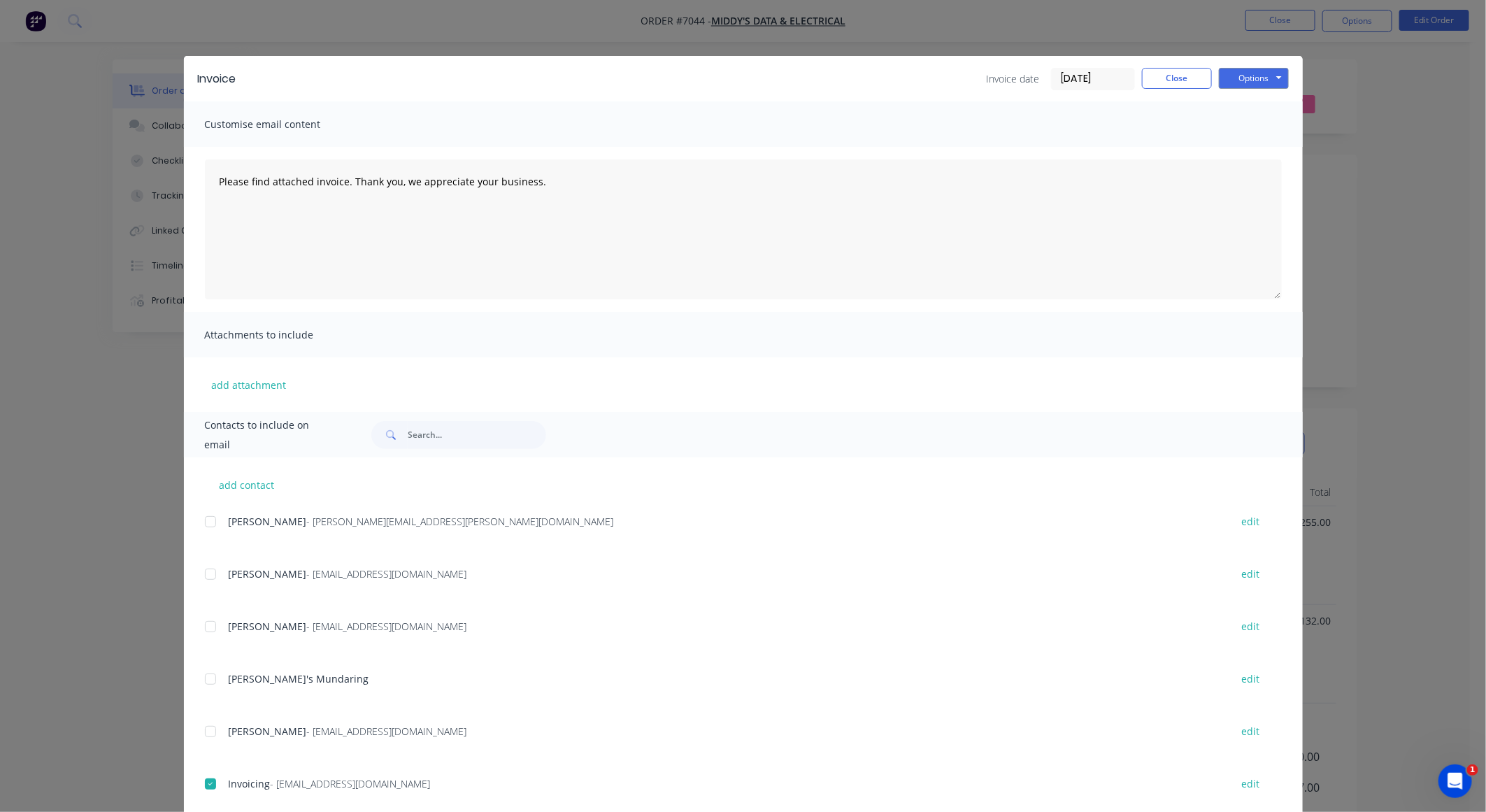
click at [1001, 83] on input "[DATE]" at bounding box center [1093, 79] width 83 height 21
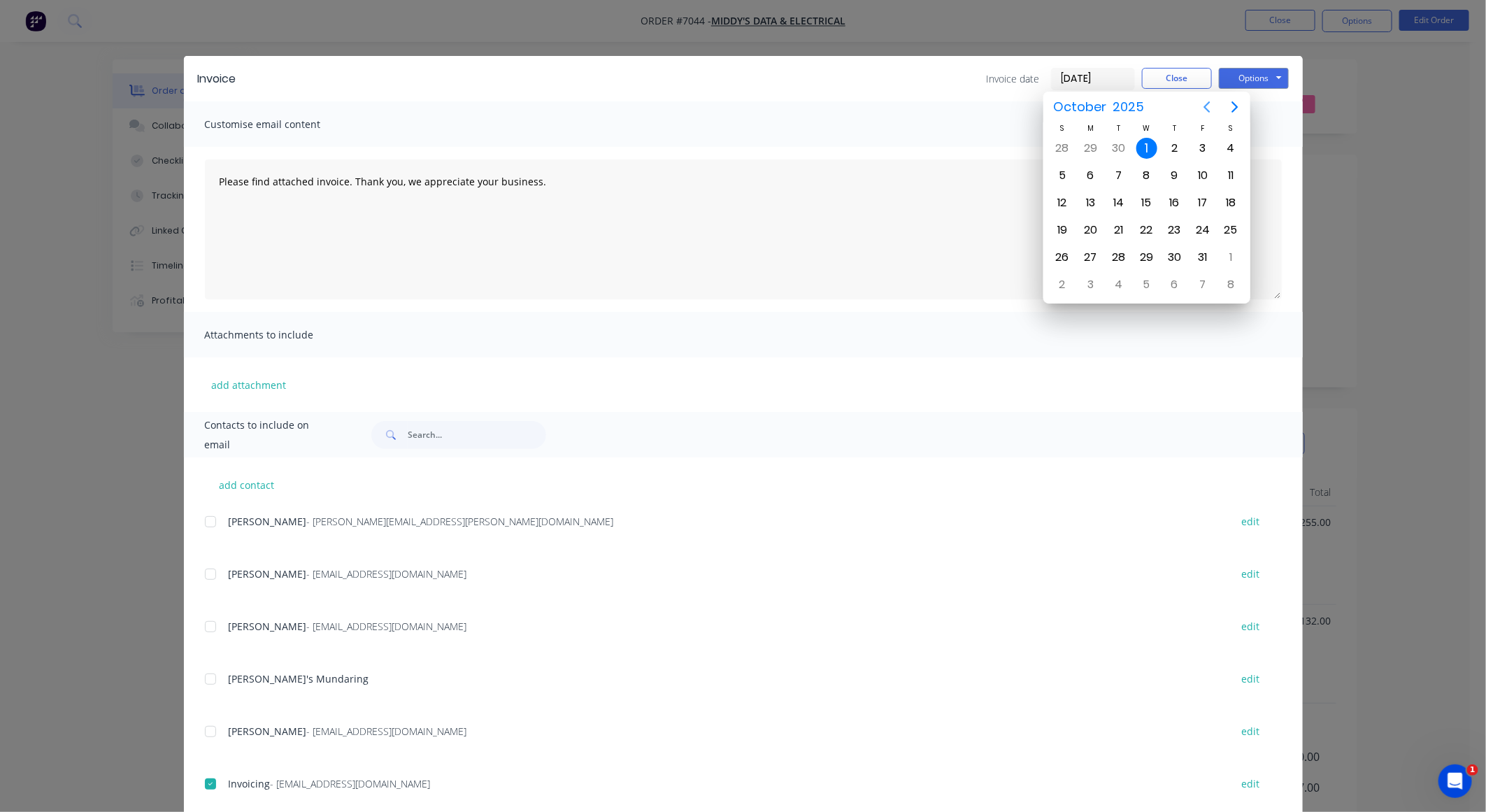
click at [1001, 105] on icon "Previous page" at bounding box center [1207, 106] width 17 height 17
click at [1001, 235] on div "26" at bounding box center [1203, 230] width 28 height 26
type input "[DATE]"
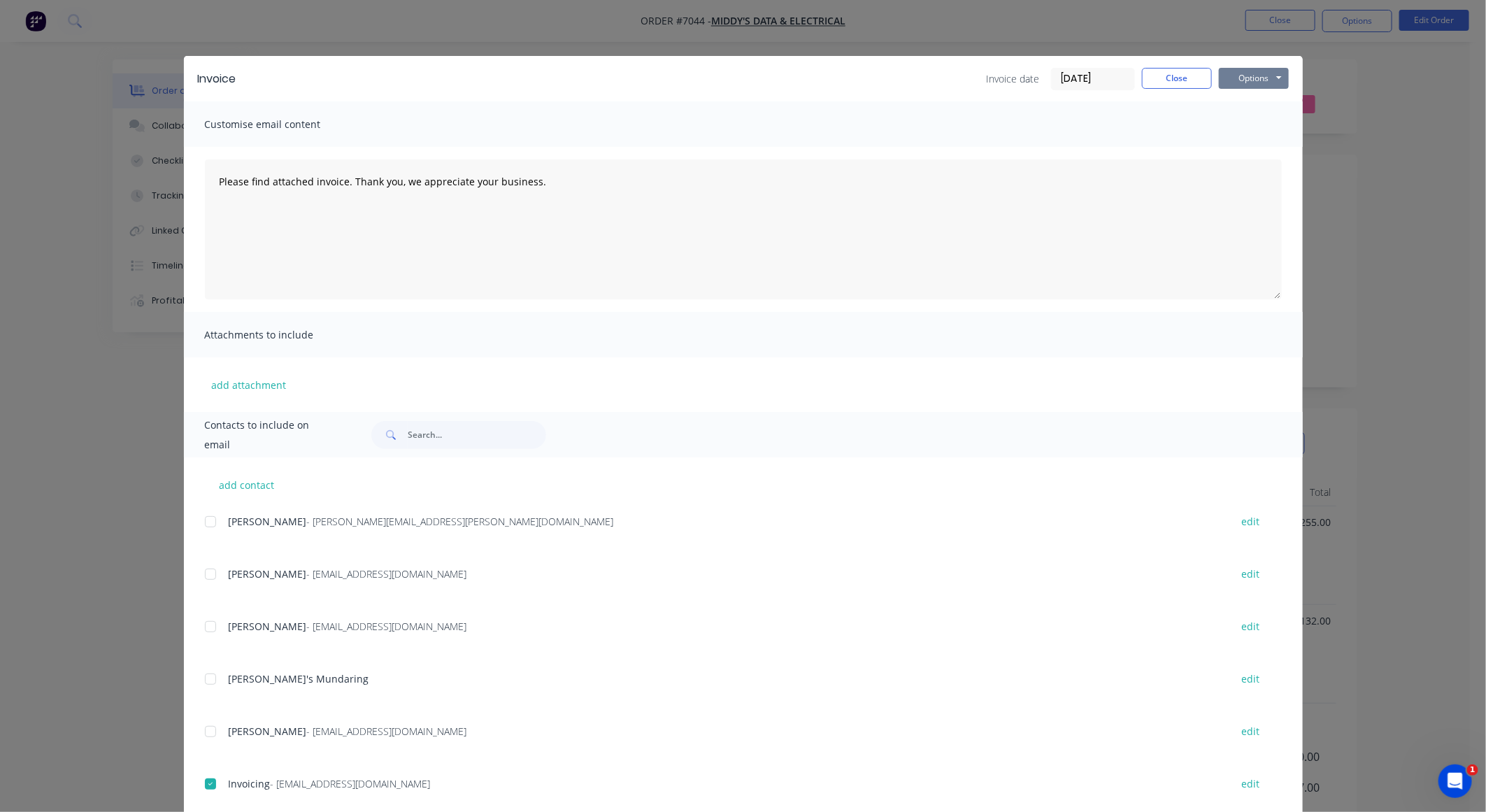
click at [1001, 79] on button "Options" at bounding box center [1253, 79] width 70 height 21
click at [1001, 98] on button "Preview" at bounding box center [1263, 104] width 89 height 23
click at [1001, 83] on button "Close" at bounding box center [1177, 79] width 70 height 21
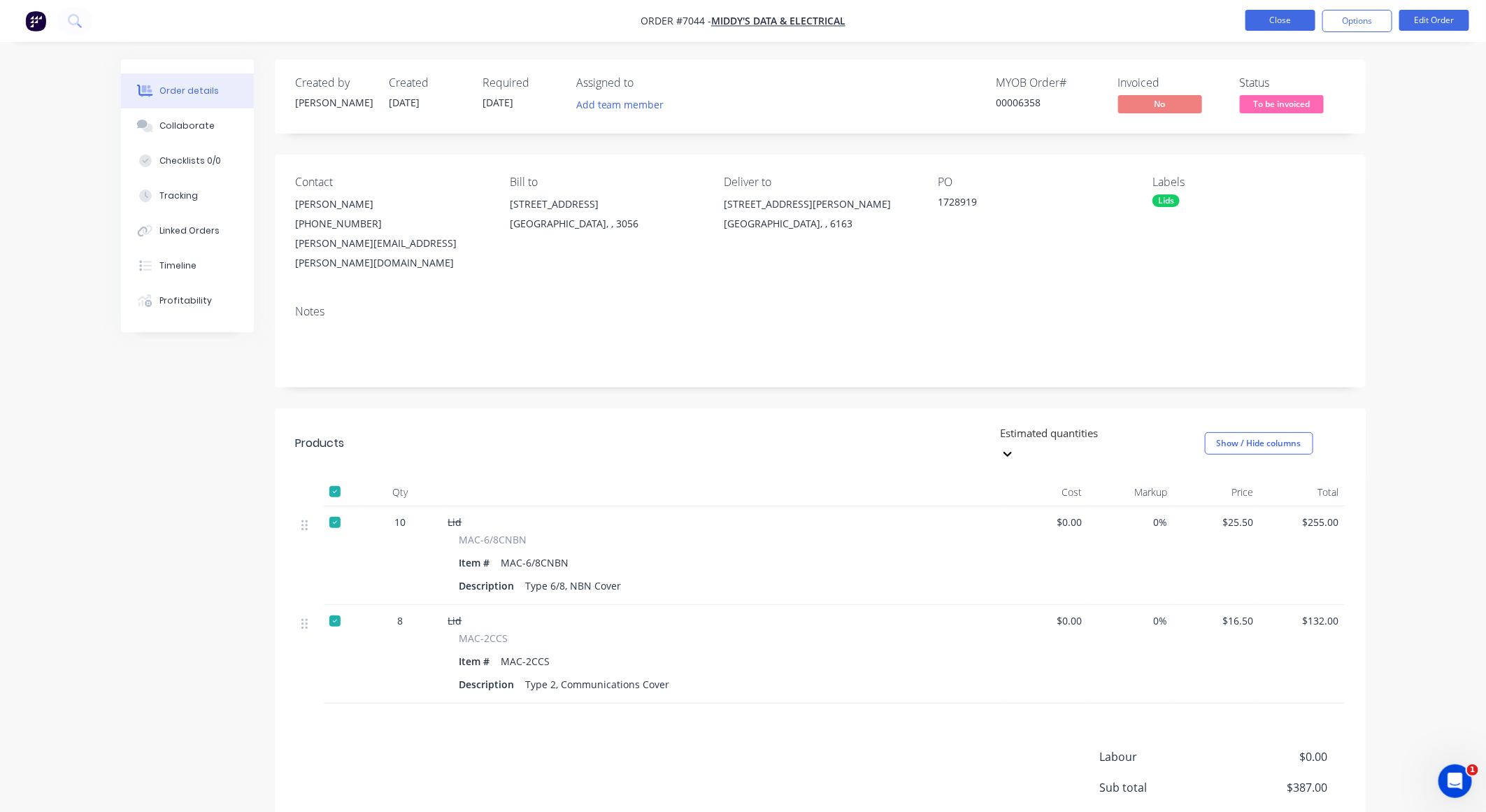
click at [1001, 19] on button "Close" at bounding box center [1280, 20] width 70 height 21
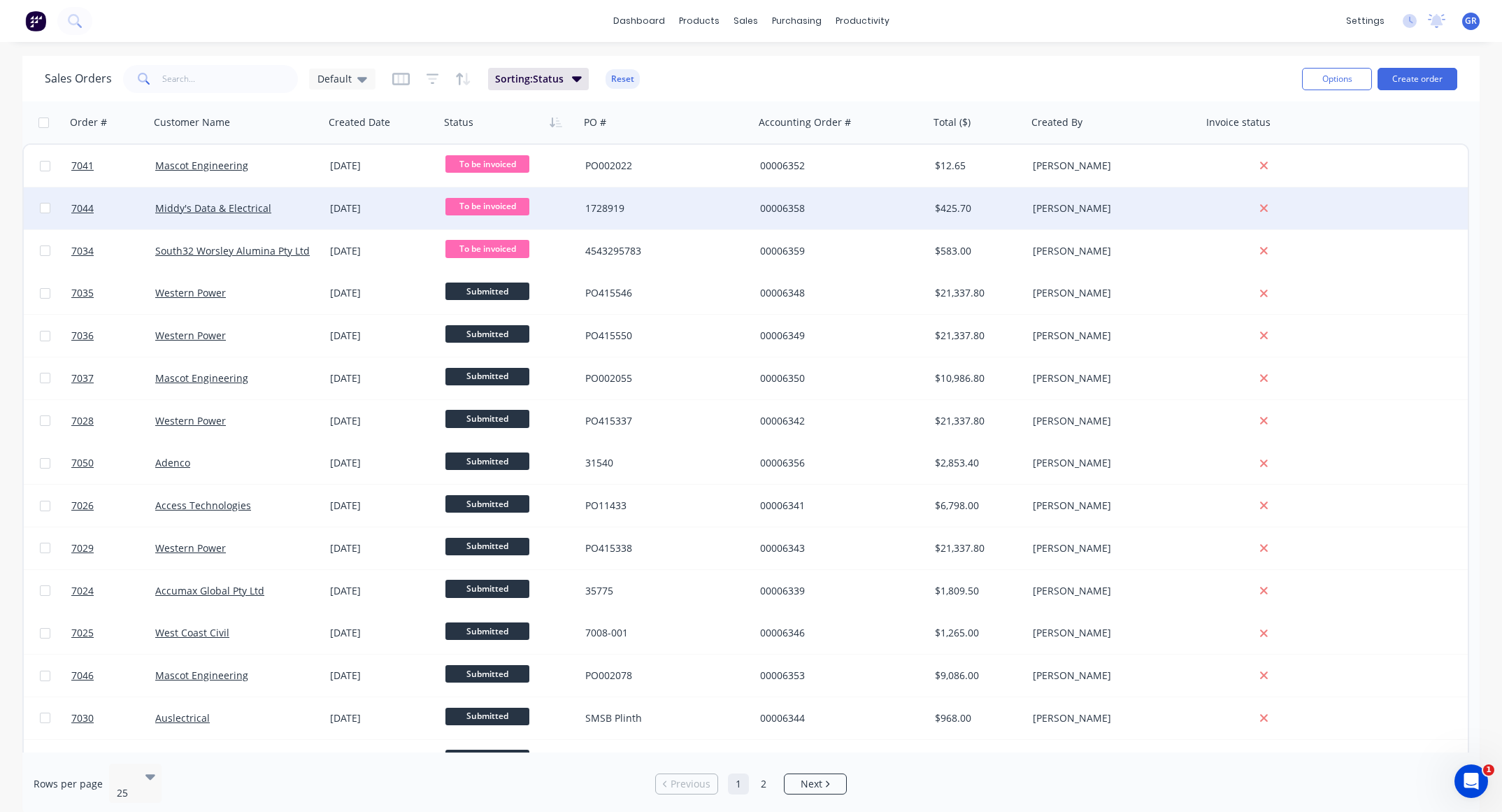
click at [300, 204] on div "Middy's Data & Electrical" at bounding box center [233, 208] width 156 height 14
click at [200, 208] on link "Middy's Data & Electrical" at bounding box center [214, 208] width 116 height 13
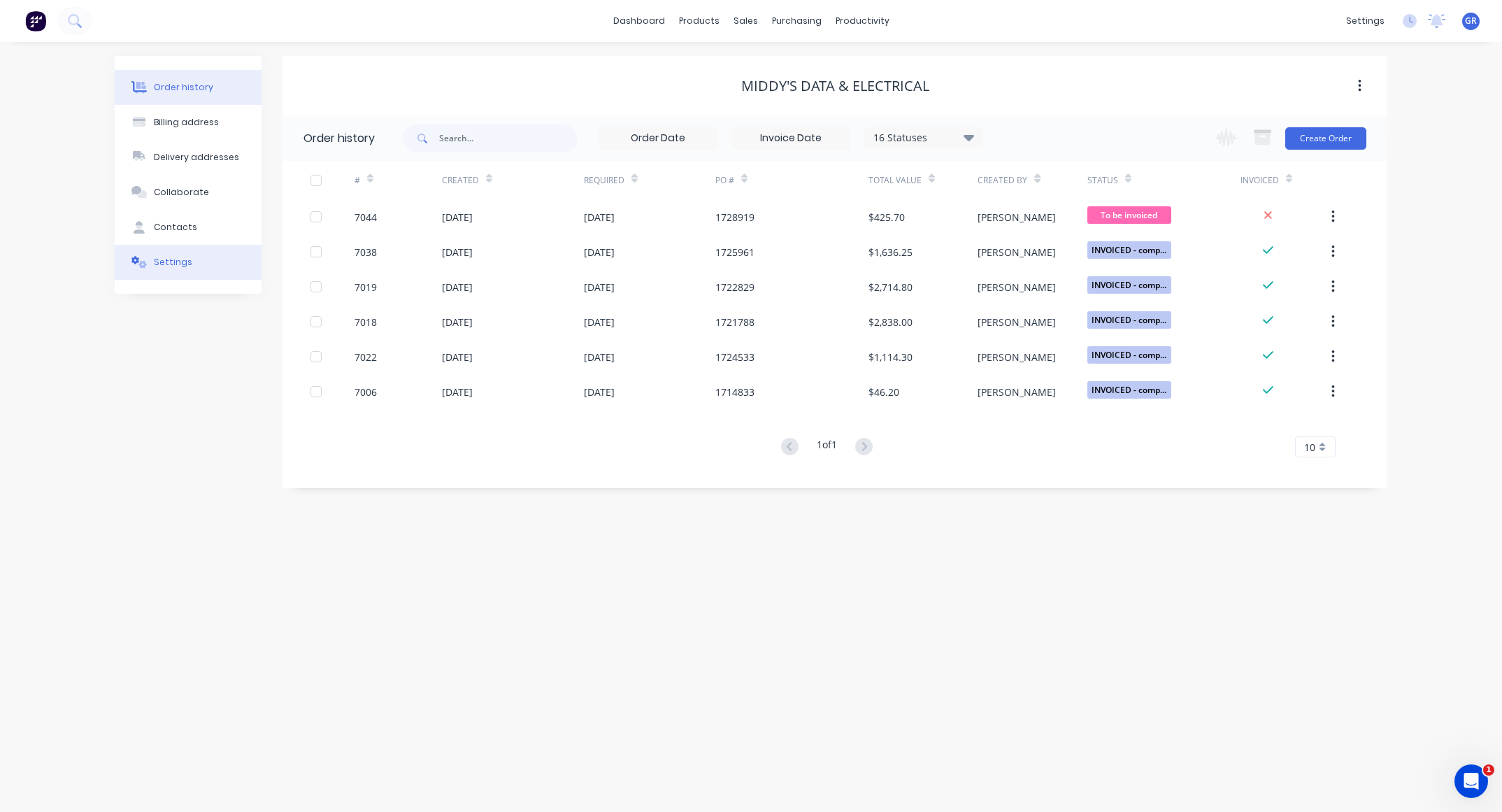
click at [168, 263] on div "Settings" at bounding box center [173, 262] width 38 height 12
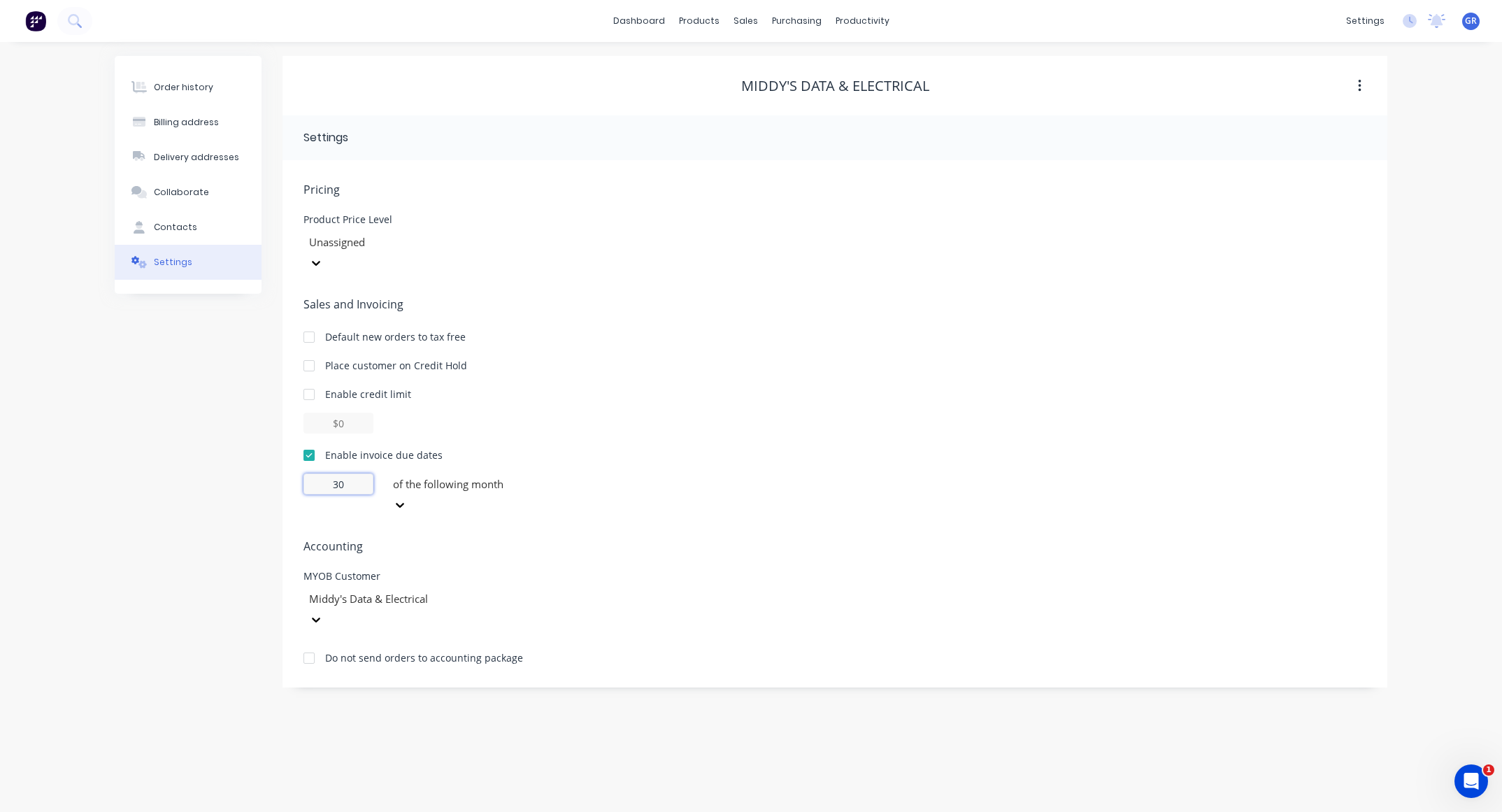
click at [350, 473] on input "30" at bounding box center [338, 484] width 70 height 21
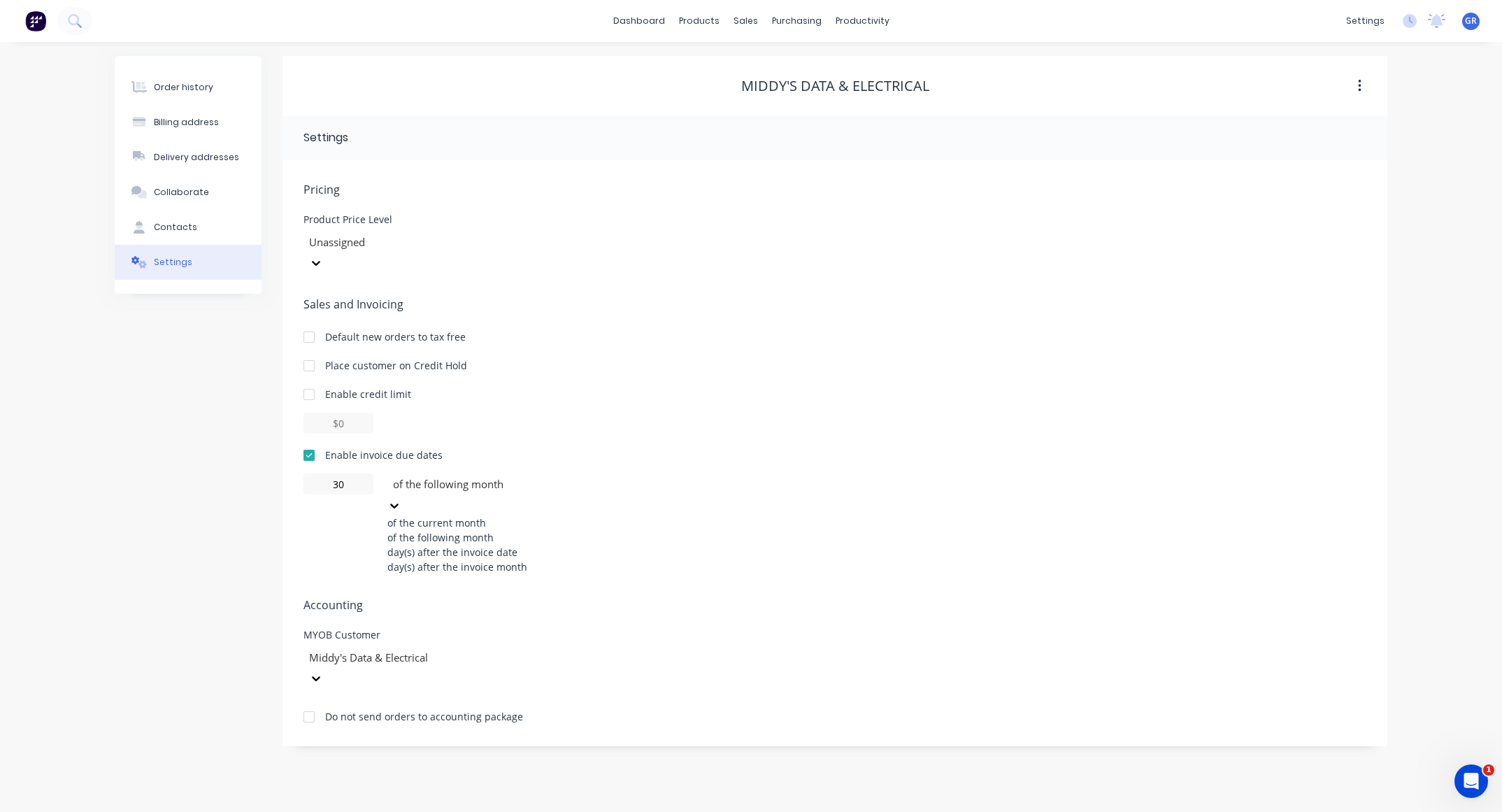
click at [401, 498] on icon at bounding box center [394, 505] width 14 height 14
click at [532, 540] on div "day(s) after the invoice month" at bounding box center [492, 566] width 210 height 15
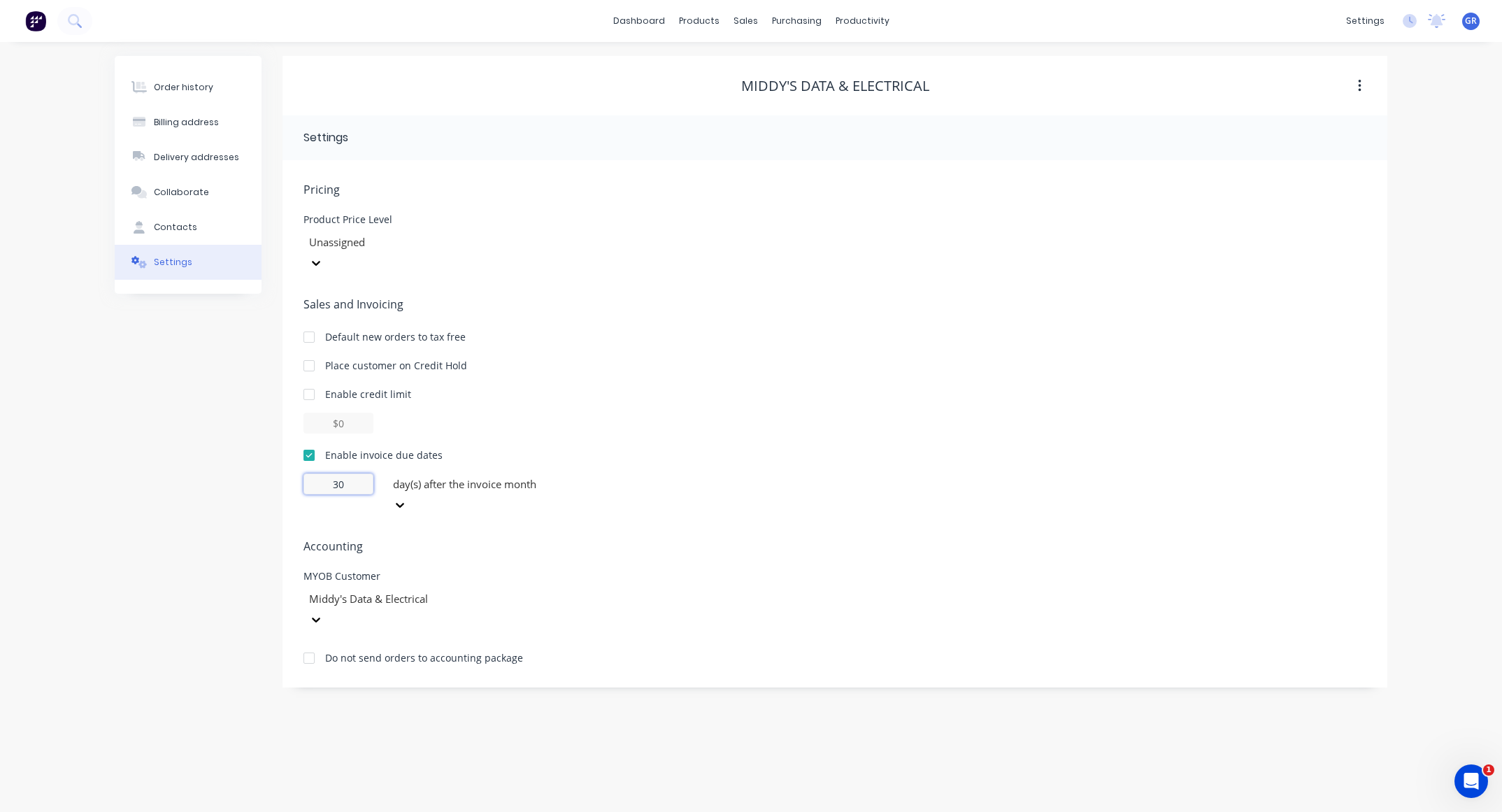
click at [359, 473] on input "30" at bounding box center [338, 484] width 70 height 21
type input "31"
click at [940, 473] on div "31 day(s) after the invoice month" at bounding box center [835, 494] width 1063 height 42
click at [791, 266] on div "Pricing Product Price Level Unassigned Sales and Invoicing Default new orders t…" at bounding box center [835, 434] width 1063 height 507
click at [206, 19] on div "dashboard products sales purchasing productivity dashboard products Product Cat…" at bounding box center [751, 20] width 1502 height 42
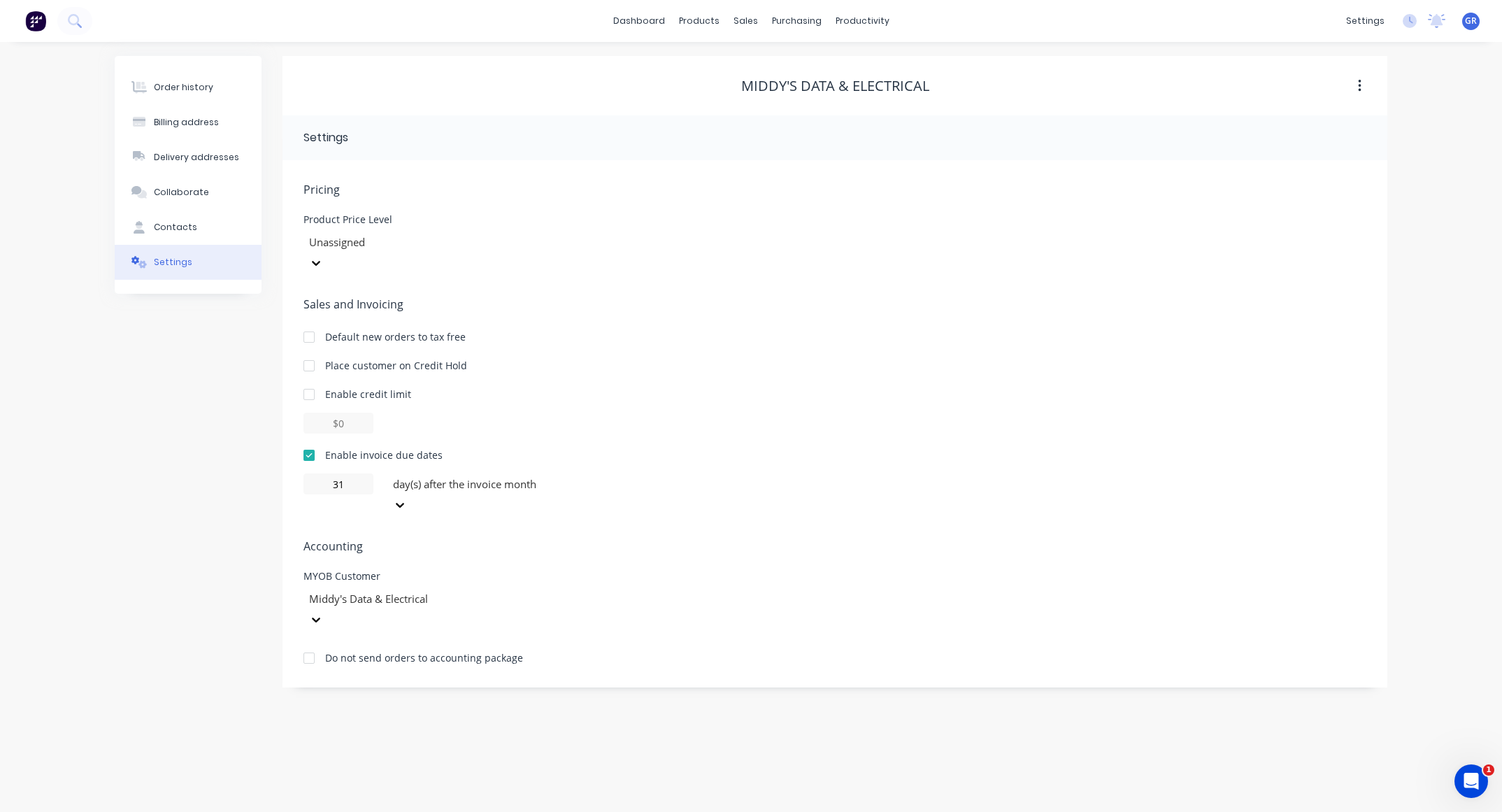
click at [165, 453] on div "Order history Billing address Delivery addresses Collaborate Contacts Settings" at bounding box center [187, 371] width 147 height 631
click at [736, 21] on div "sales" at bounding box center [746, 21] width 38 height 21
click at [789, 65] on div "Sales Orders" at bounding box center [798, 66] width 57 height 12
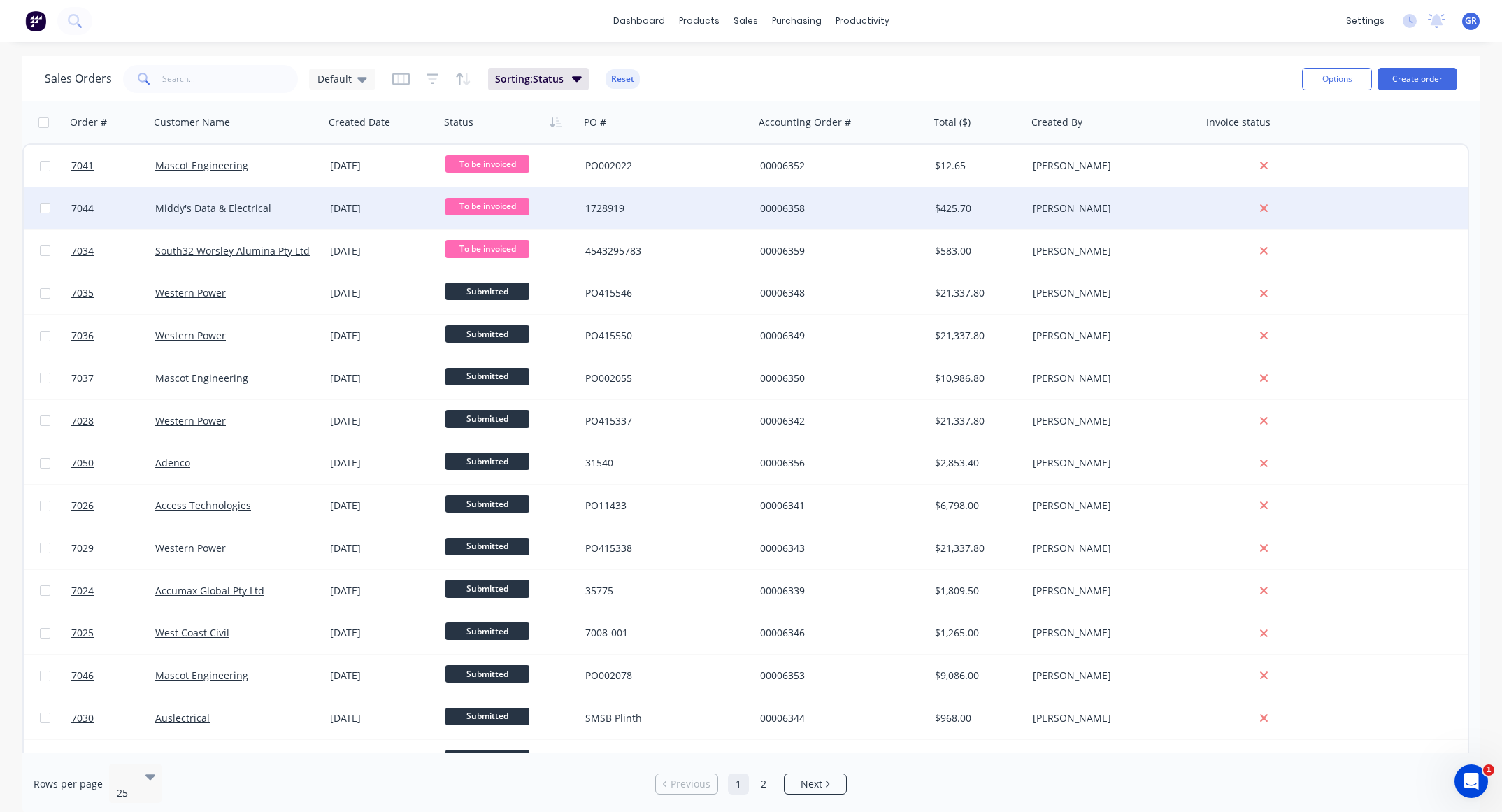
click at [288, 206] on div "Middy's Data & Electrical" at bounding box center [233, 208] width 156 height 14
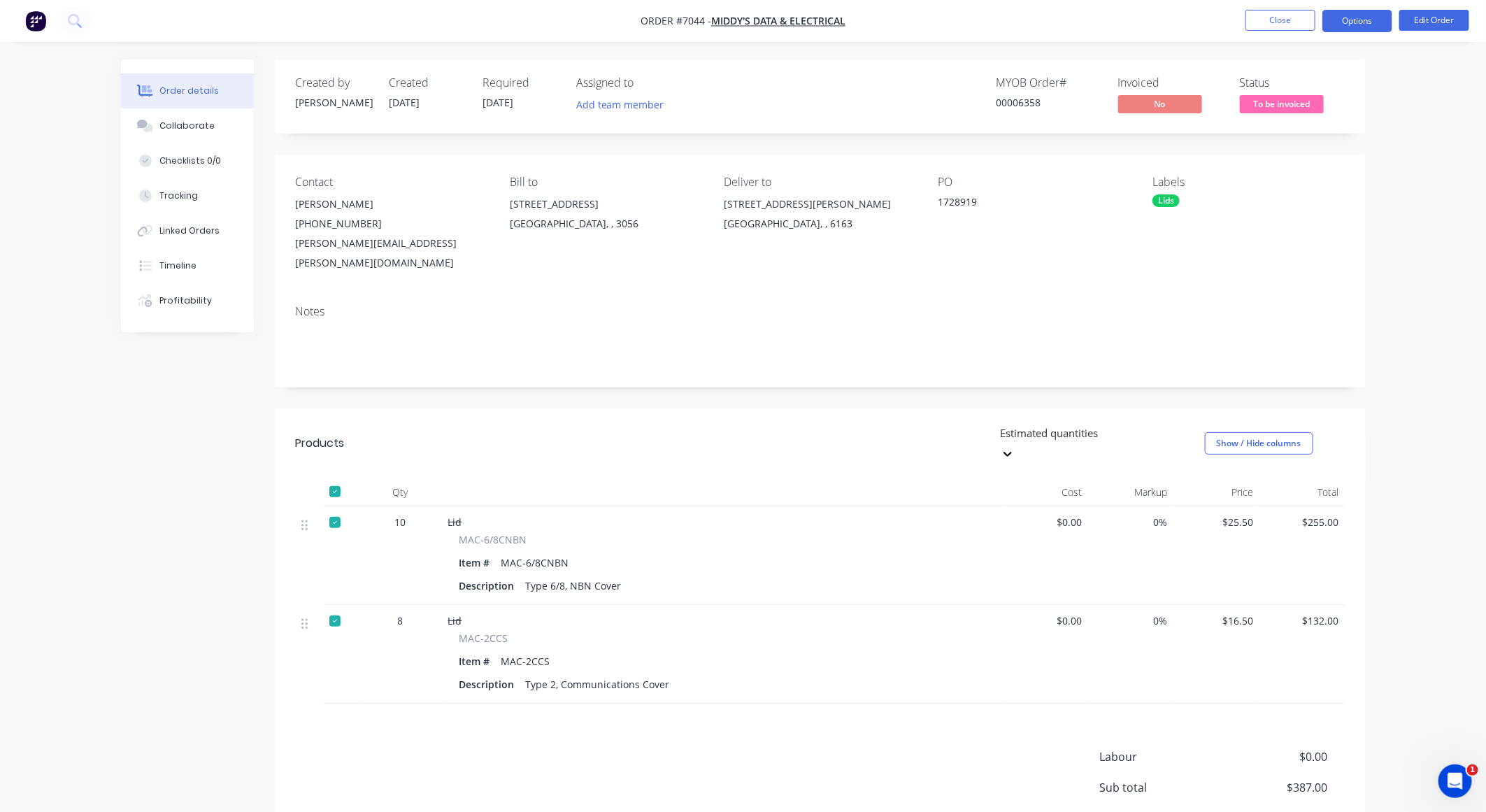
click at [1001, 16] on button "Options" at bounding box center [1357, 20] width 70 height 22
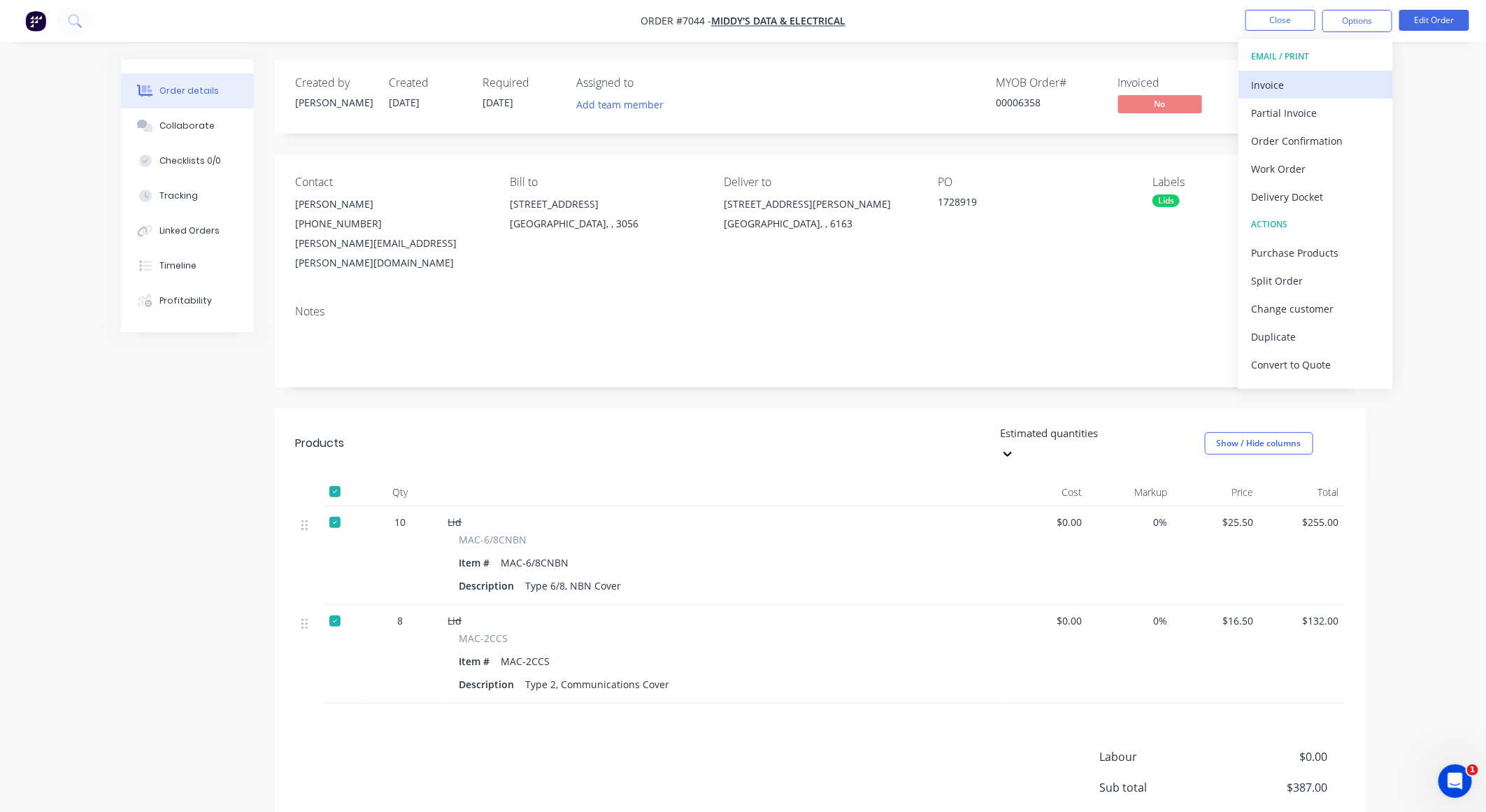
click at [1001, 79] on div "Invoice" at bounding box center [1315, 84] width 129 height 20
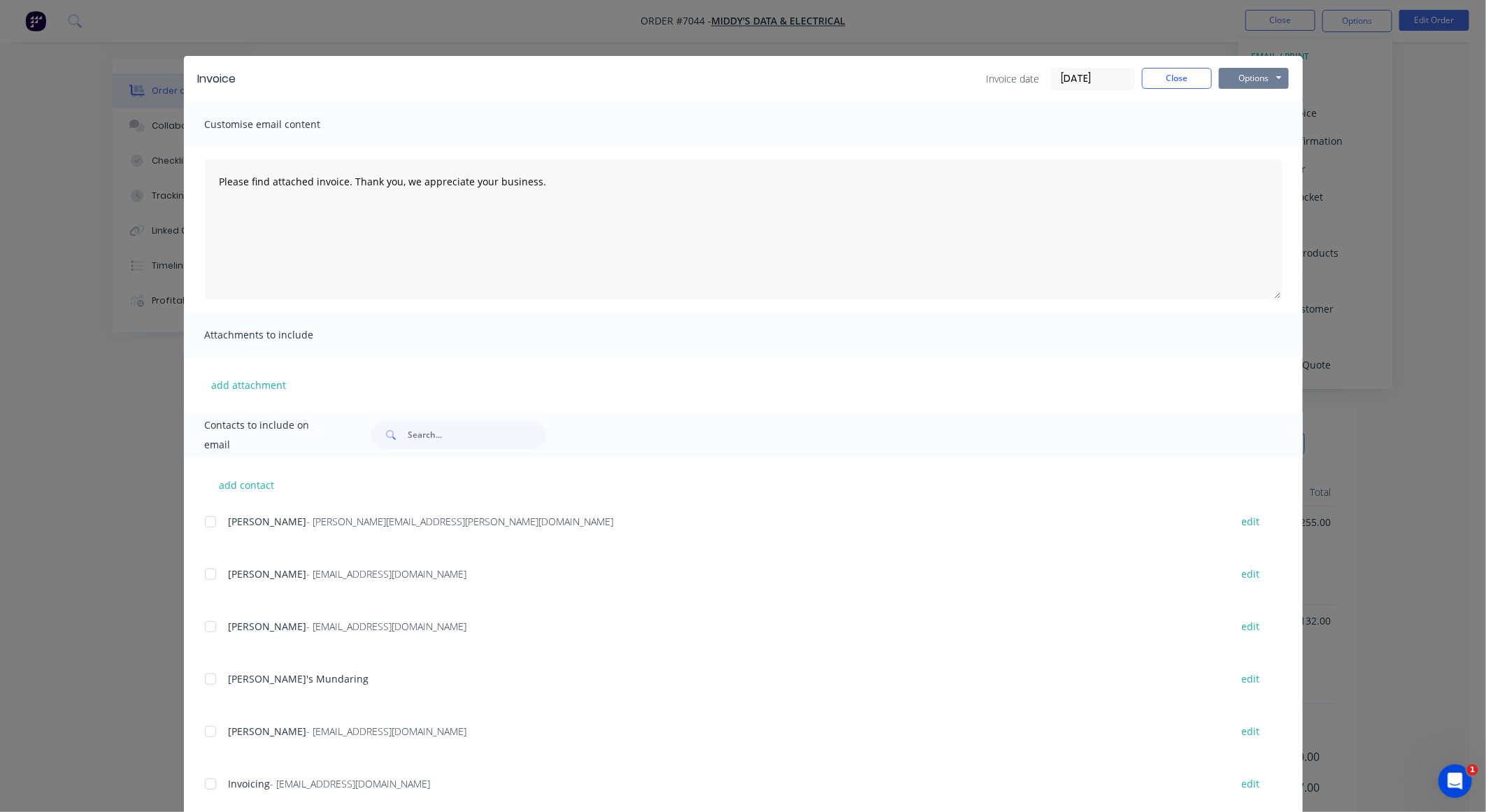
click at [1001, 81] on button "Options" at bounding box center [1253, 79] width 70 height 21
click at [1001, 103] on button "Preview" at bounding box center [1263, 104] width 89 height 23
click at [1001, 72] on input "[DATE]" at bounding box center [1093, 79] width 83 height 21
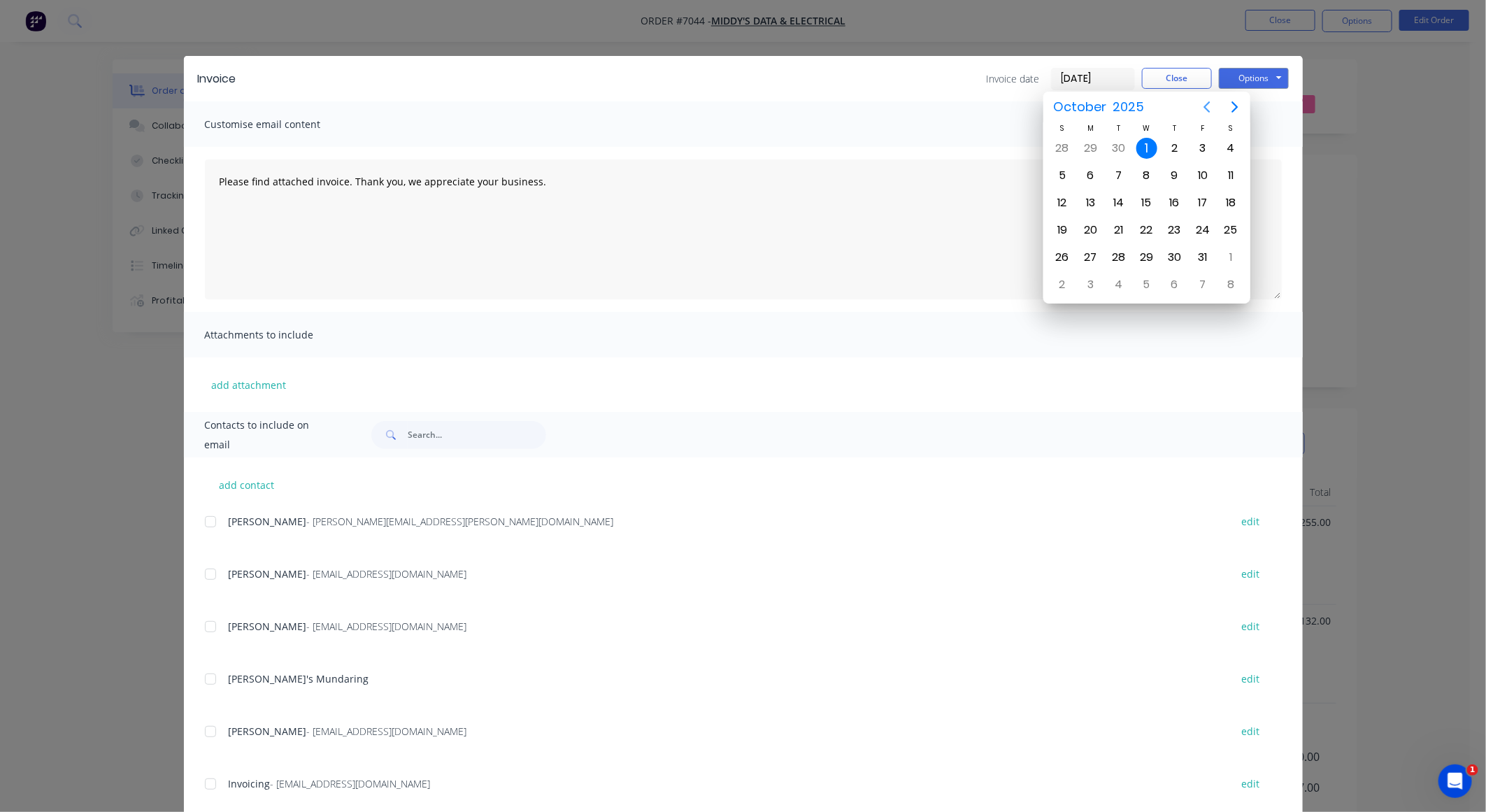
click at [1001, 109] on icon "Previous page" at bounding box center [1207, 106] width 17 height 17
click at [1001, 219] on div "26" at bounding box center [1204, 230] width 21 height 21
type input "[DATE]"
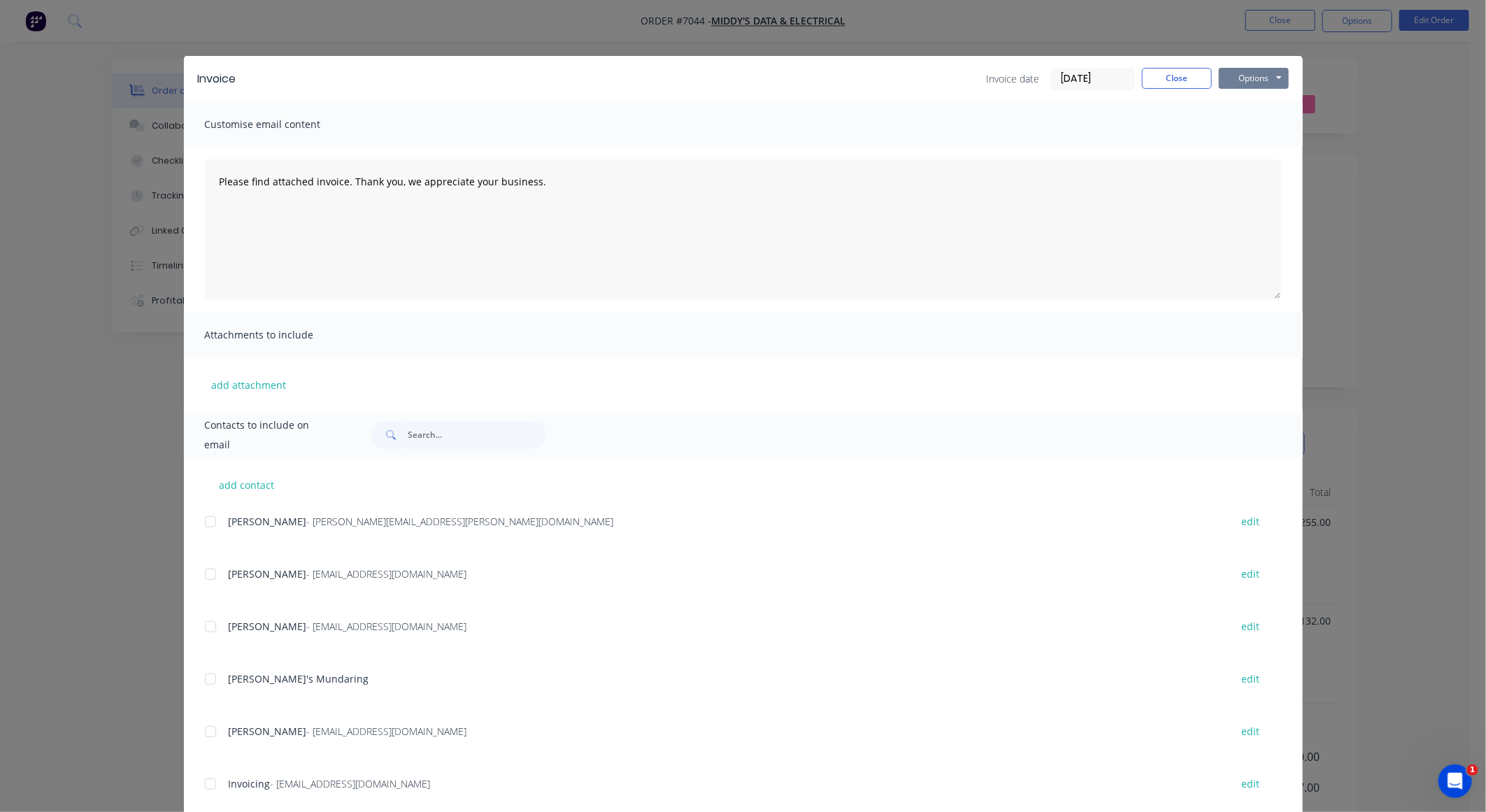
click at [1001, 72] on button "Options" at bounding box center [1253, 79] width 70 height 21
click at [1001, 109] on button "Preview" at bounding box center [1263, 104] width 89 height 23
click at [1001, 79] on button "Options" at bounding box center [1253, 79] width 70 height 21
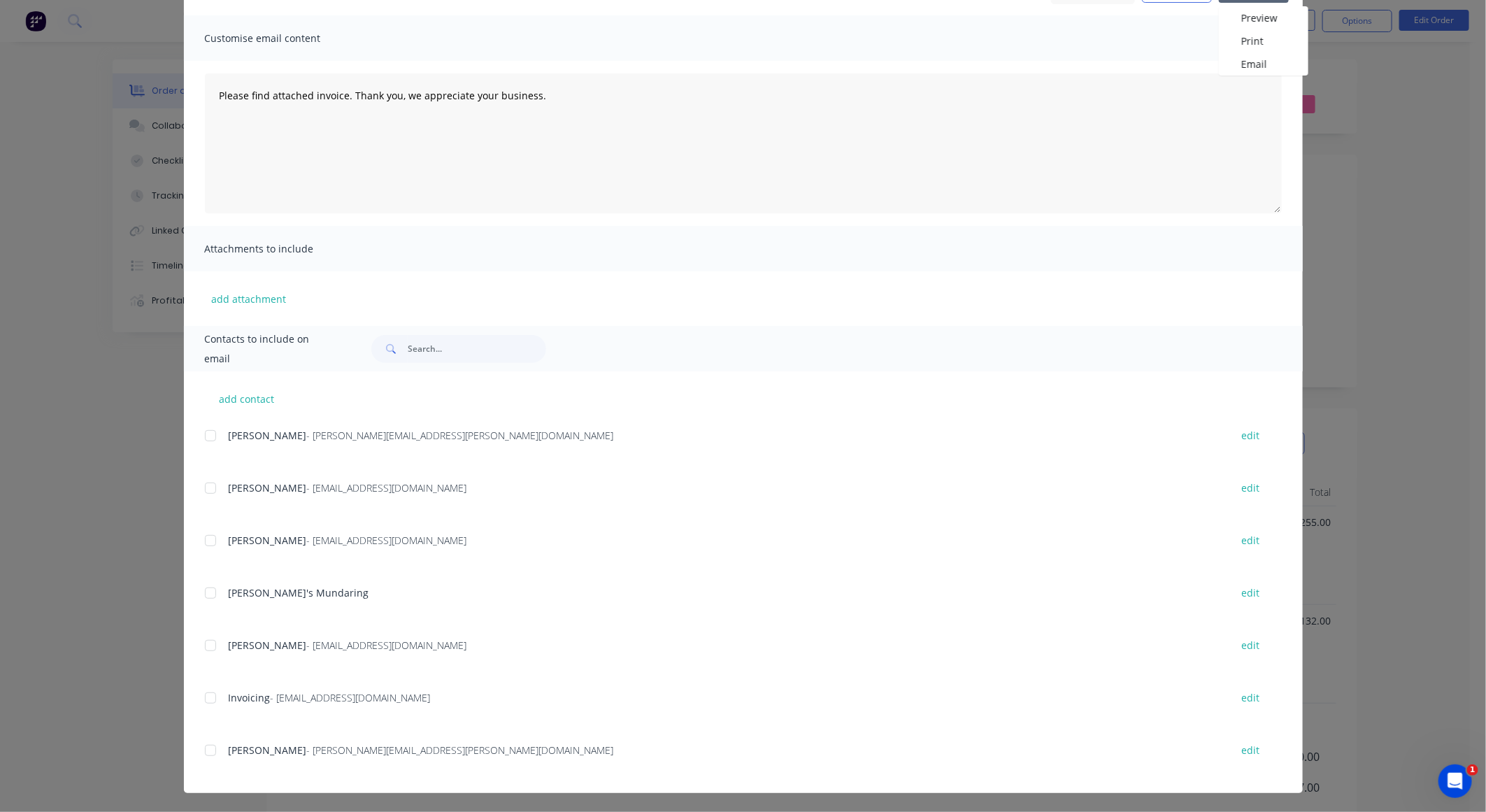
scroll to position [86, 0]
click at [202, 540] on div at bounding box center [210, 698] width 28 height 28
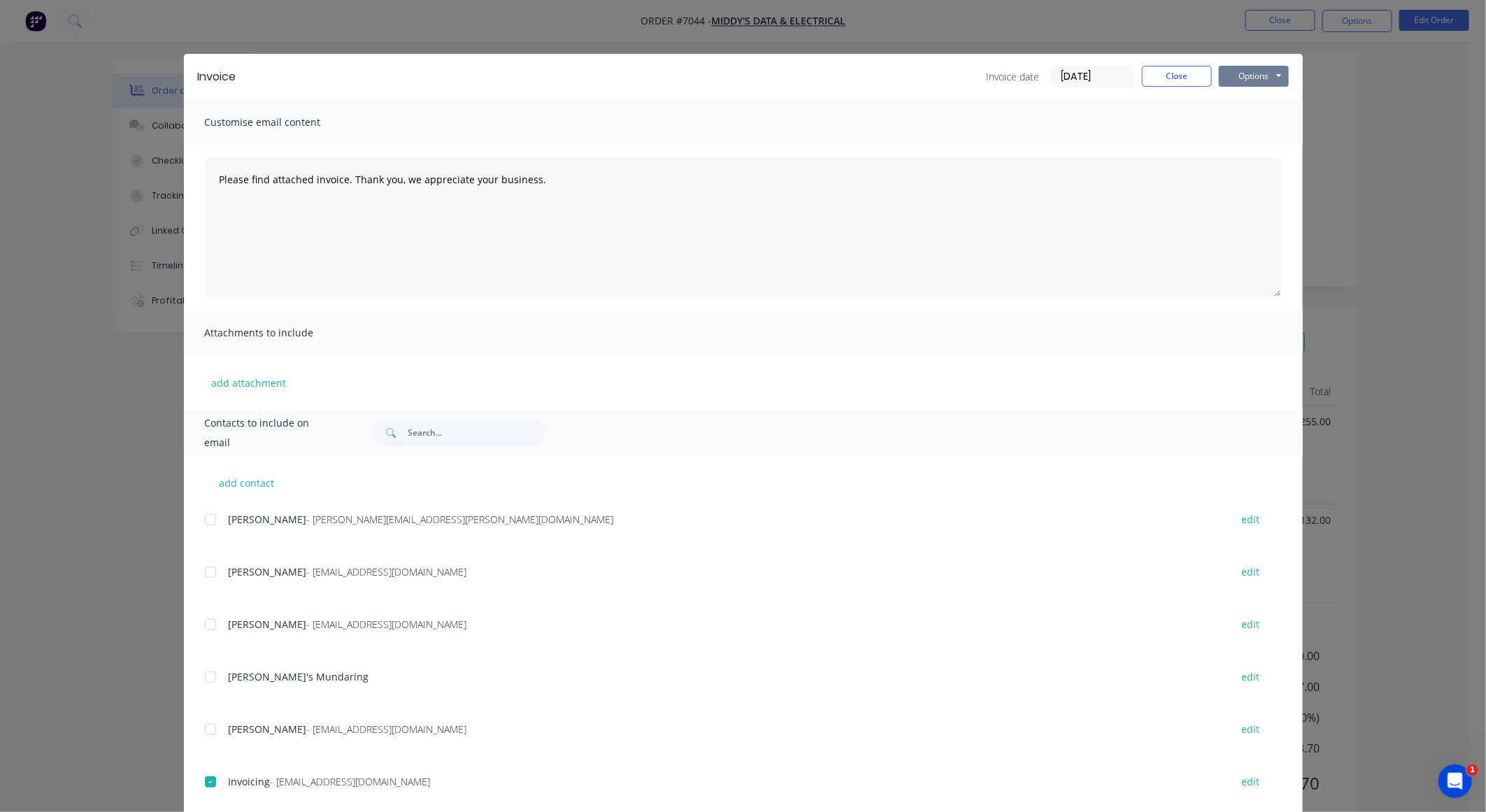
scroll to position [0, 0]
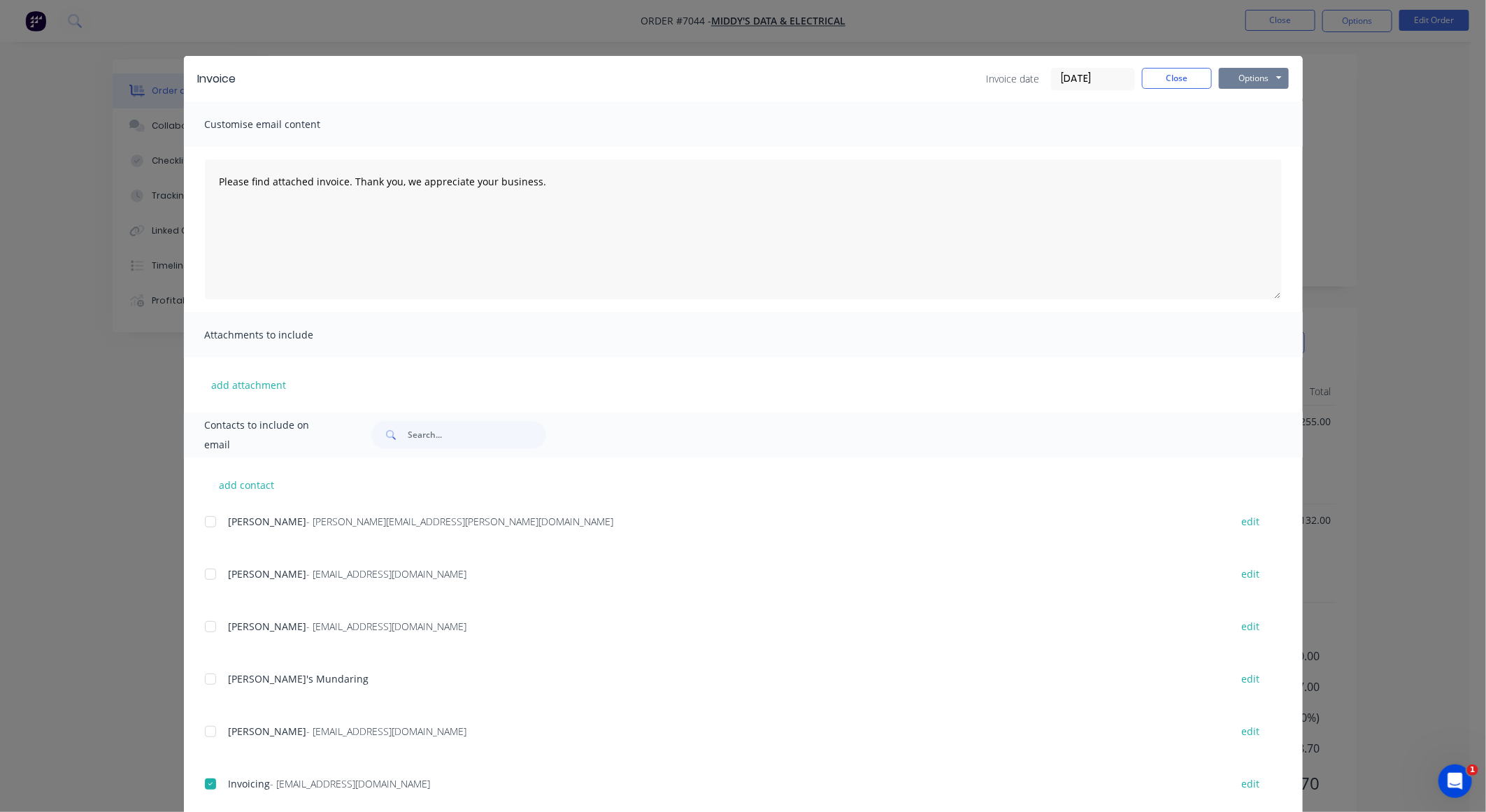
click at [1001, 74] on button "Options" at bounding box center [1253, 79] width 70 height 21
click at [1001, 152] on button "Email" at bounding box center [1263, 150] width 89 height 23
click at [1001, 78] on button "Options" at bounding box center [1253, 79] width 70 height 21
click at [1001, 75] on button "Close" at bounding box center [1177, 79] width 70 height 21
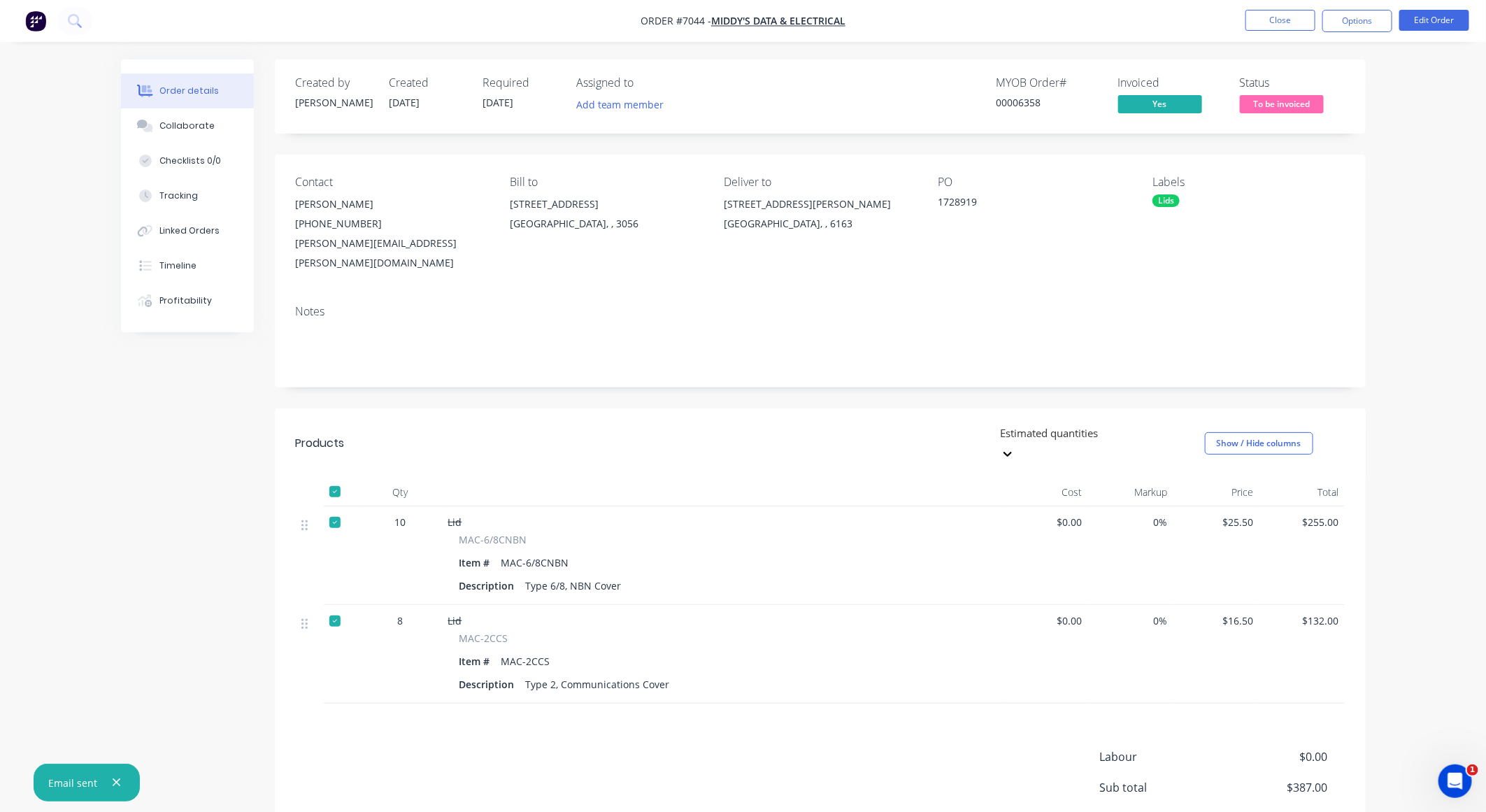
click at [462, 22] on nav "Order #7044 - Middy's Data & Electrical Close Options Edit Order" at bounding box center [743, 20] width 1486 height 42
click at [1001, 21] on button "Close" at bounding box center [1280, 20] width 70 height 21
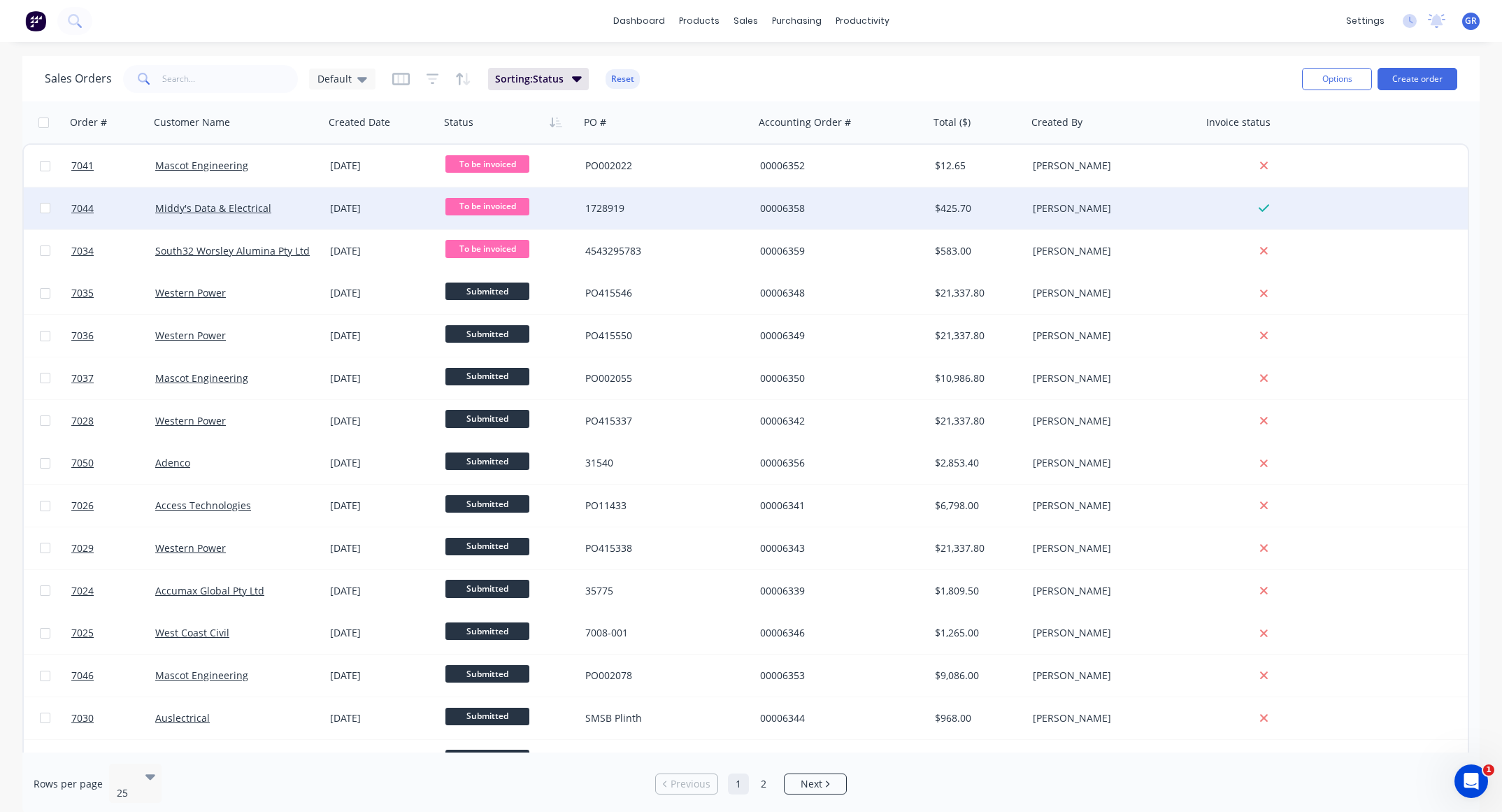
click at [497, 205] on span "To be invoiced" at bounding box center [487, 206] width 84 height 17
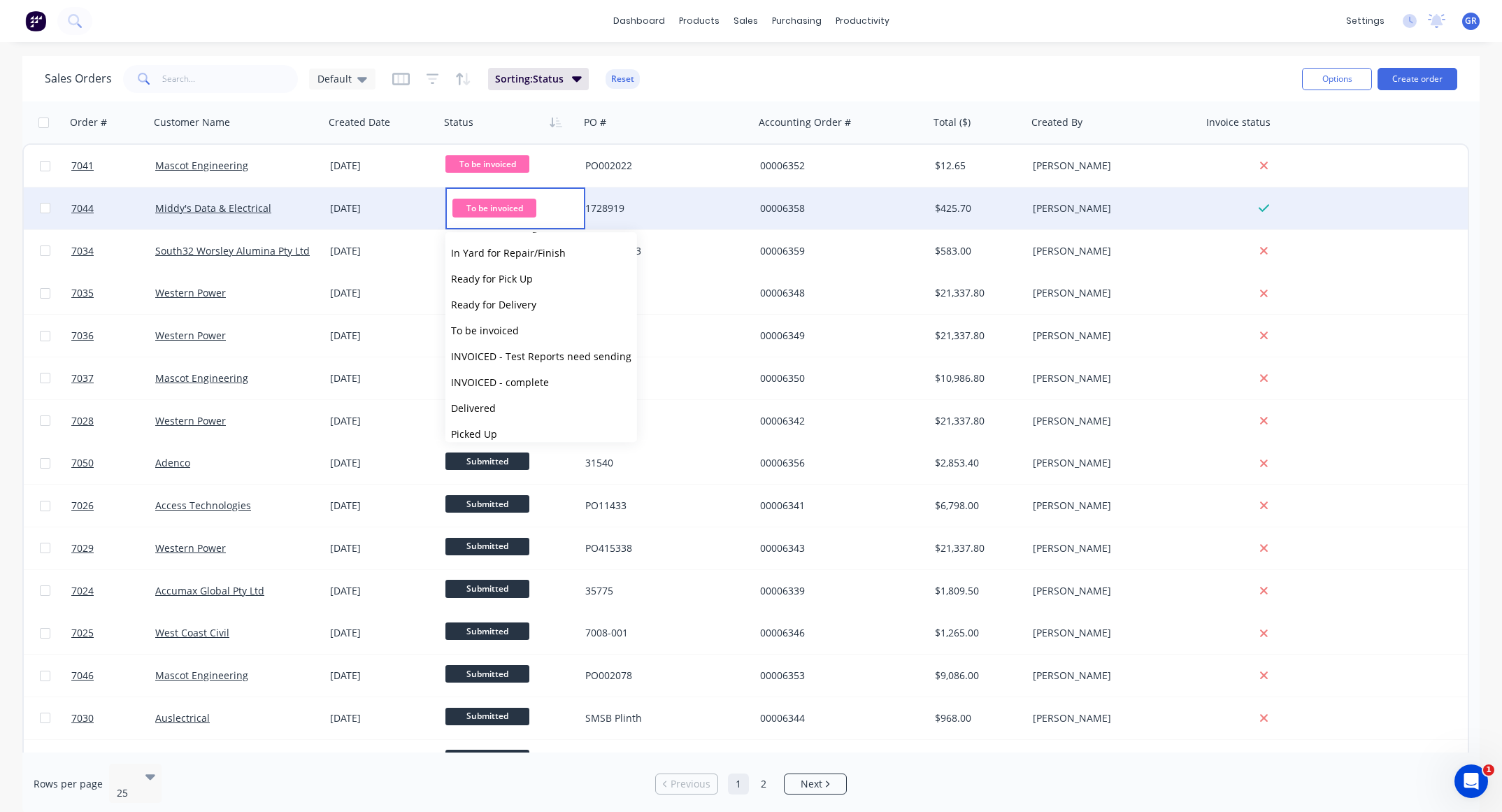
scroll to position [86, 0]
click at [489, 372] on span "INVOICED - complete" at bounding box center [500, 372] width 98 height 13
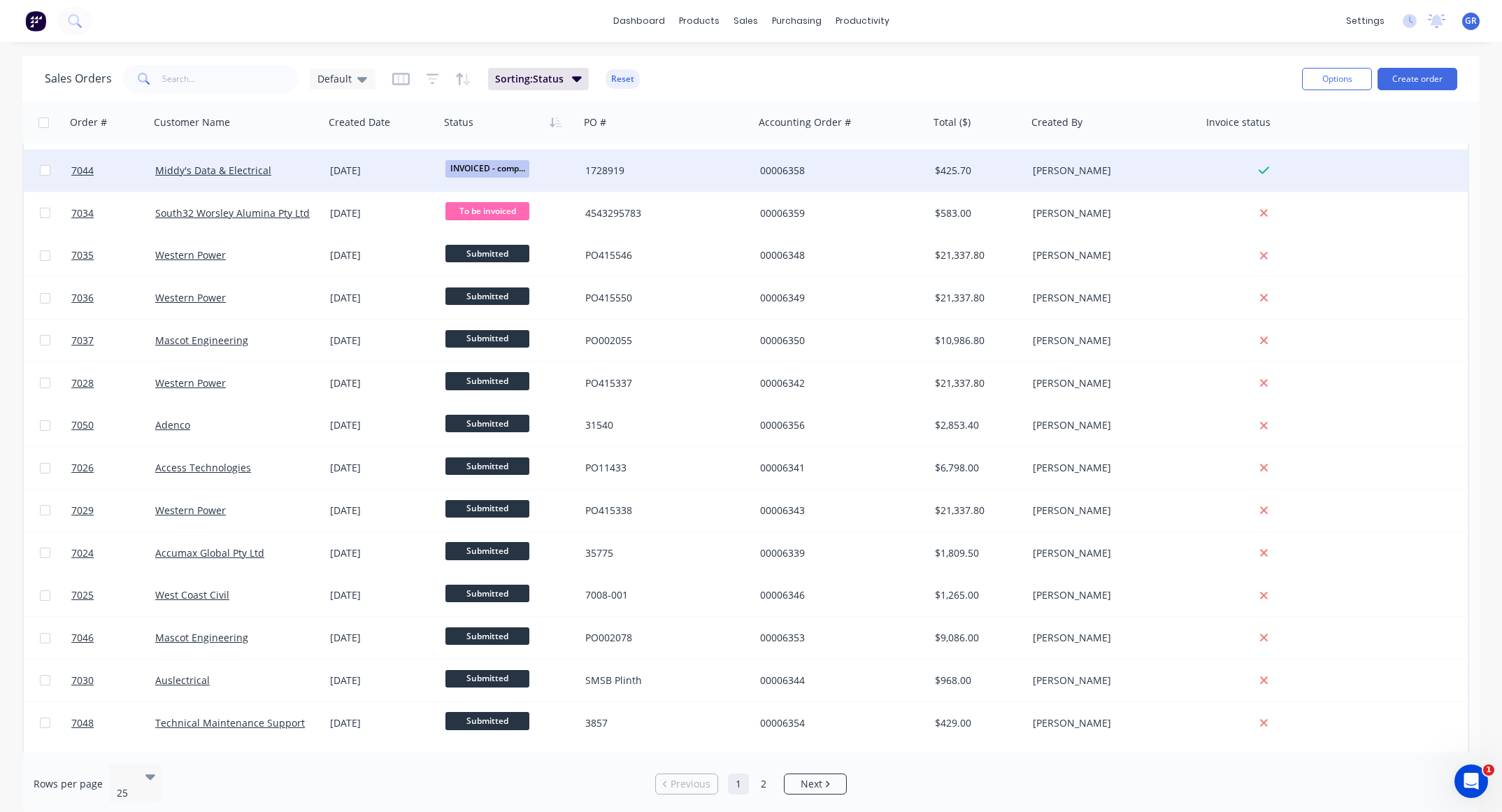
scroll to position [0, 0]
